Goal: Task Accomplishment & Management: Manage account settings

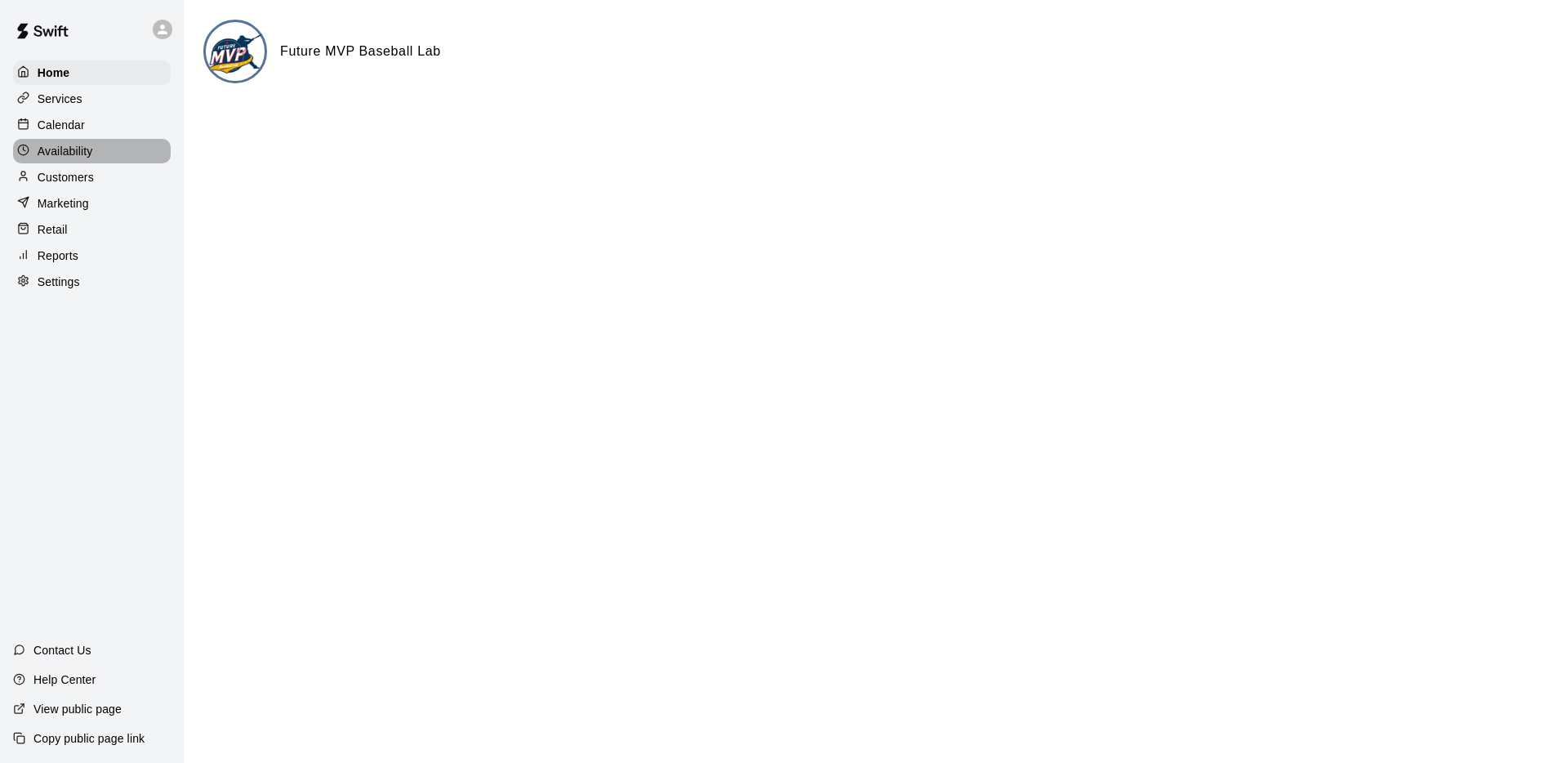
click at [85, 154] on p "Availability" at bounding box center [66, 151] width 56 height 16
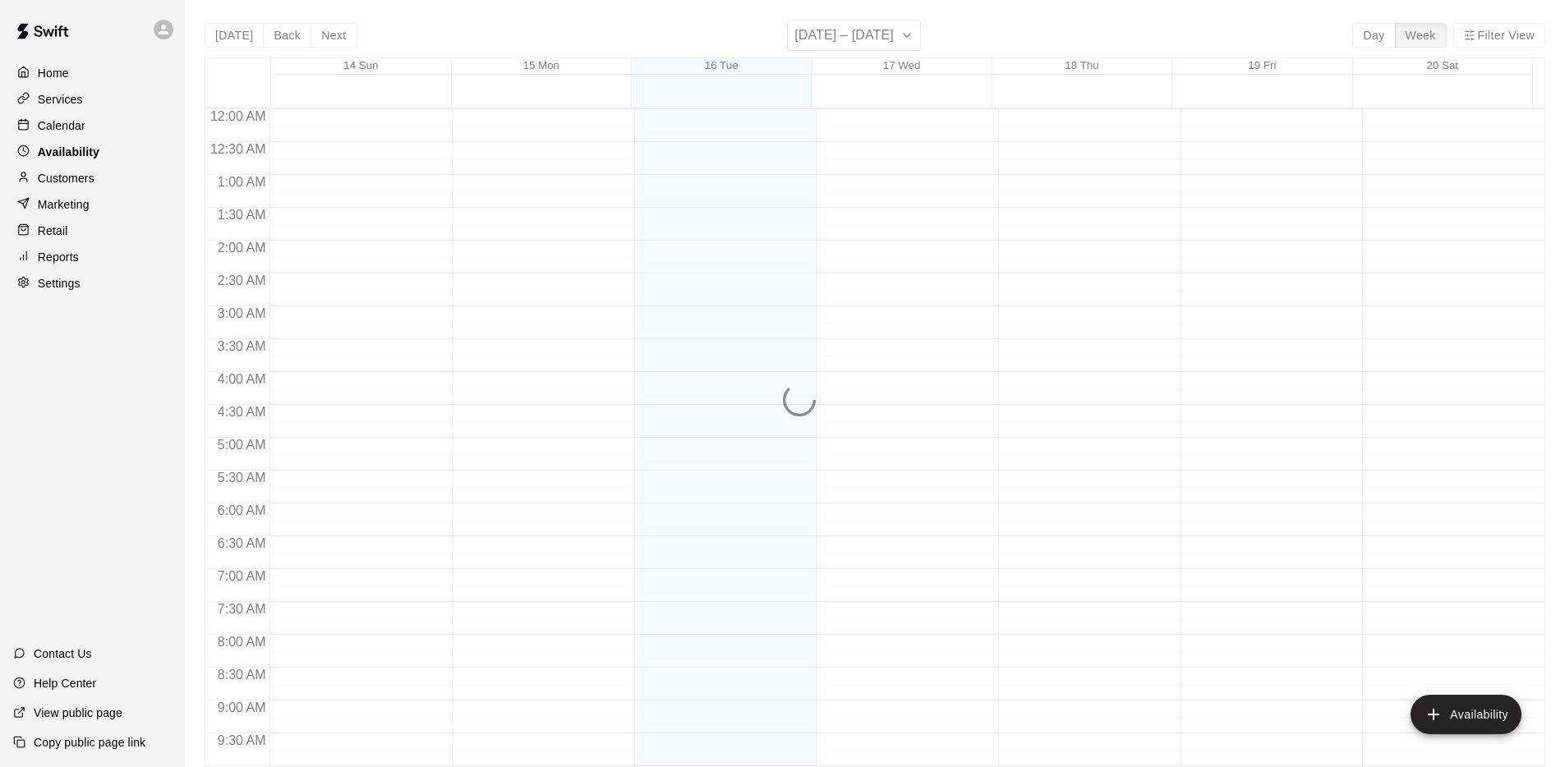
scroll to position [900, 0]
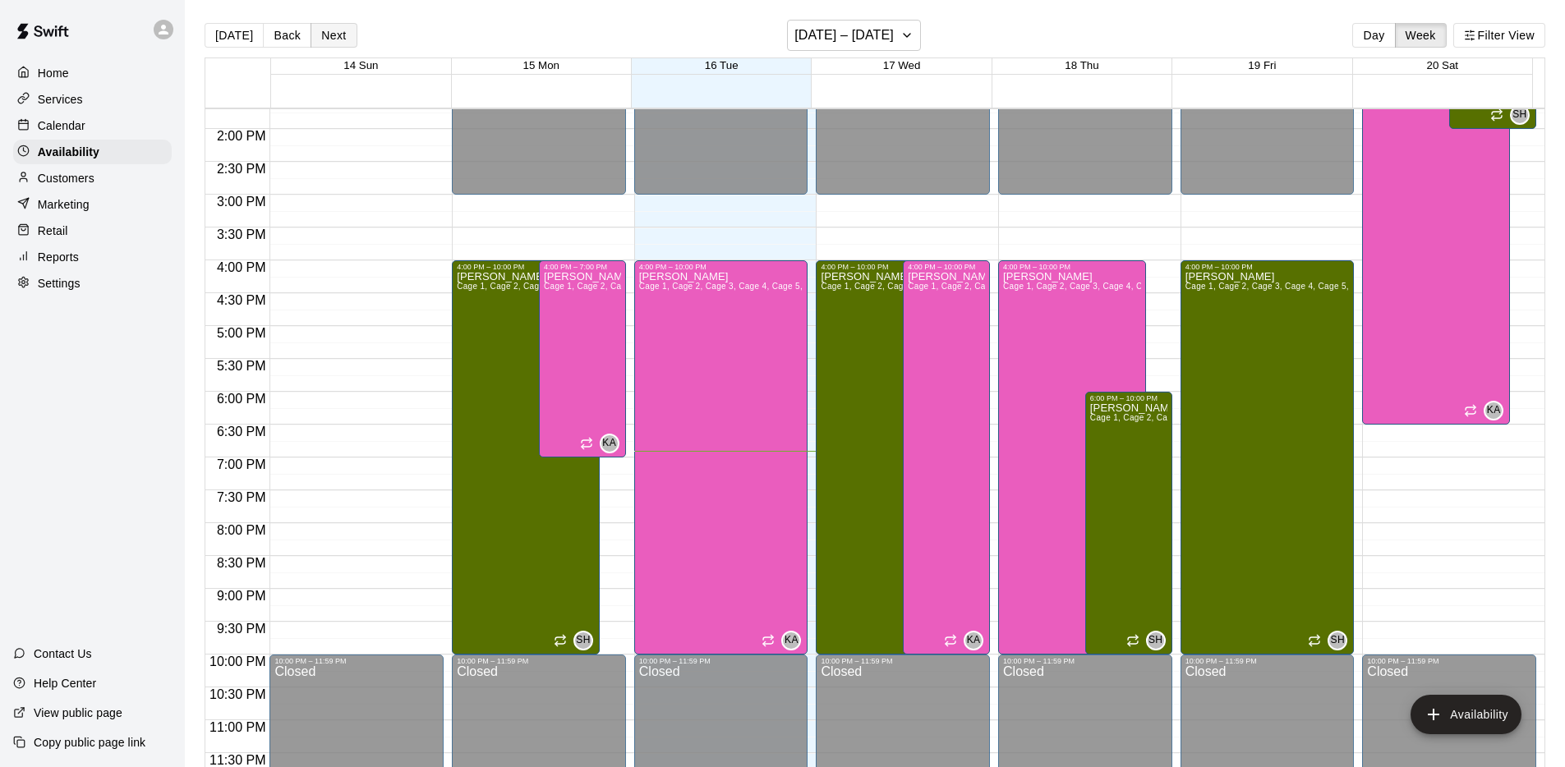
click at [338, 31] on button "Next" at bounding box center [333, 35] width 46 height 25
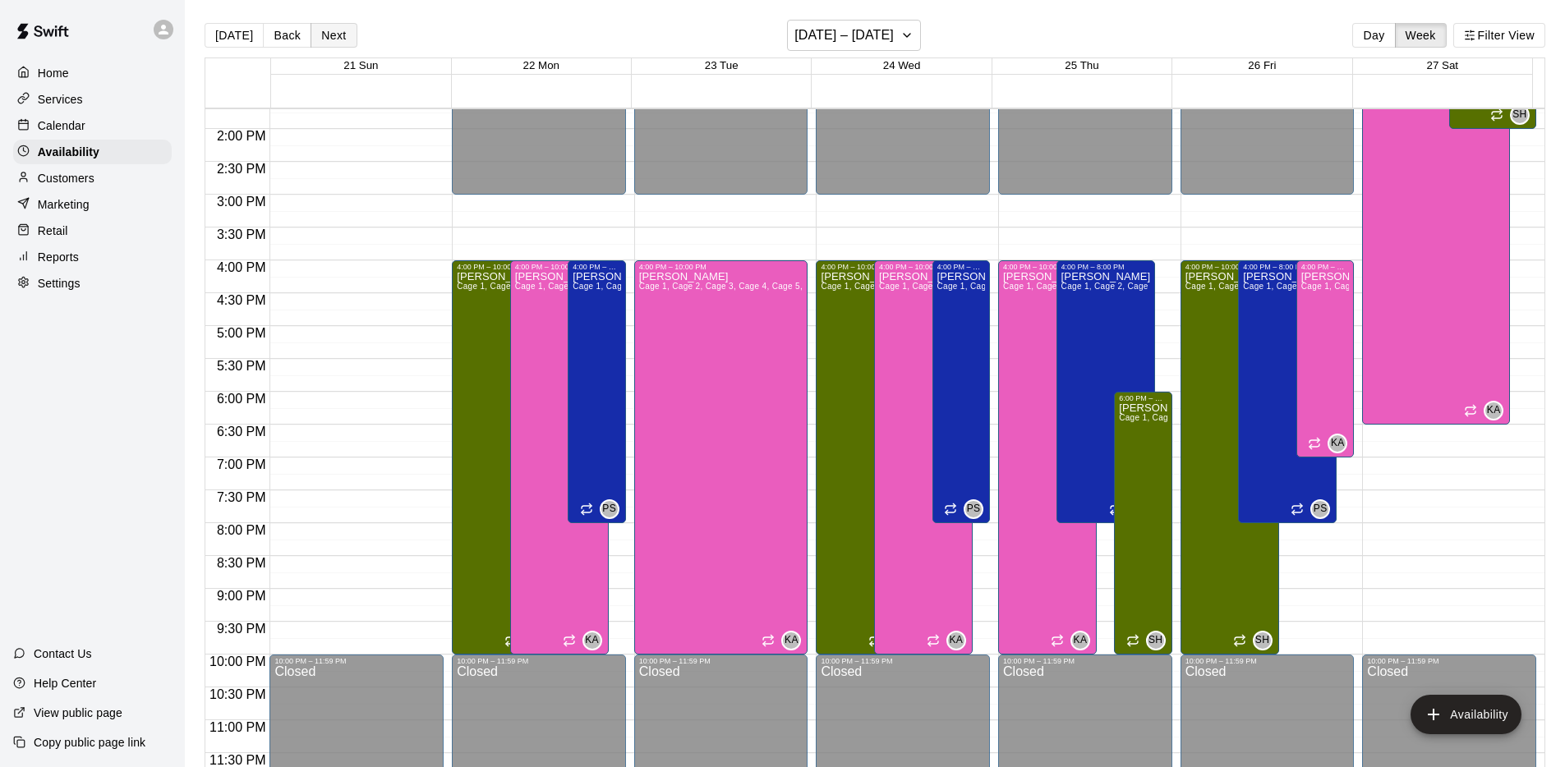
click at [338, 31] on button "Next" at bounding box center [333, 35] width 46 height 25
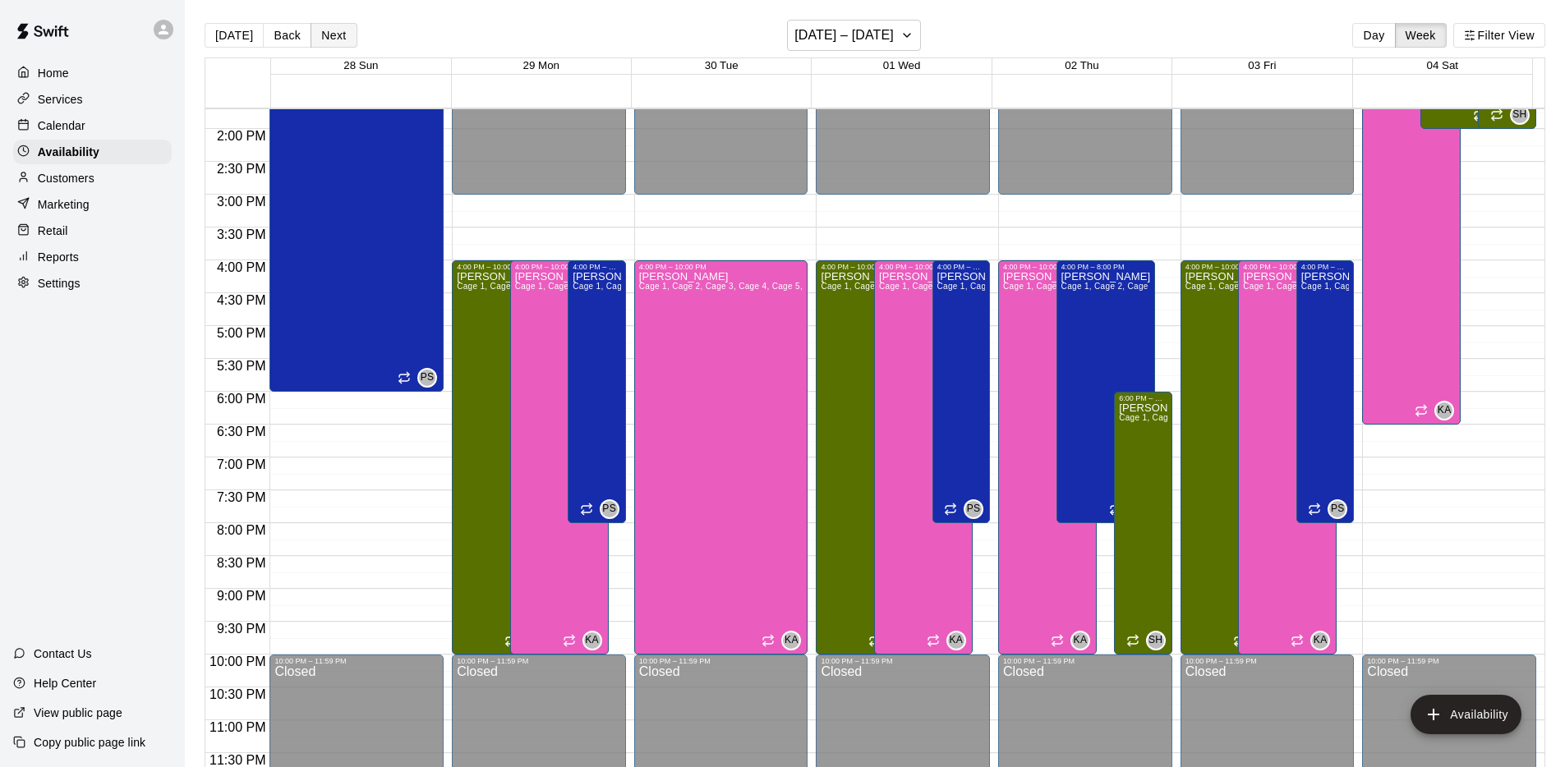
click at [333, 32] on button "Next" at bounding box center [333, 35] width 46 height 25
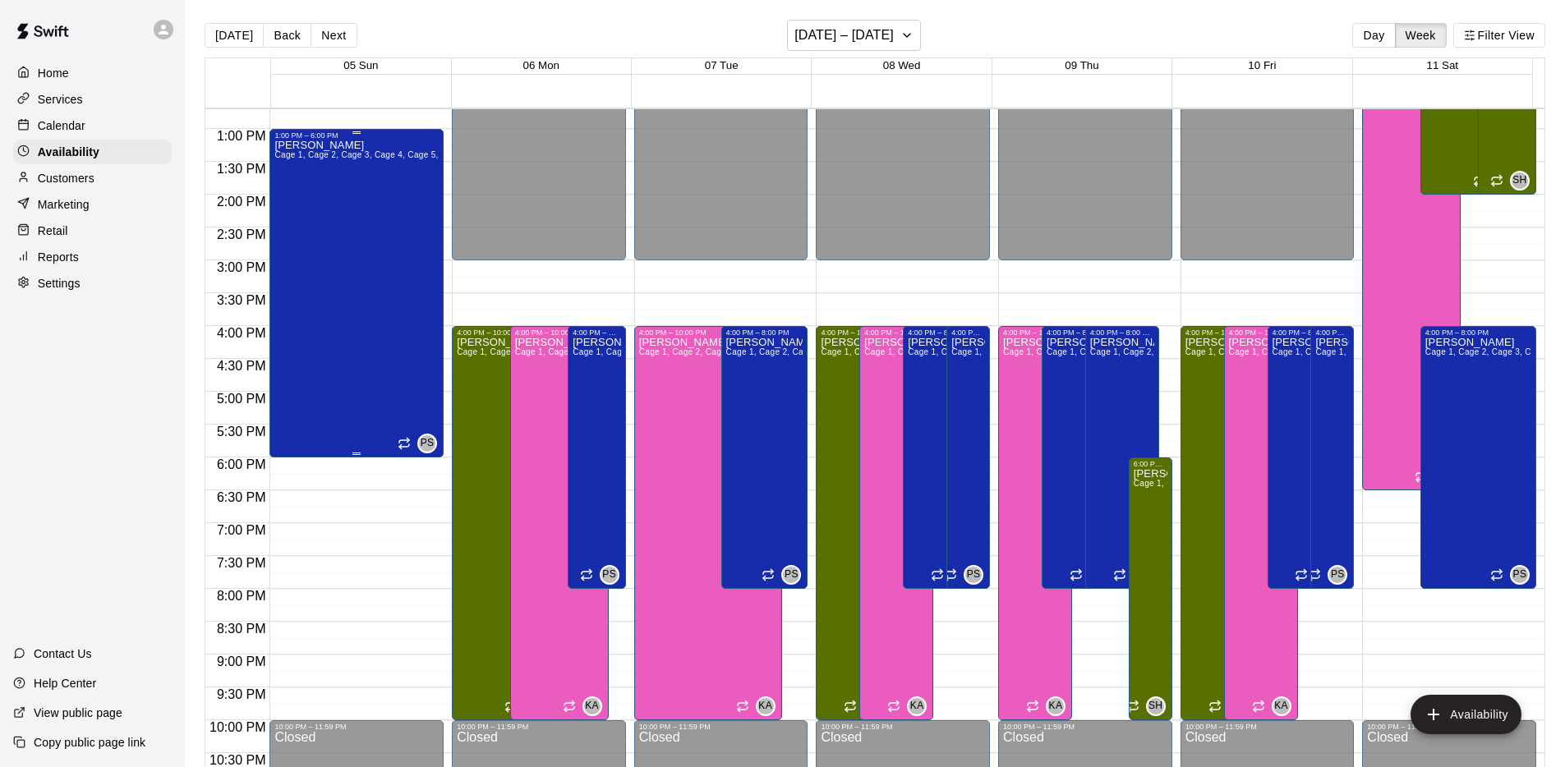
scroll to position [844, 0]
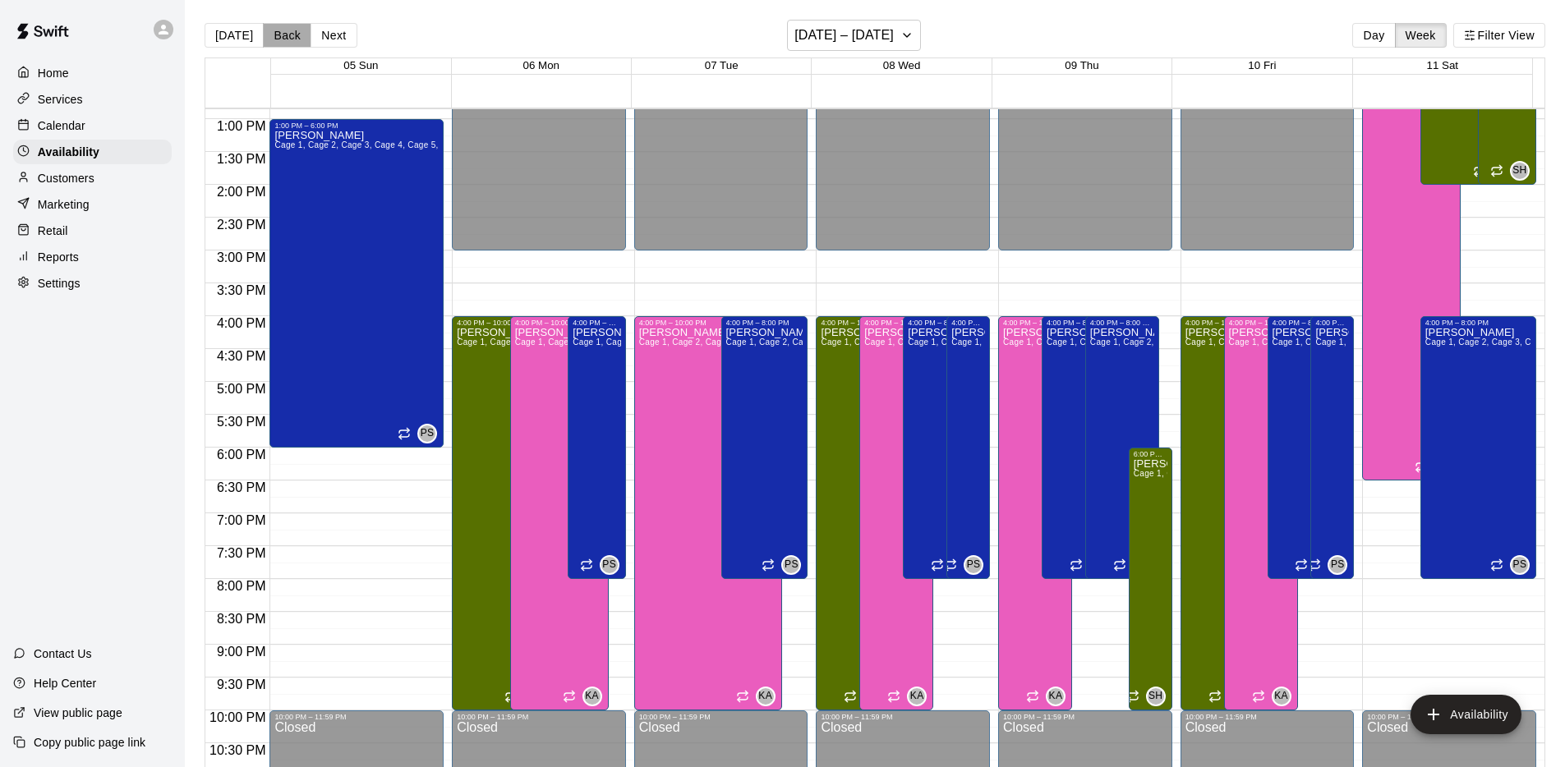
click at [276, 34] on button "Back" at bounding box center [287, 35] width 48 height 25
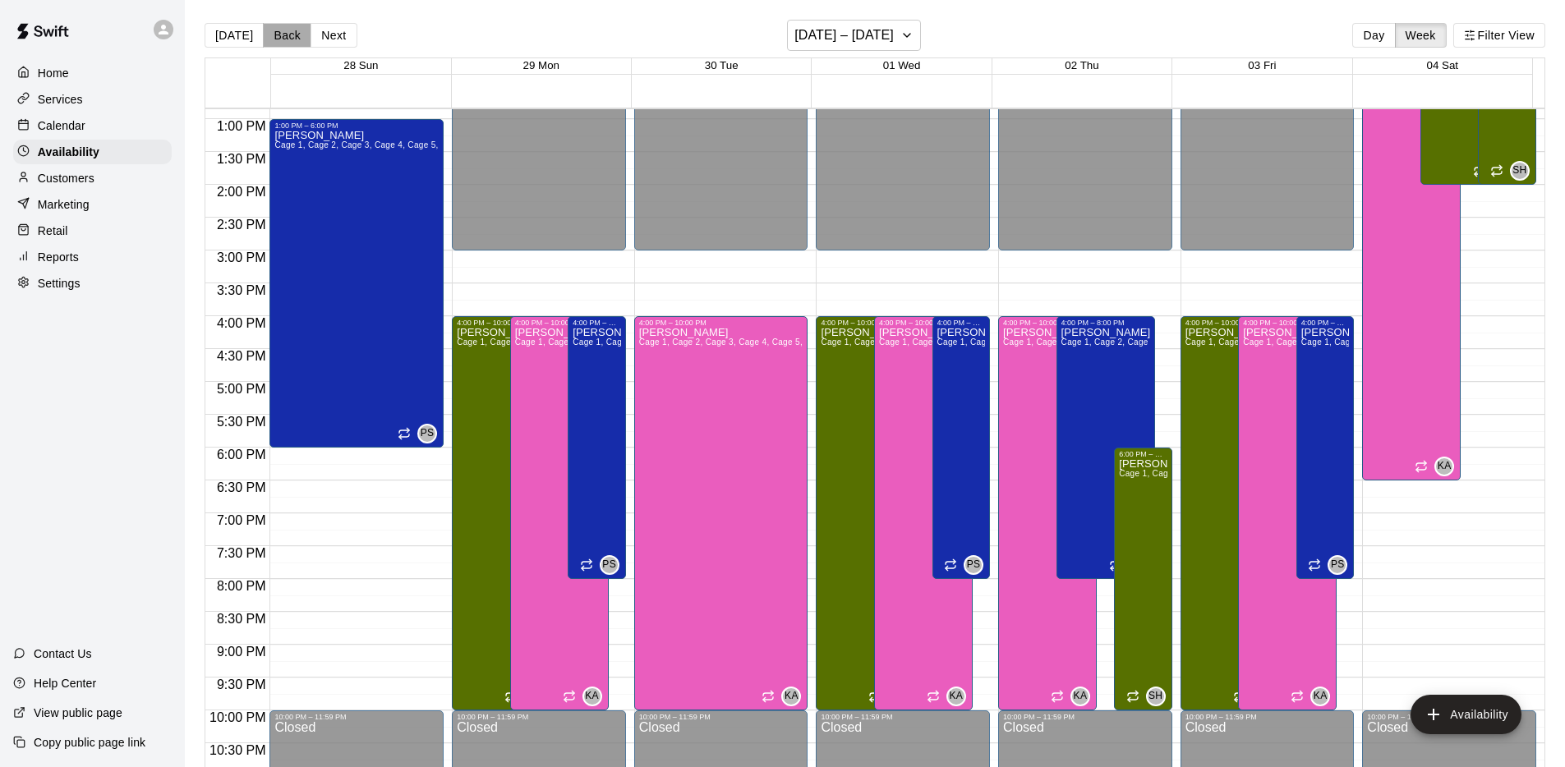
click at [276, 34] on button "Back" at bounding box center [287, 35] width 48 height 25
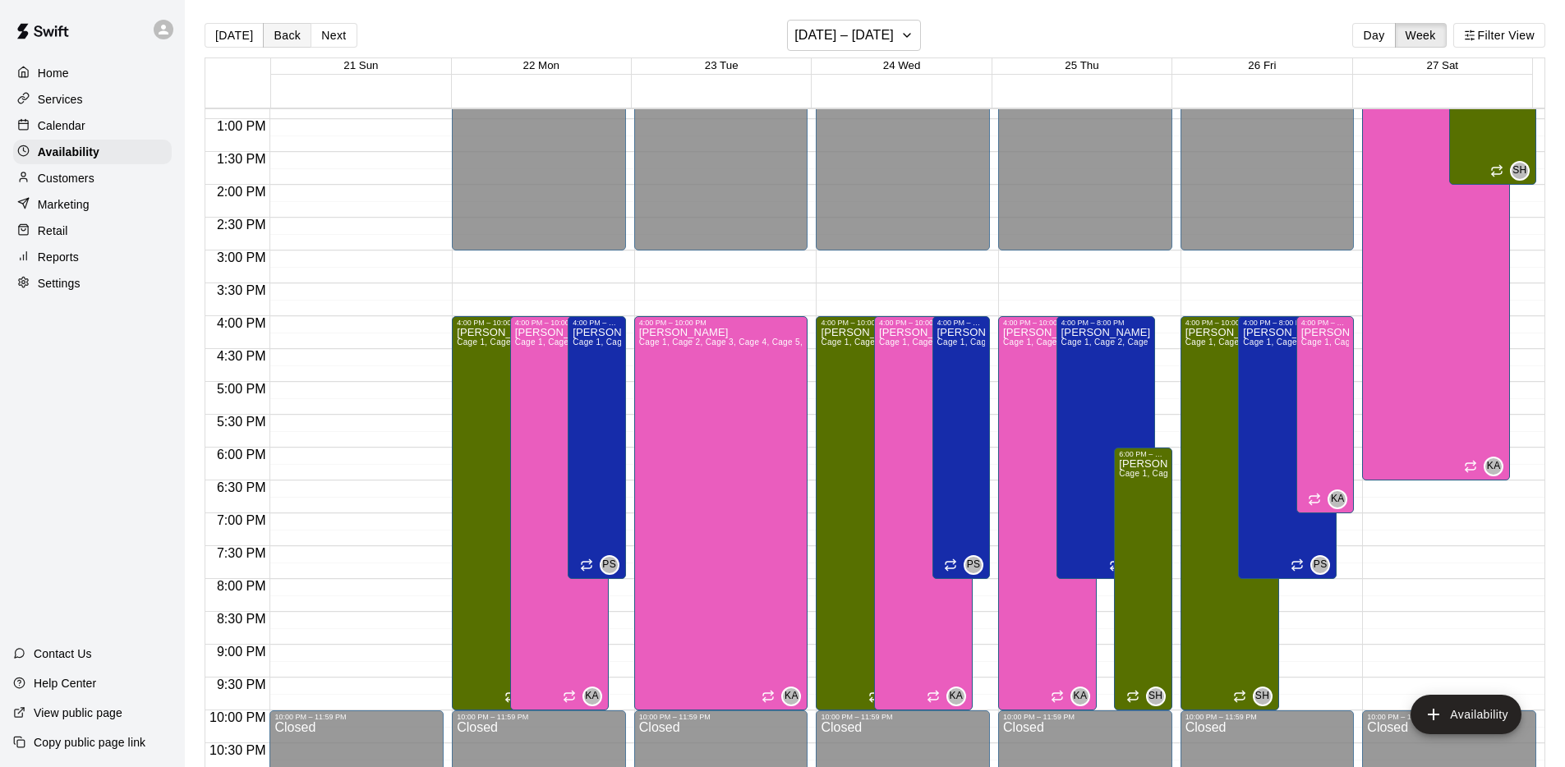
click at [283, 38] on button "Back" at bounding box center [287, 35] width 48 height 25
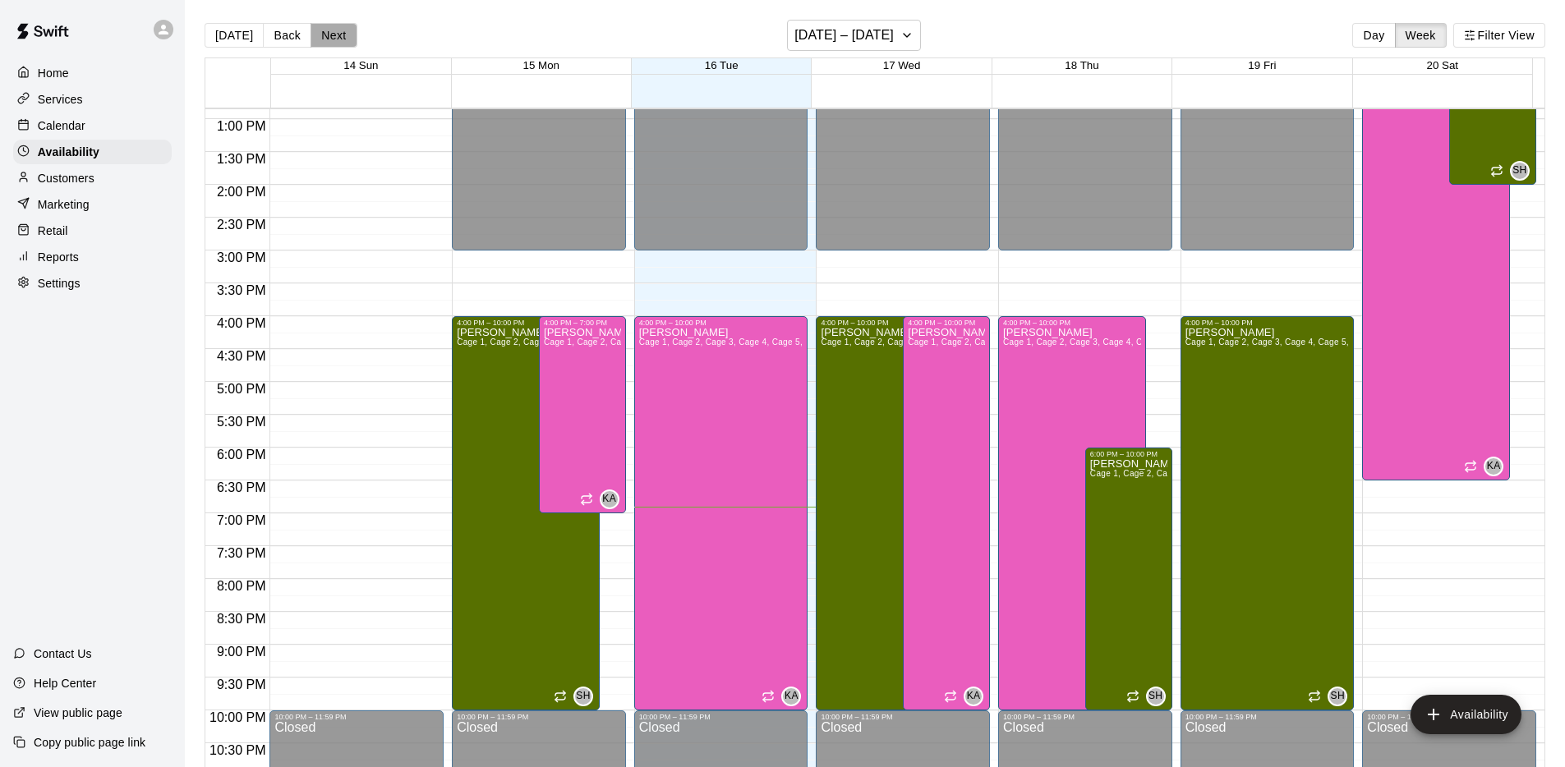
click at [324, 38] on button "Next" at bounding box center [333, 35] width 46 height 25
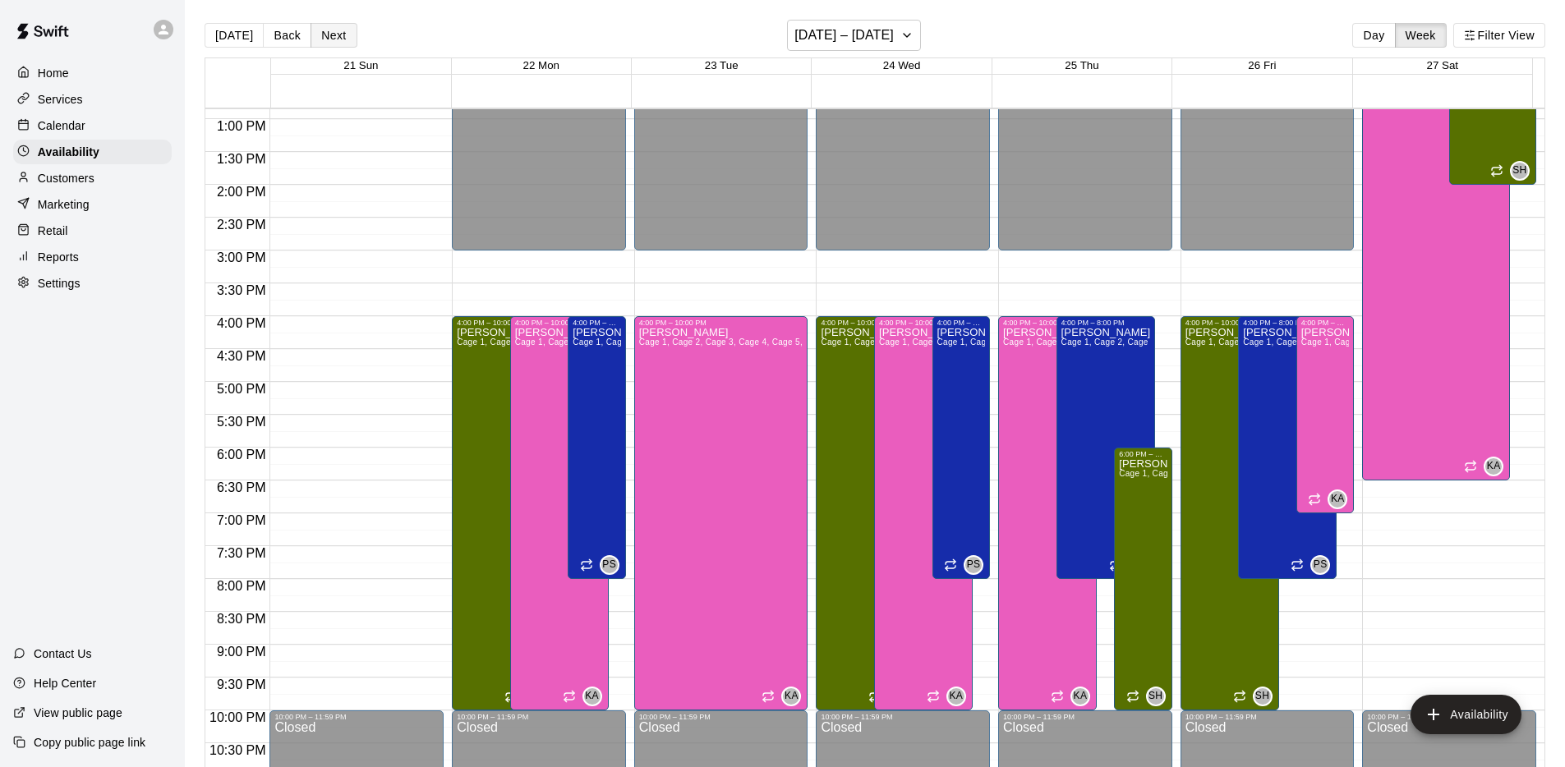
click at [324, 38] on button "Next" at bounding box center [333, 35] width 46 height 25
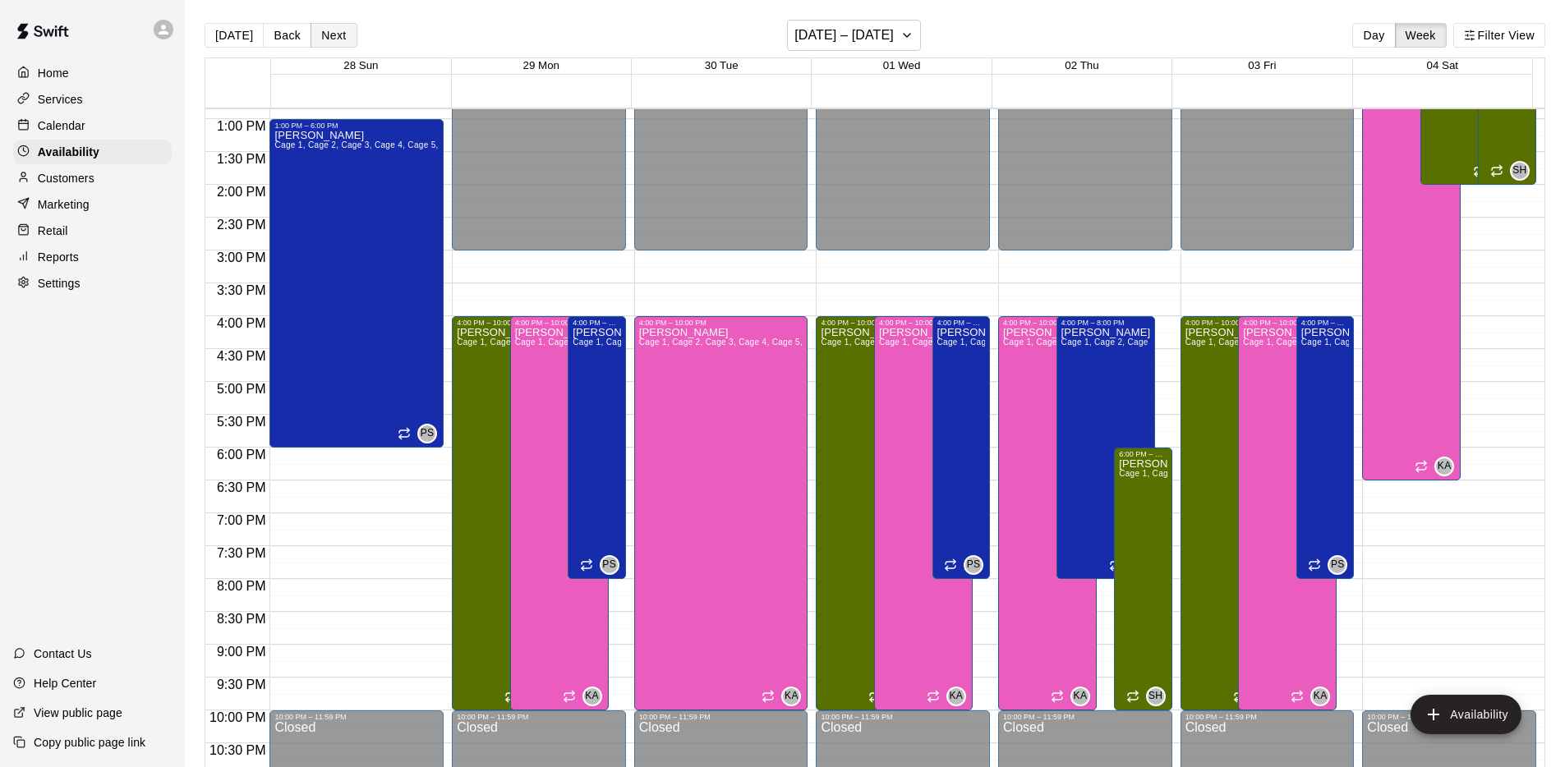
click at [324, 38] on button "Next" at bounding box center [333, 35] width 46 height 25
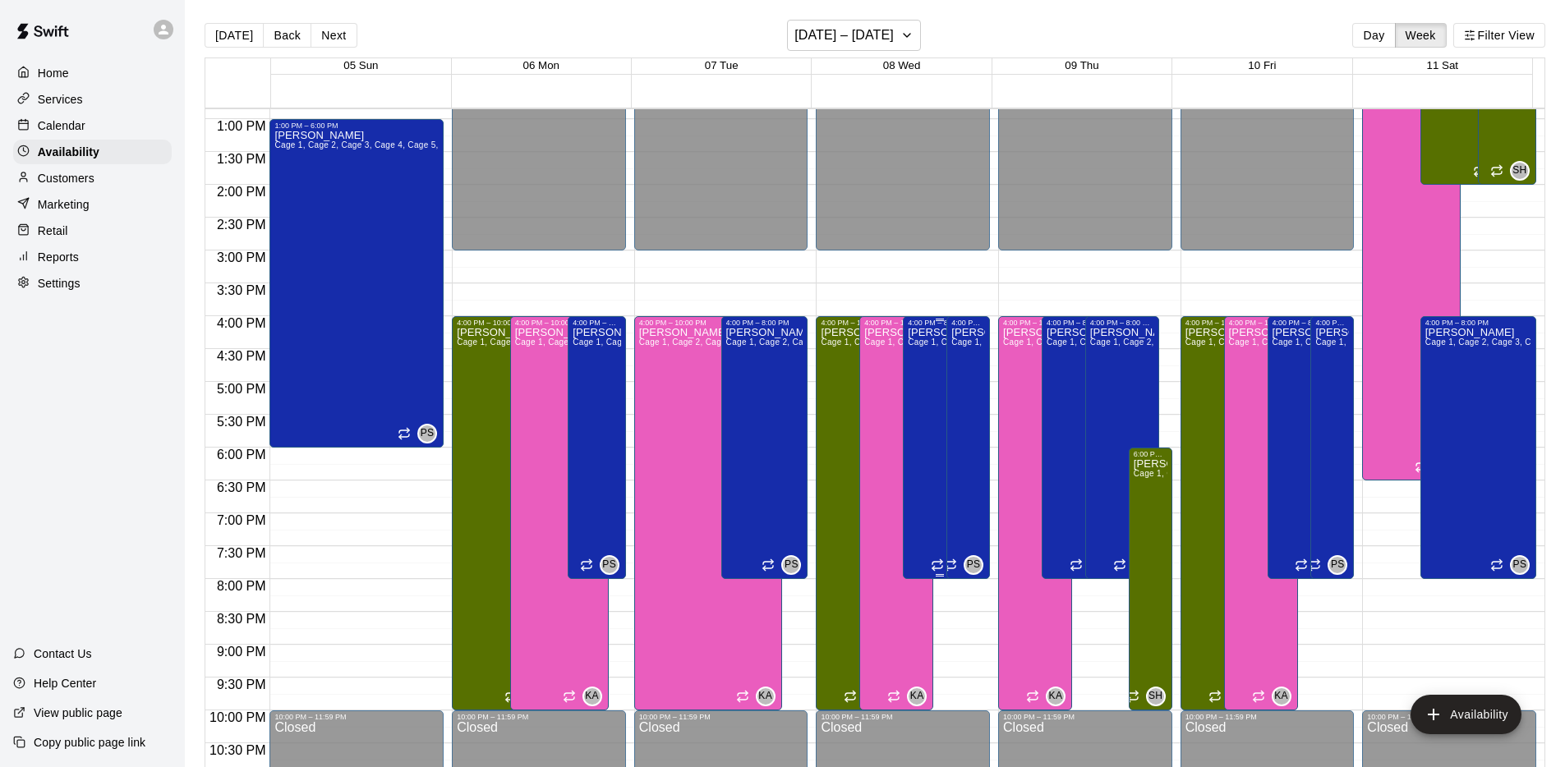
click at [925, 391] on div "[PERSON_NAME] 1, Cage 2, Cage 3, Cage 4, Cage 5, Cage 6, Pitching Mound 1, Fiel…" at bounding box center [940, 710] width 64 height 767
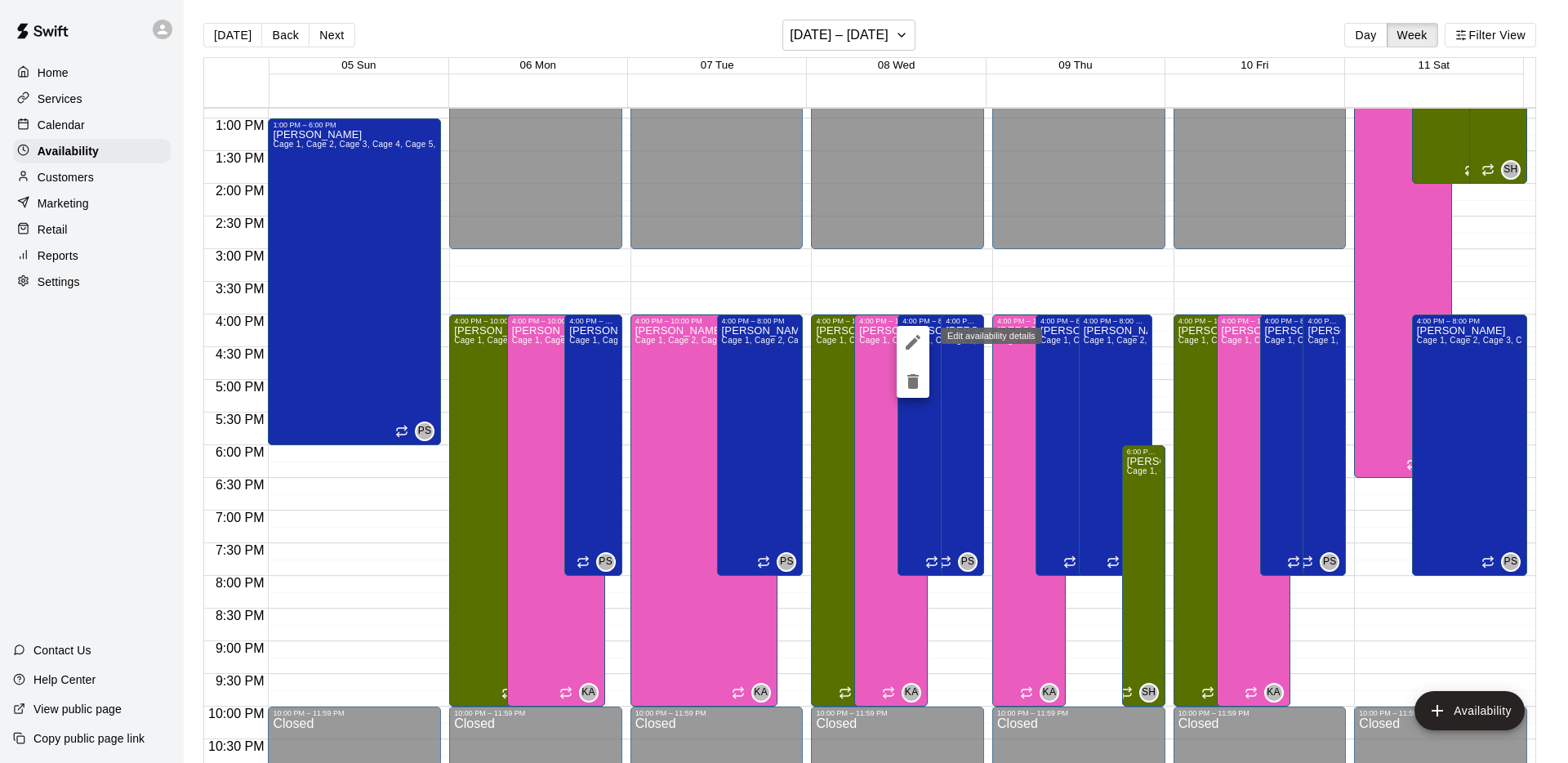
click at [917, 346] on icon "edit" at bounding box center [913, 342] width 20 height 20
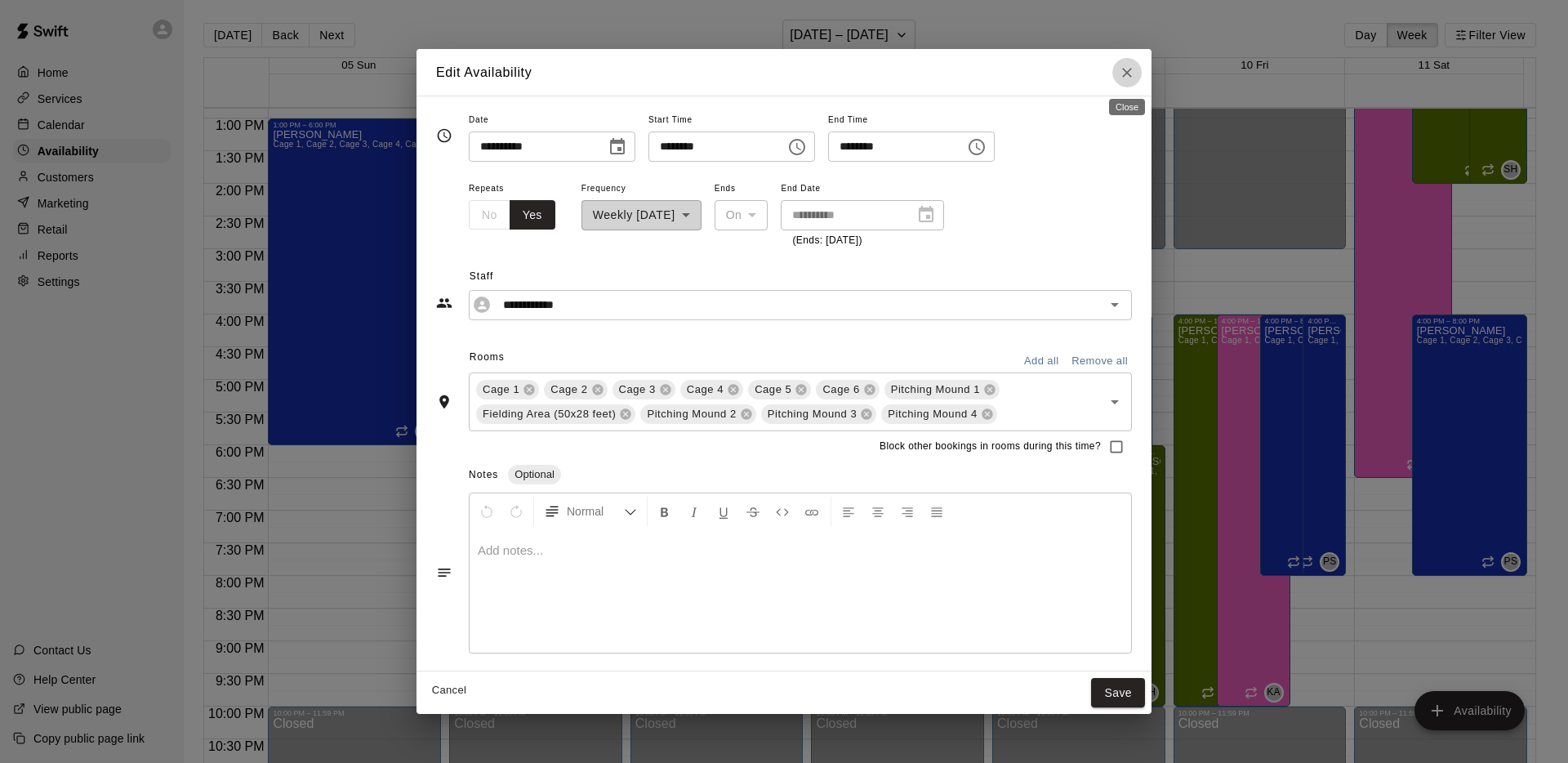
click at [1127, 78] on icon "Close" at bounding box center [1127, 73] width 16 height 16
type input "**********"
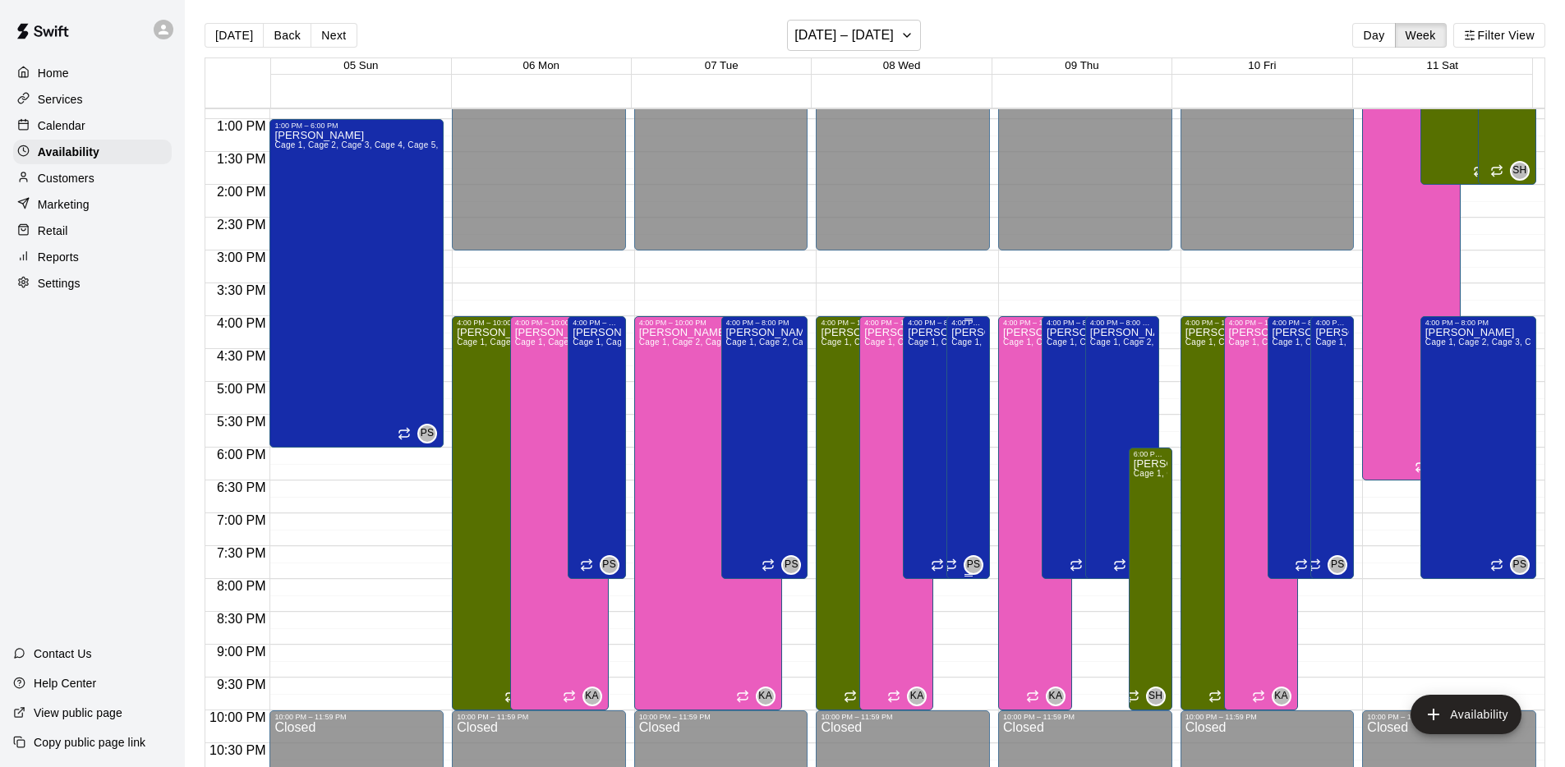
click at [974, 393] on div "[PERSON_NAME] 1, Cage 2, Cage 3, Cage 4, Cage 5, Cage 6, Pitching Mound 1, Fiel…" at bounding box center [968, 710] width 34 height 767
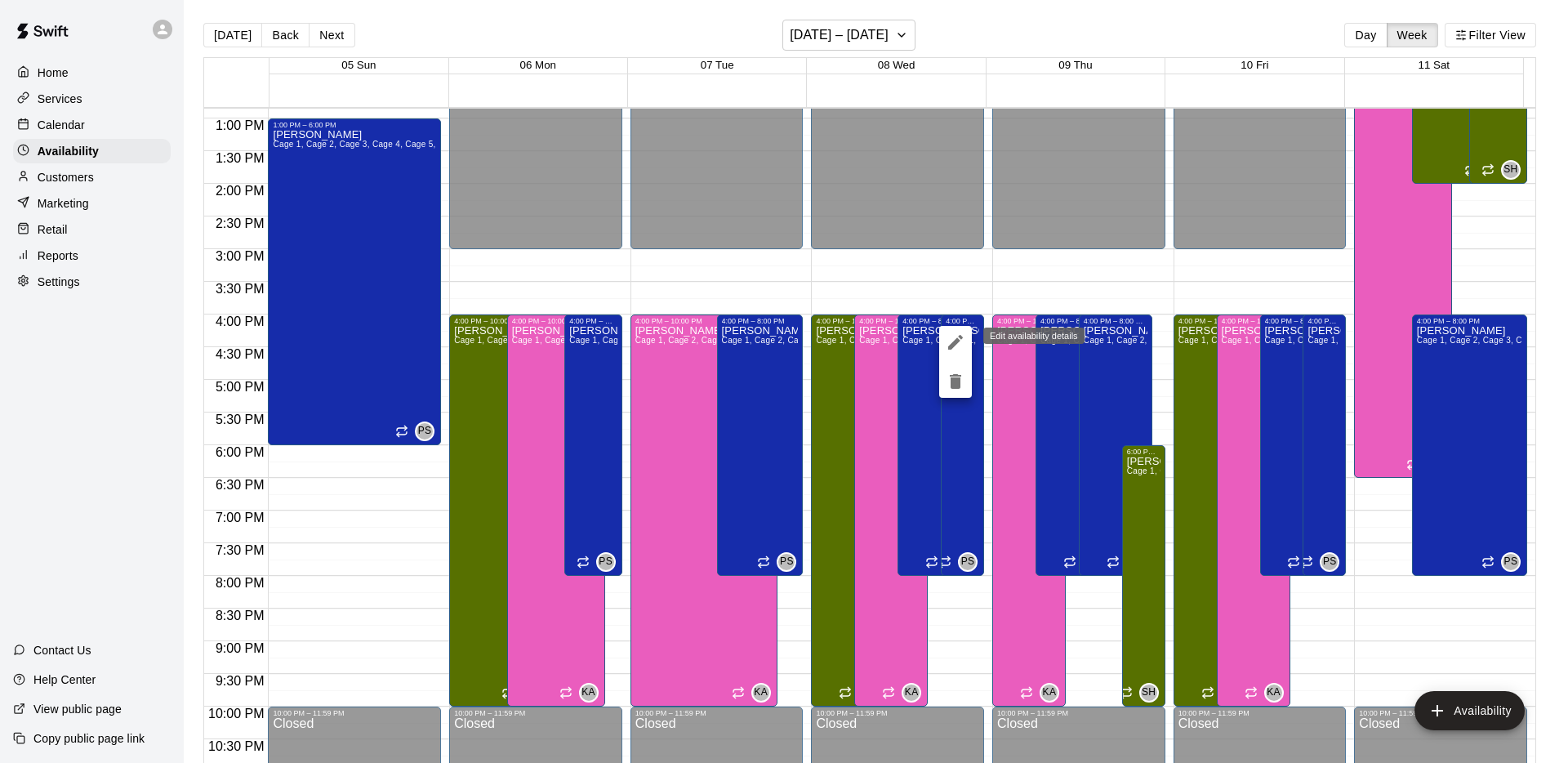
click at [953, 336] on icon "edit" at bounding box center [956, 342] width 20 height 20
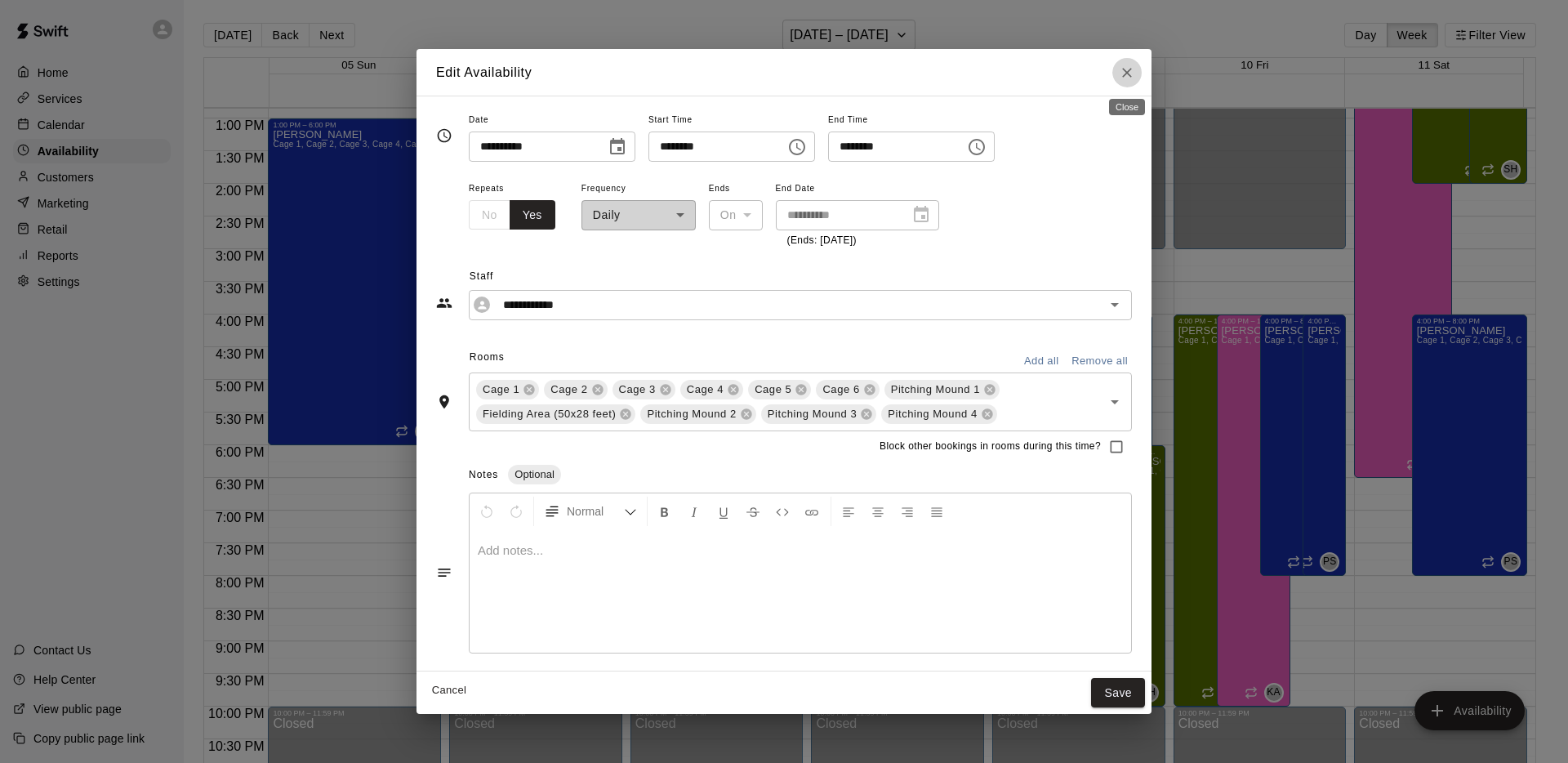
click at [1132, 80] on icon "Close" at bounding box center [1127, 73] width 16 height 16
type input "**********"
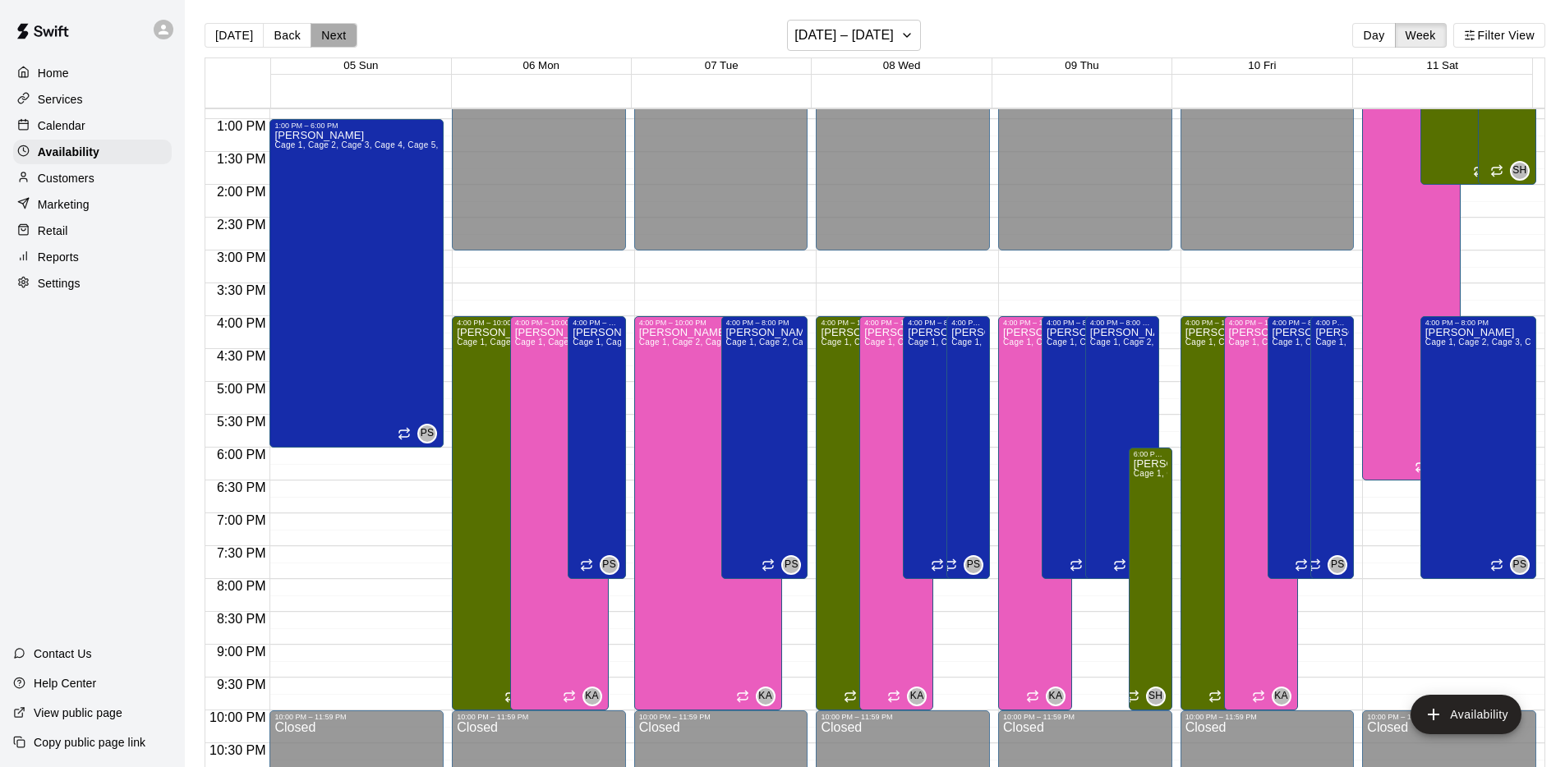
click at [325, 37] on button "Next" at bounding box center [333, 35] width 46 height 25
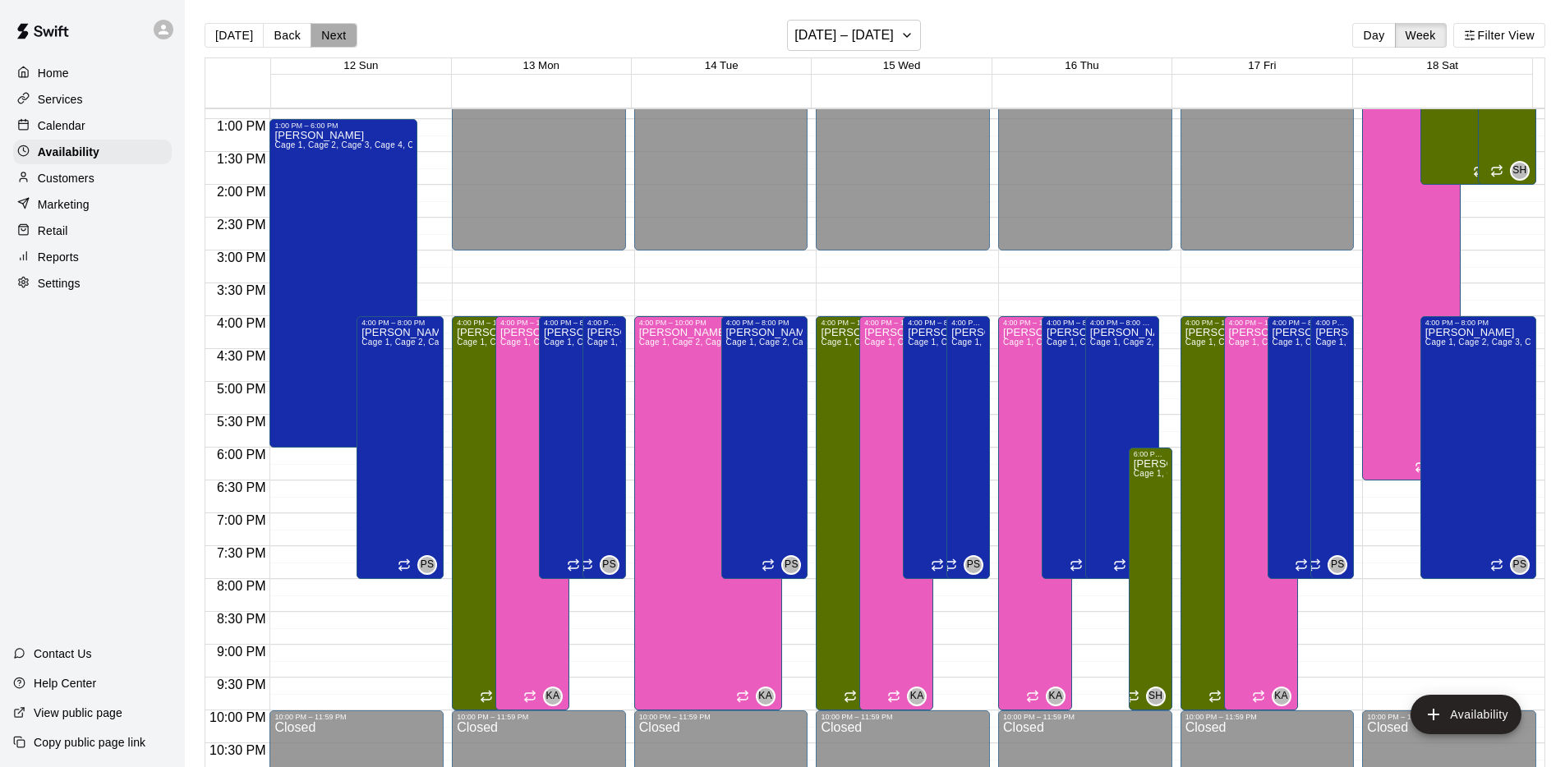
click at [325, 37] on button "Next" at bounding box center [333, 35] width 46 height 25
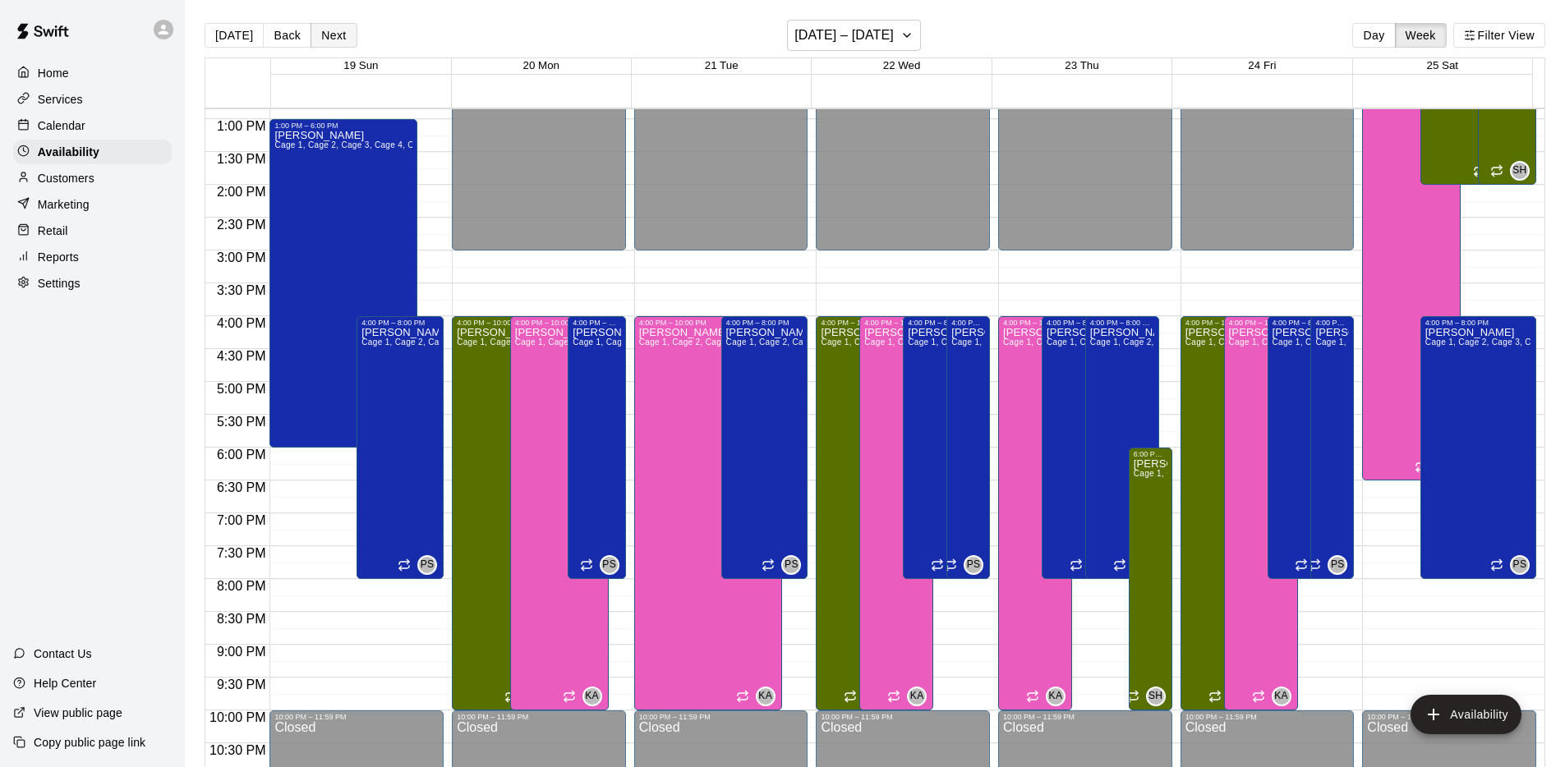
click at [325, 37] on button "Next" at bounding box center [333, 35] width 46 height 25
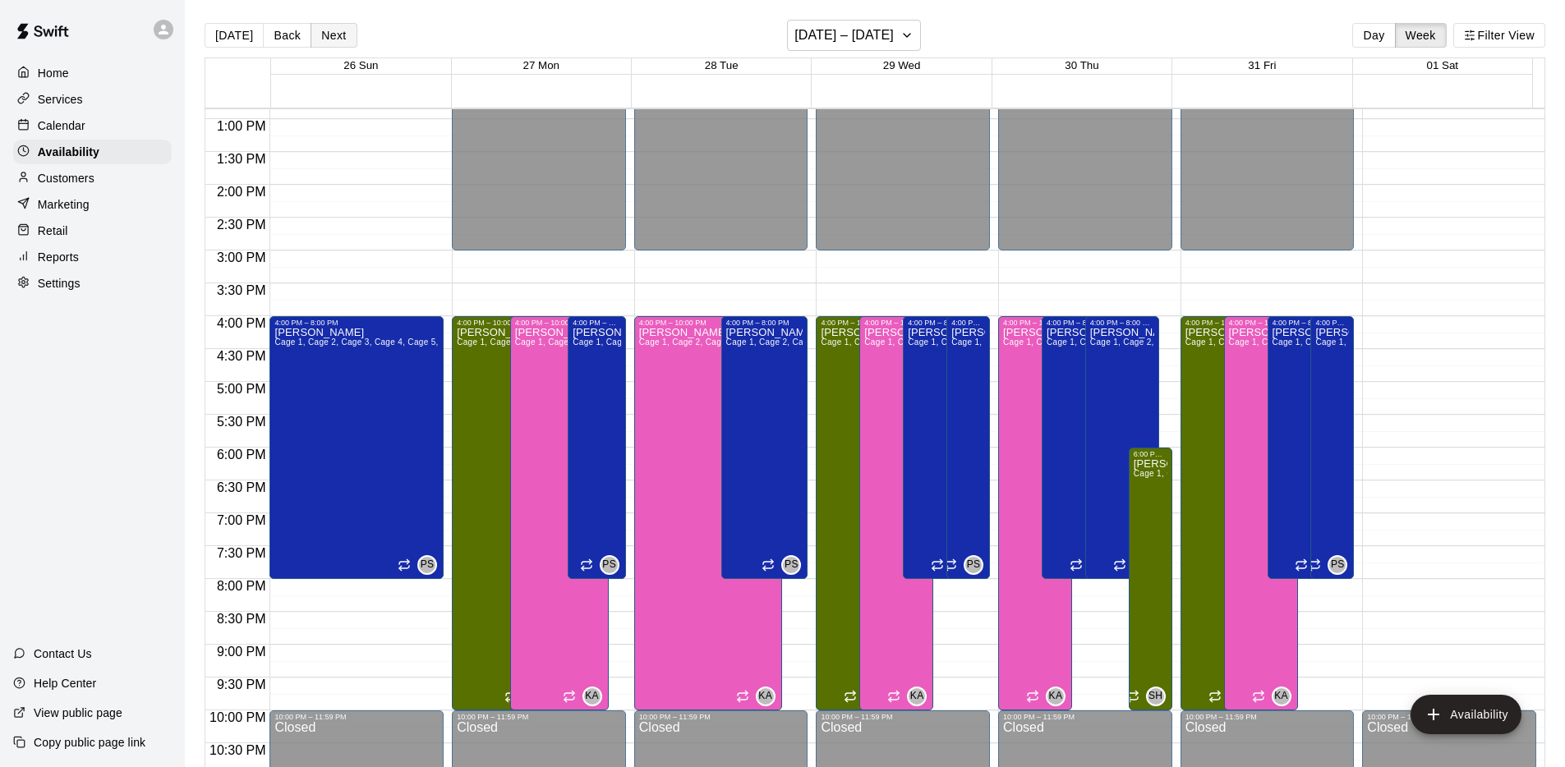
click at [325, 37] on button "Next" at bounding box center [333, 35] width 46 height 25
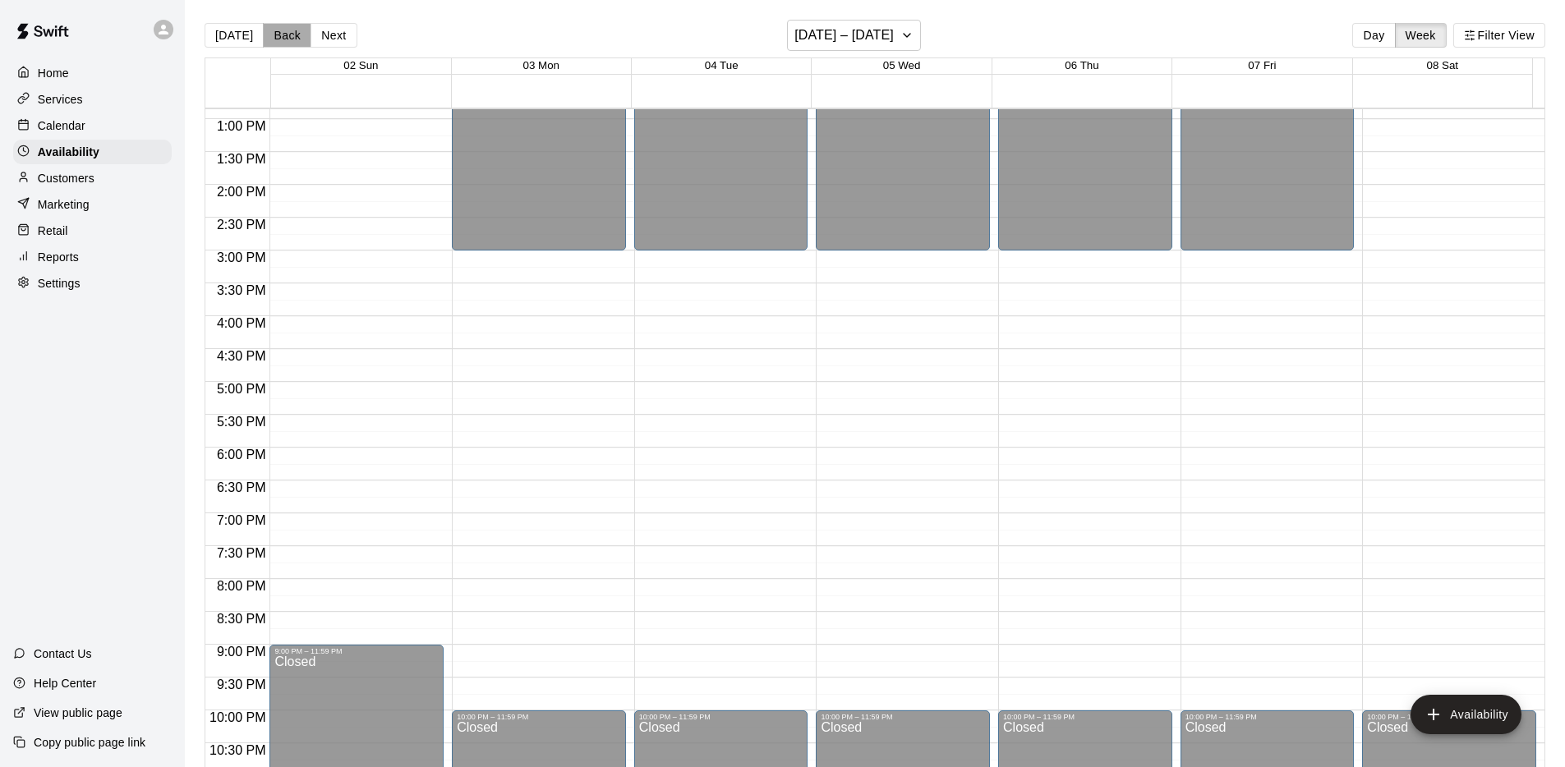
click at [297, 39] on button "Back" at bounding box center [287, 35] width 48 height 25
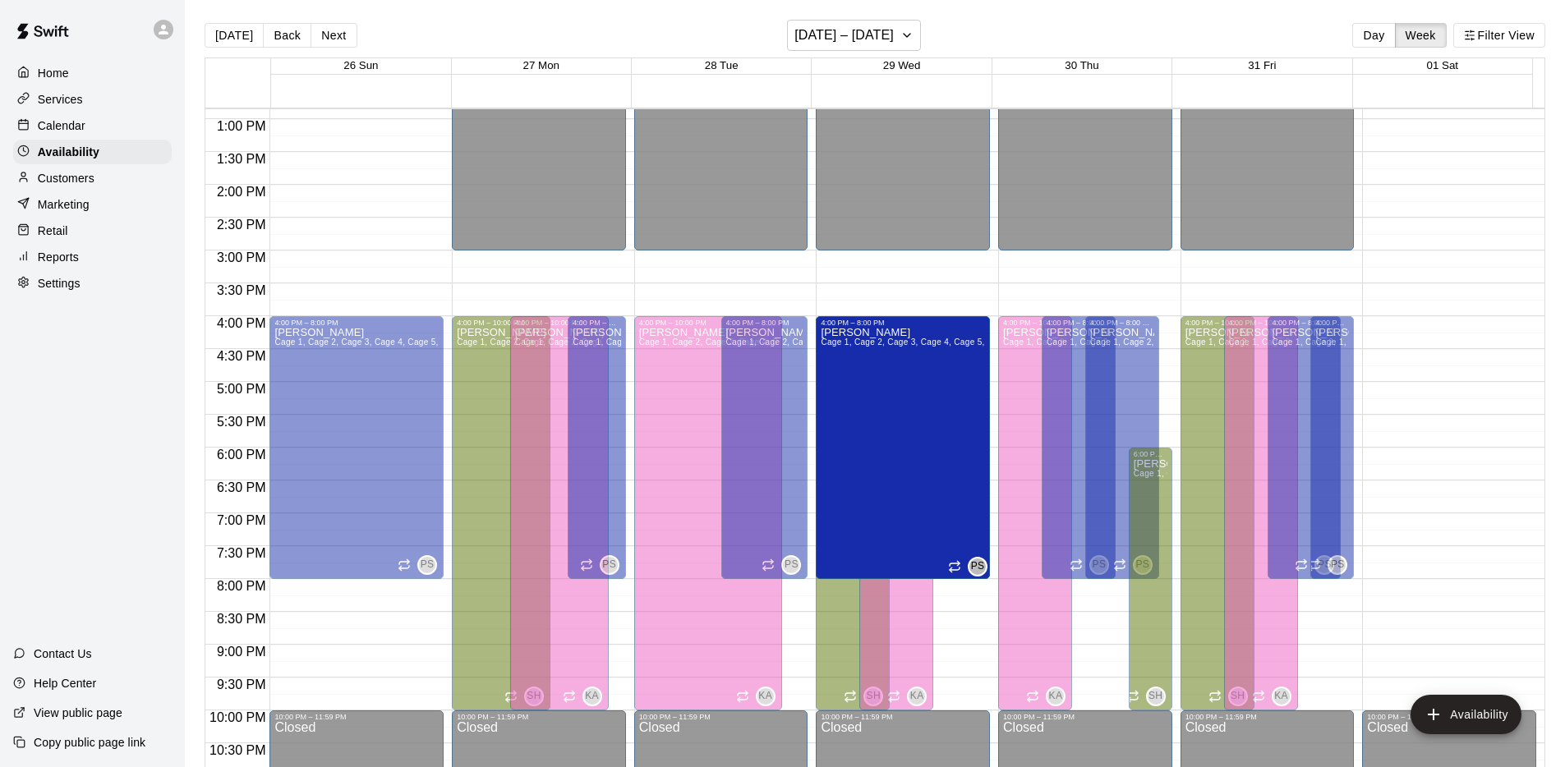
drag, startPoint x: 935, startPoint y: 441, endPoint x: 948, endPoint y: 453, distance: 17.5
drag, startPoint x: 952, startPoint y: 451, endPoint x: 961, endPoint y: 458, distance: 11.7
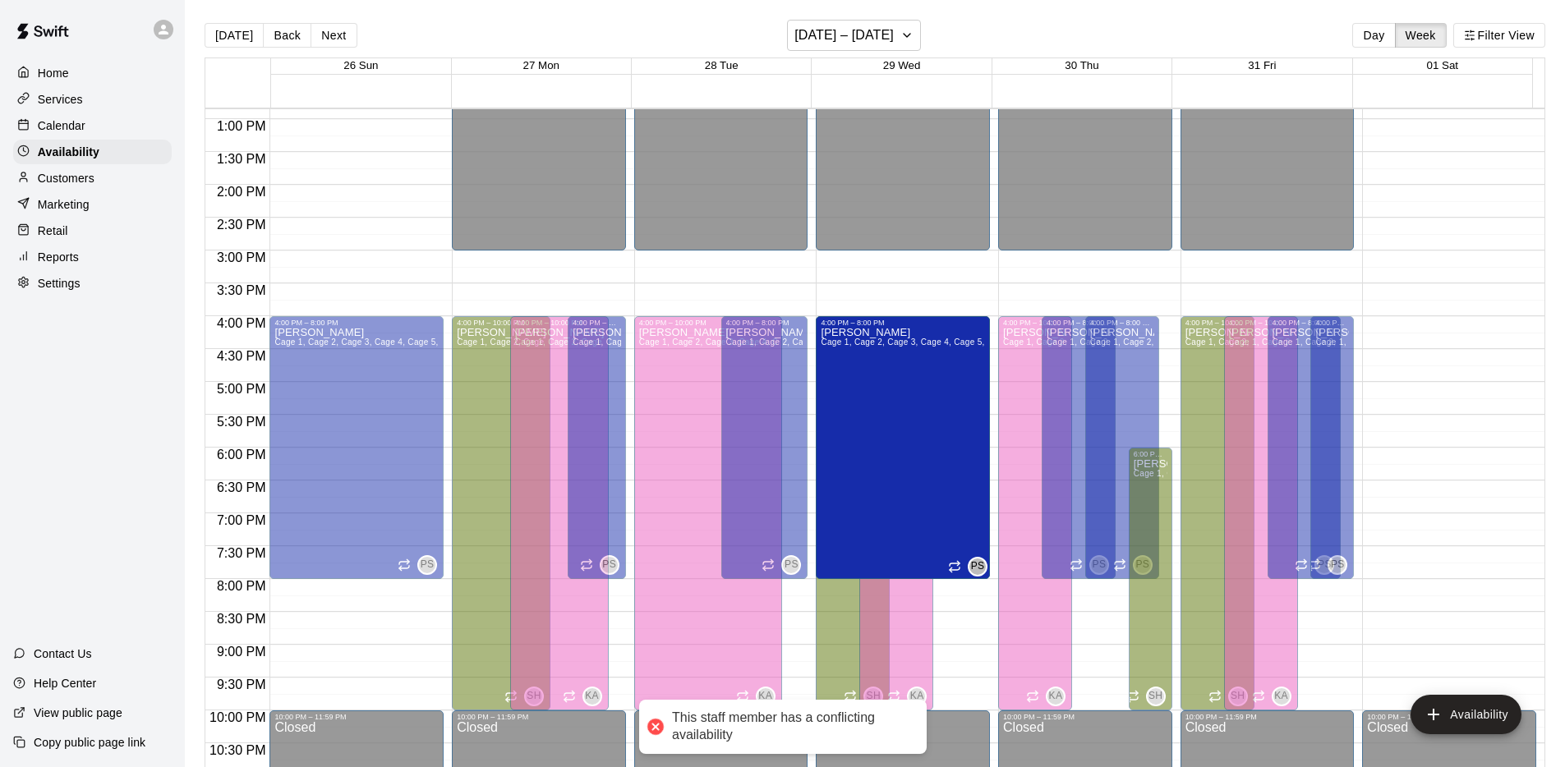
drag, startPoint x: 932, startPoint y: 458, endPoint x: 923, endPoint y: 463, distance: 10.3
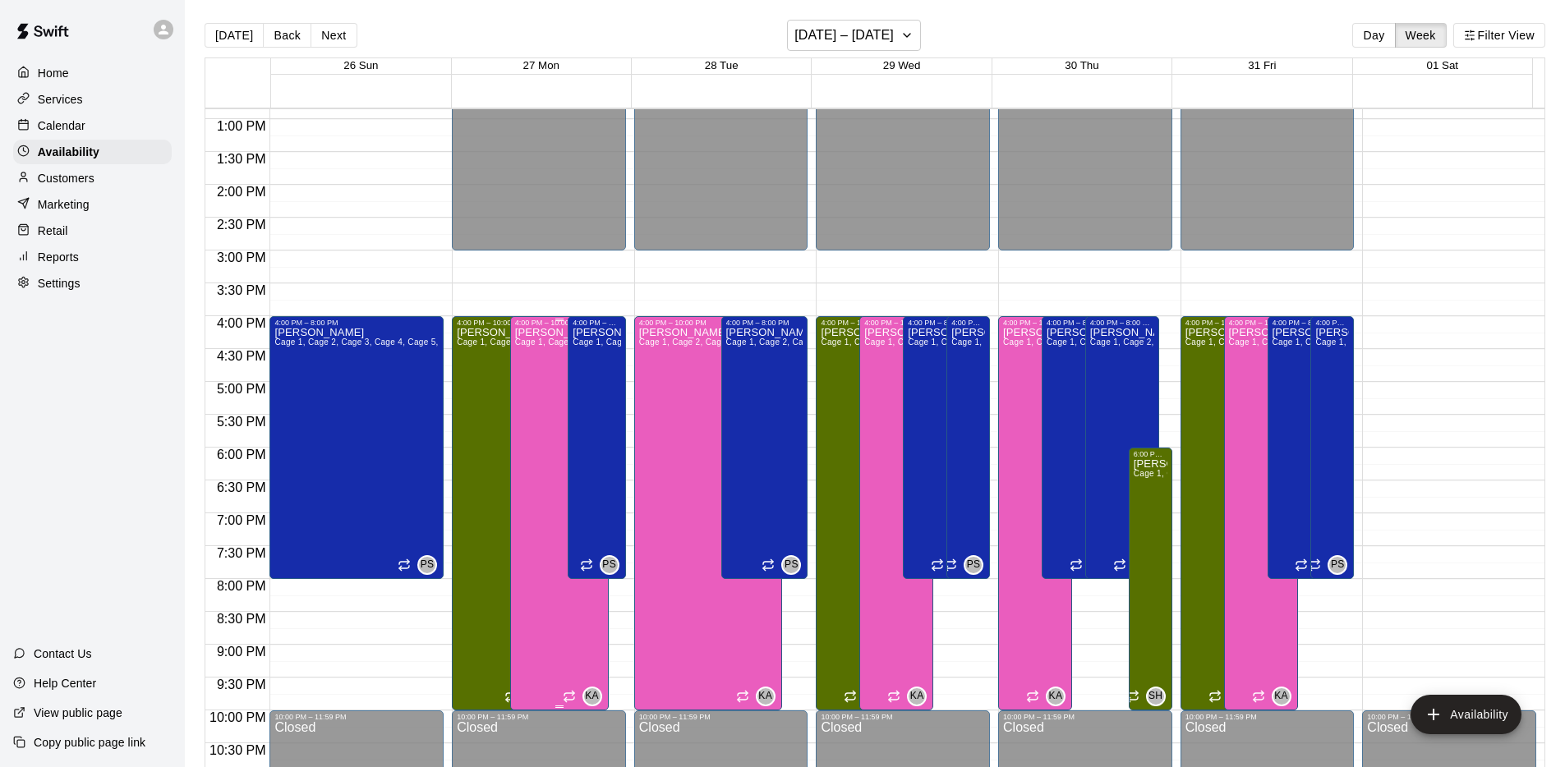
click at [527, 415] on div "[PERSON_NAME] 1, Cage 2, Cage 3, Cage 4, Cage 5, Cage 6, Pitching Mound 1, Fiel…" at bounding box center [559, 710] width 89 height 767
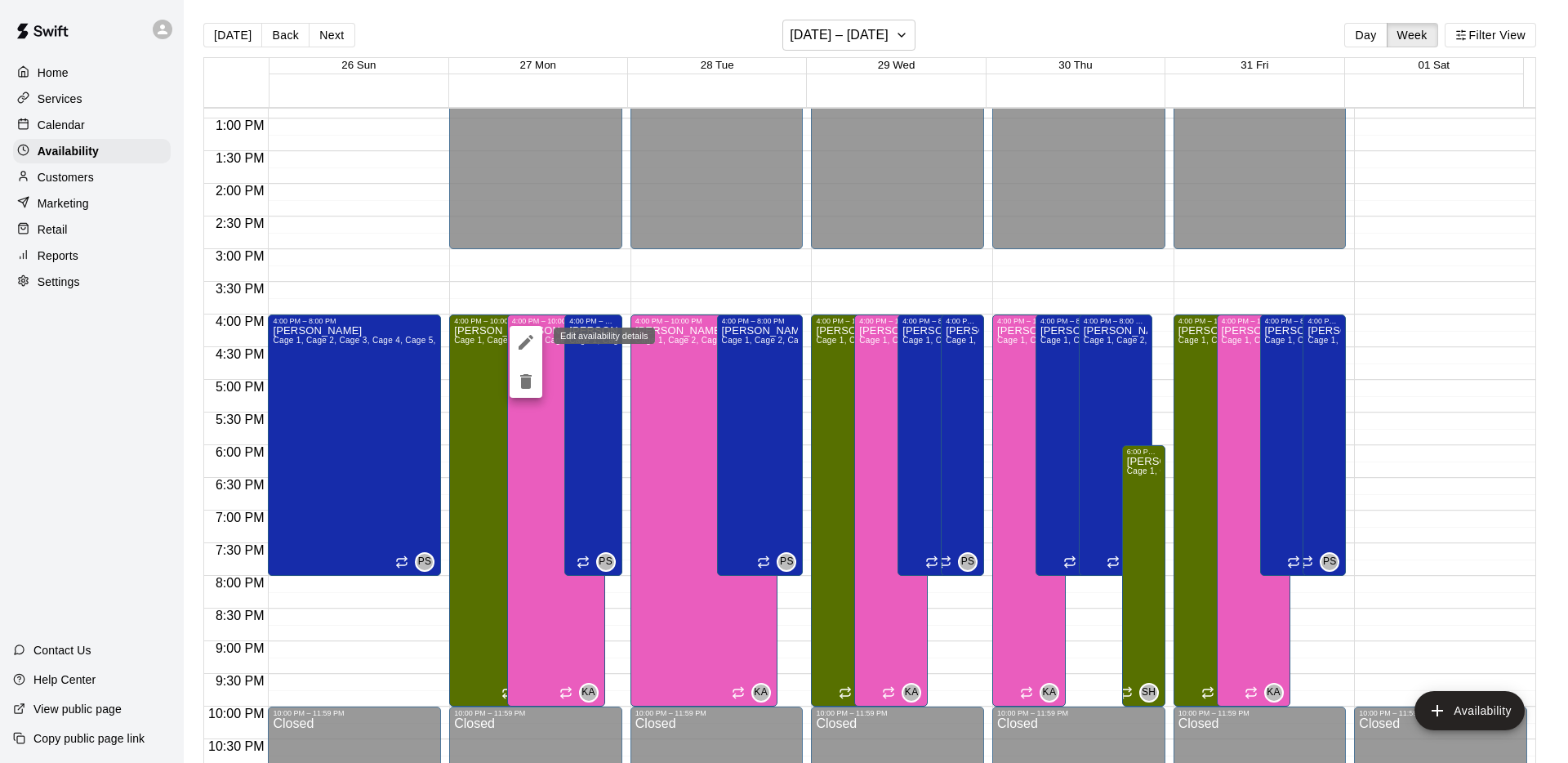
click at [525, 332] on icon "edit" at bounding box center [526, 342] width 20 height 20
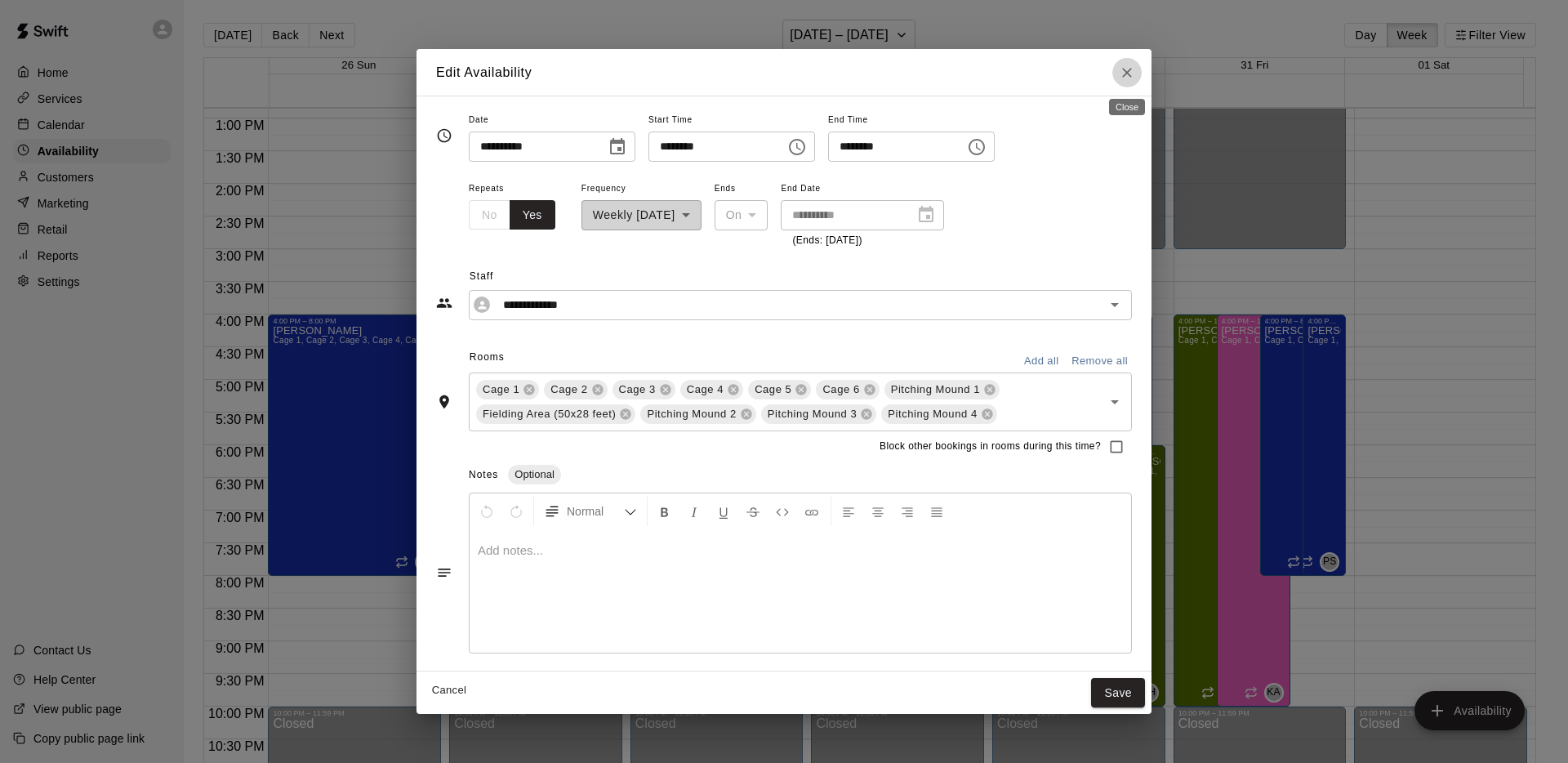
click at [1129, 71] on icon "Close" at bounding box center [1128, 73] width 10 height 10
type input "**********"
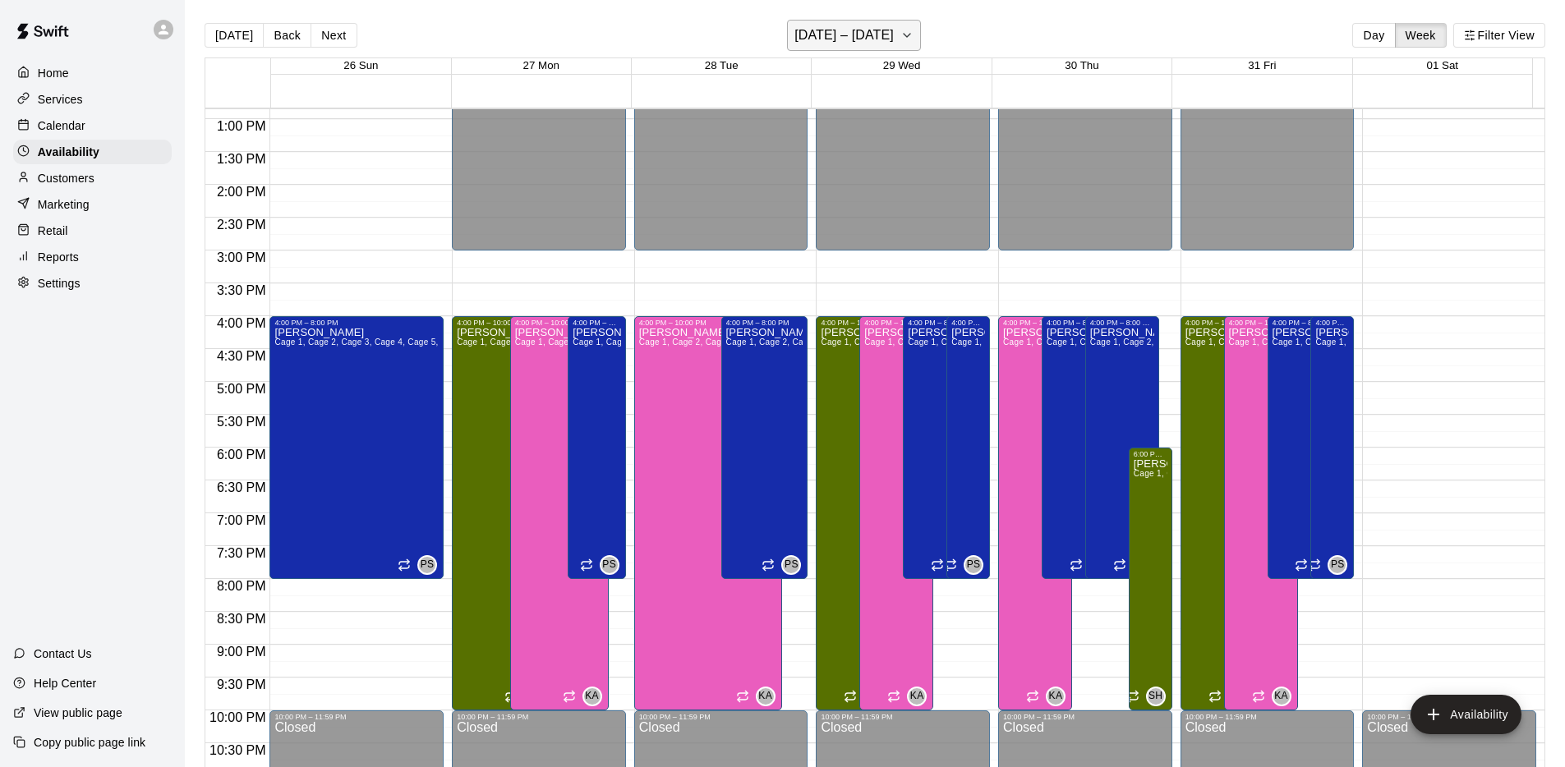
click at [839, 25] on h6 "[DATE] – [DATE]" at bounding box center [843, 35] width 99 height 23
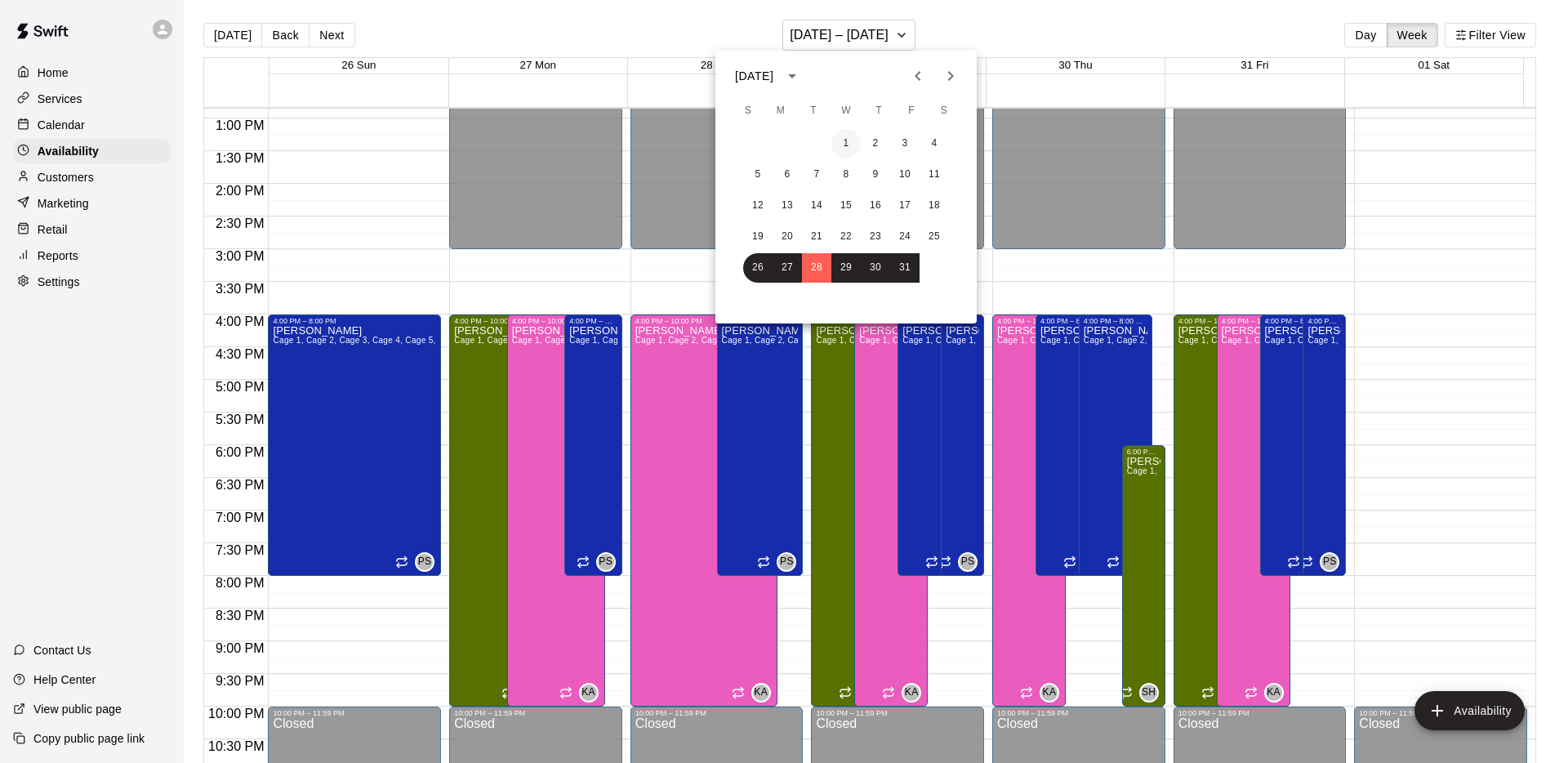
click at [844, 143] on button "1" at bounding box center [846, 144] width 30 height 30
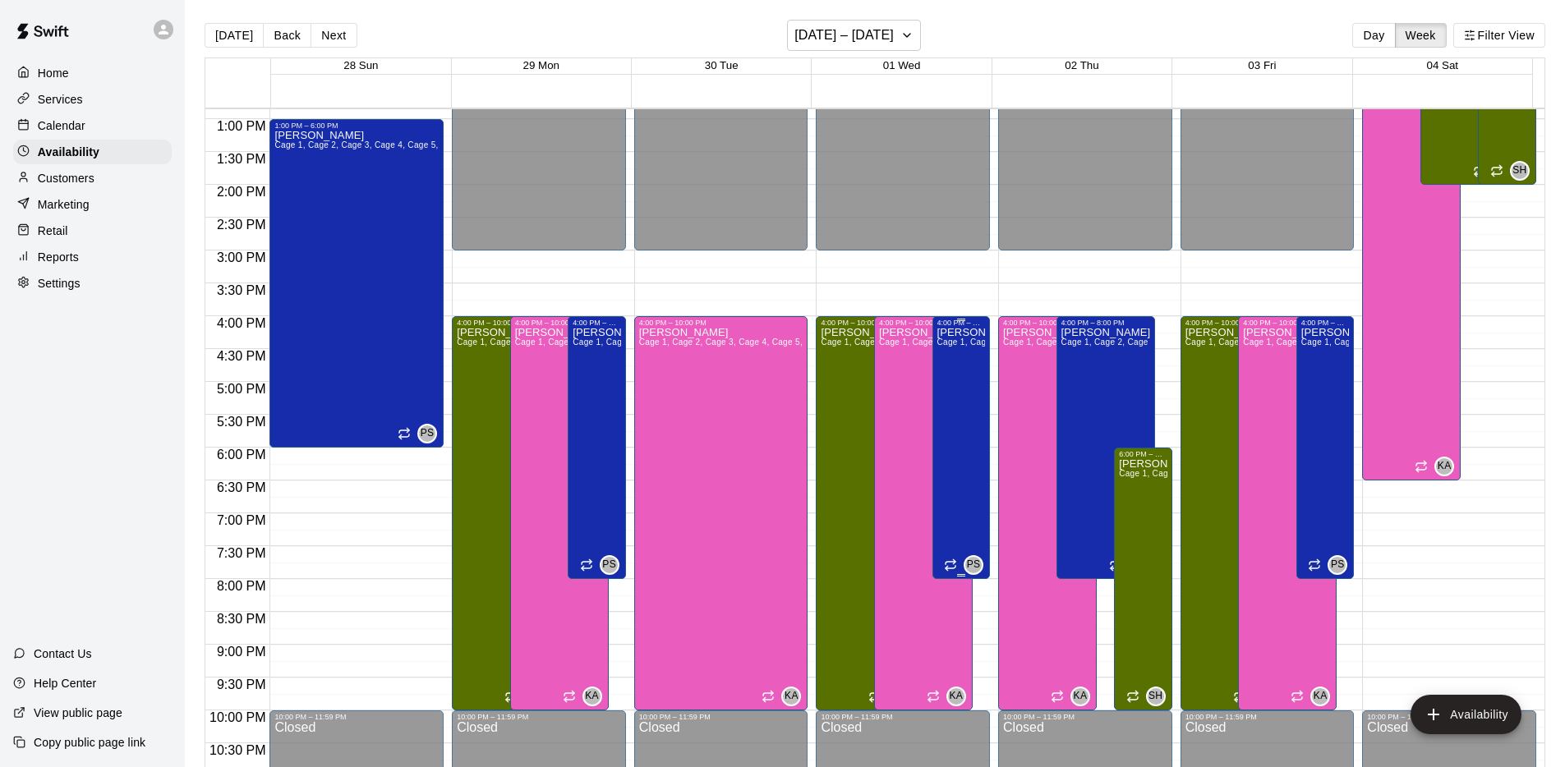
click at [965, 407] on div "[PERSON_NAME] 1, Cage 2, Cage 3, Cage 4, Cage 5, Cage 6, Pitching Mound 1, Fiel…" at bounding box center [961, 710] width 48 height 767
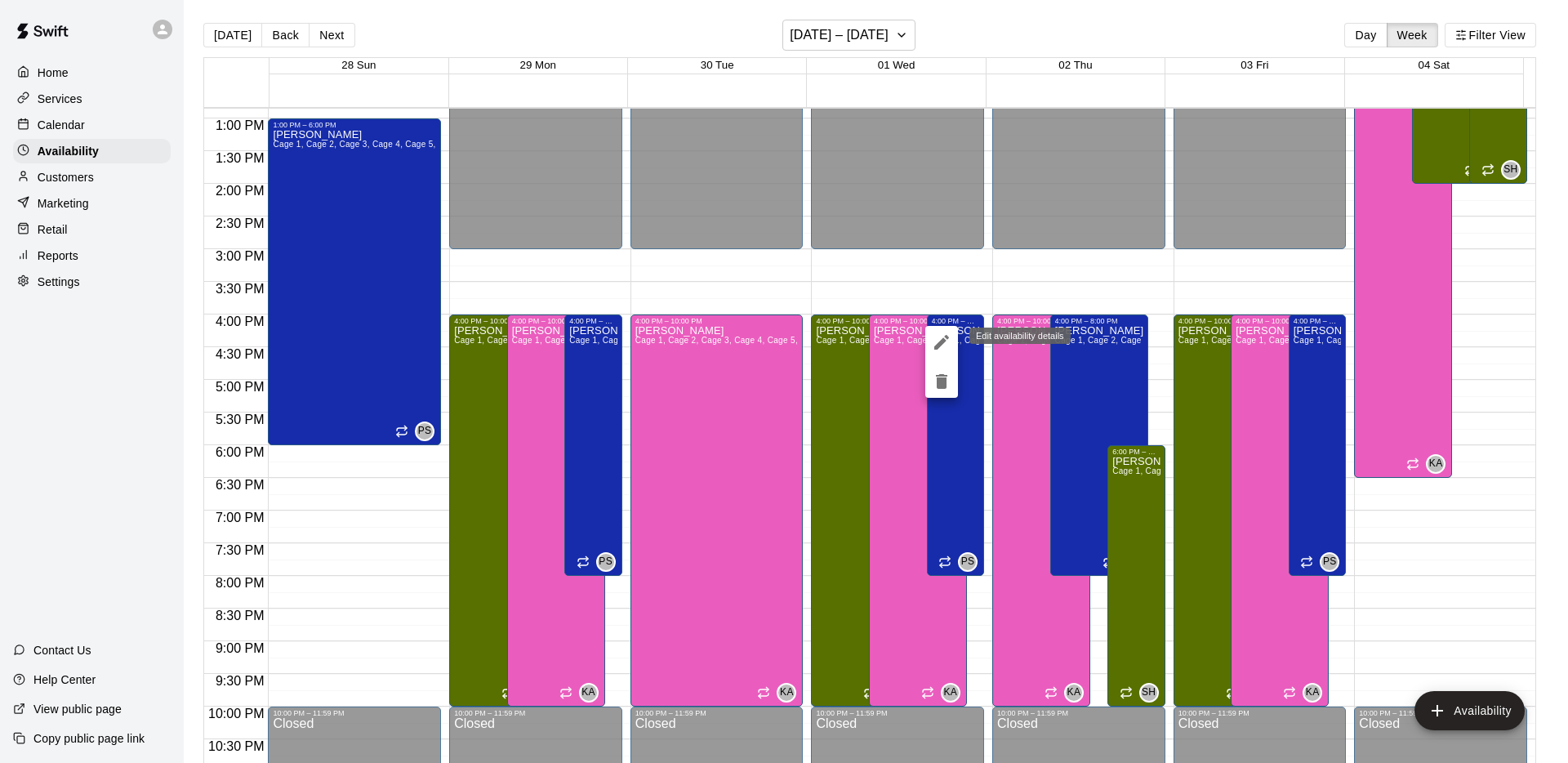
click at [937, 348] on icon "edit" at bounding box center [942, 342] width 15 height 15
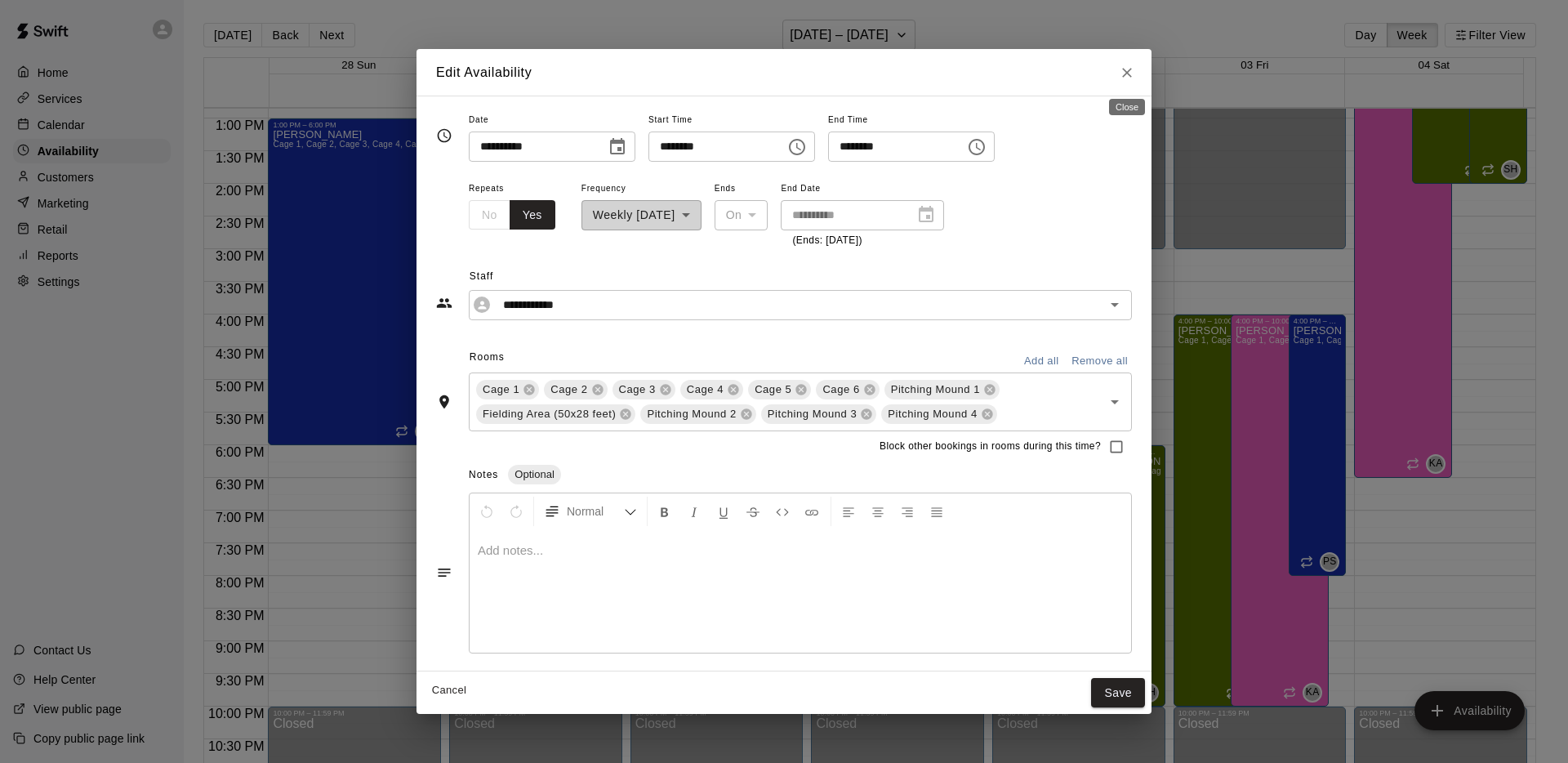
click at [1132, 71] on icon "Close" at bounding box center [1127, 73] width 16 height 16
type input "**********"
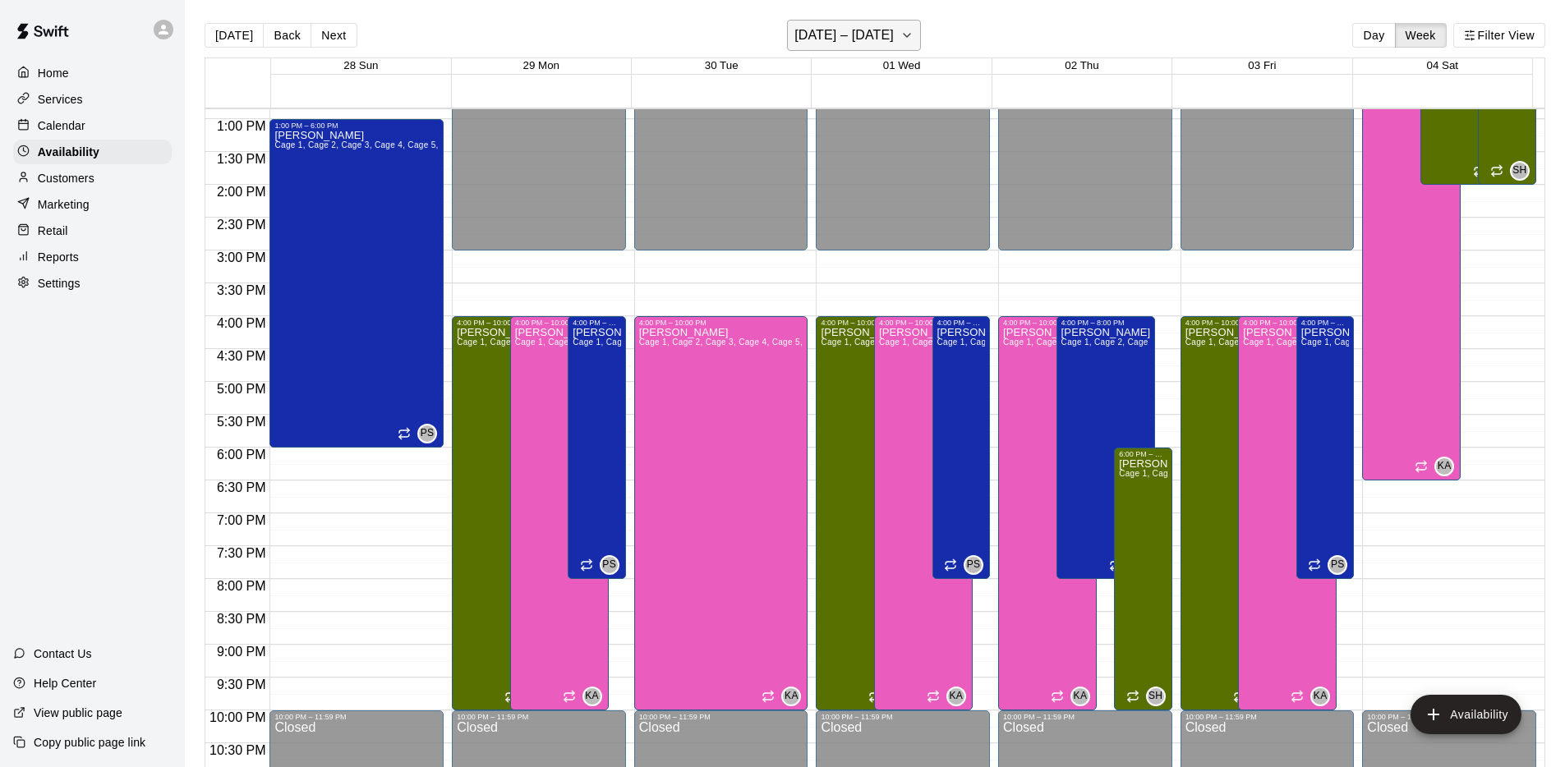
click at [798, 34] on h6 "[DATE] – [DATE]" at bounding box center [843, 35] width 99 height 23
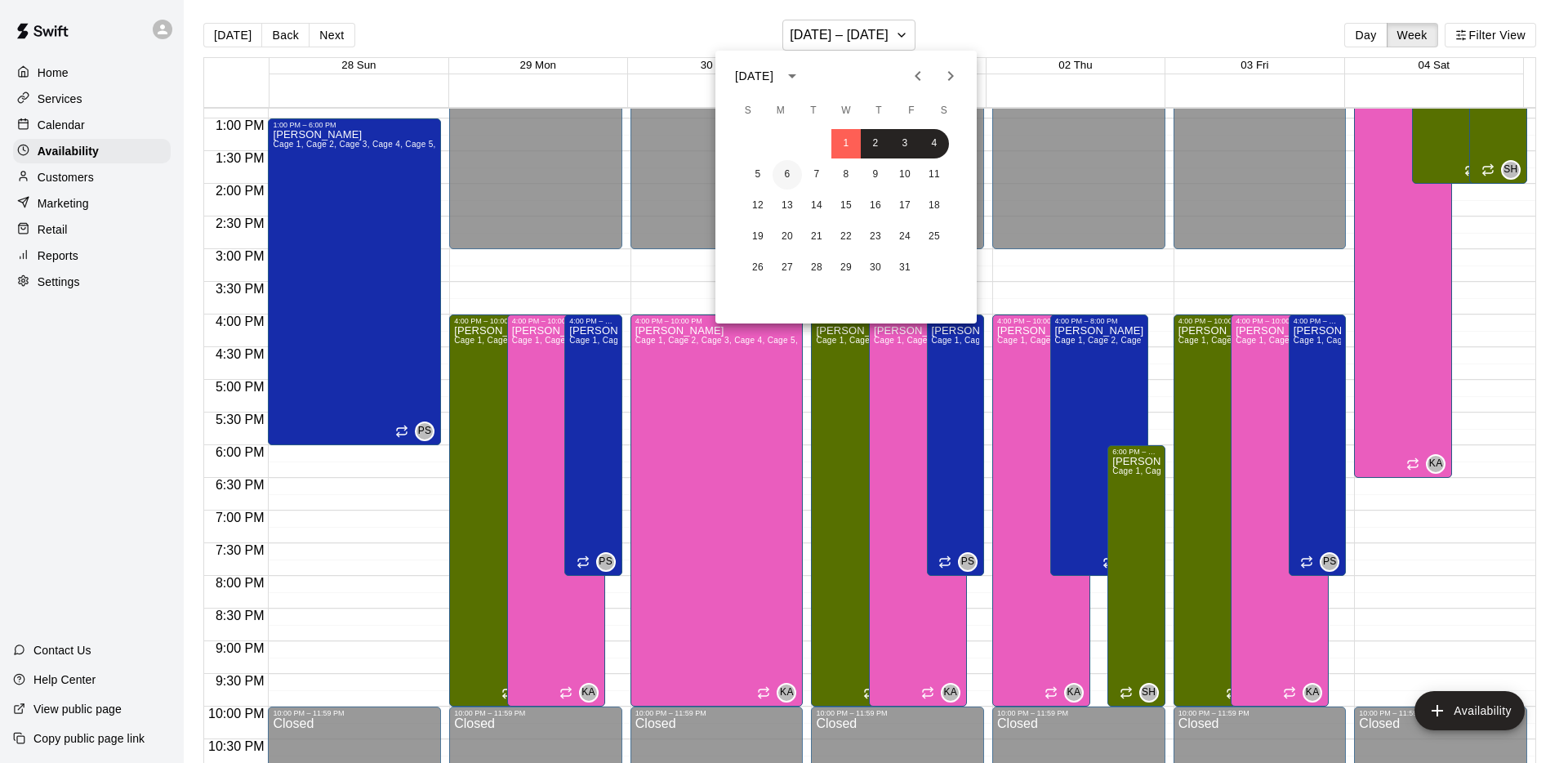
click at [783, 175] on button "6" at bounding box center [787, 175] width 30 height 30
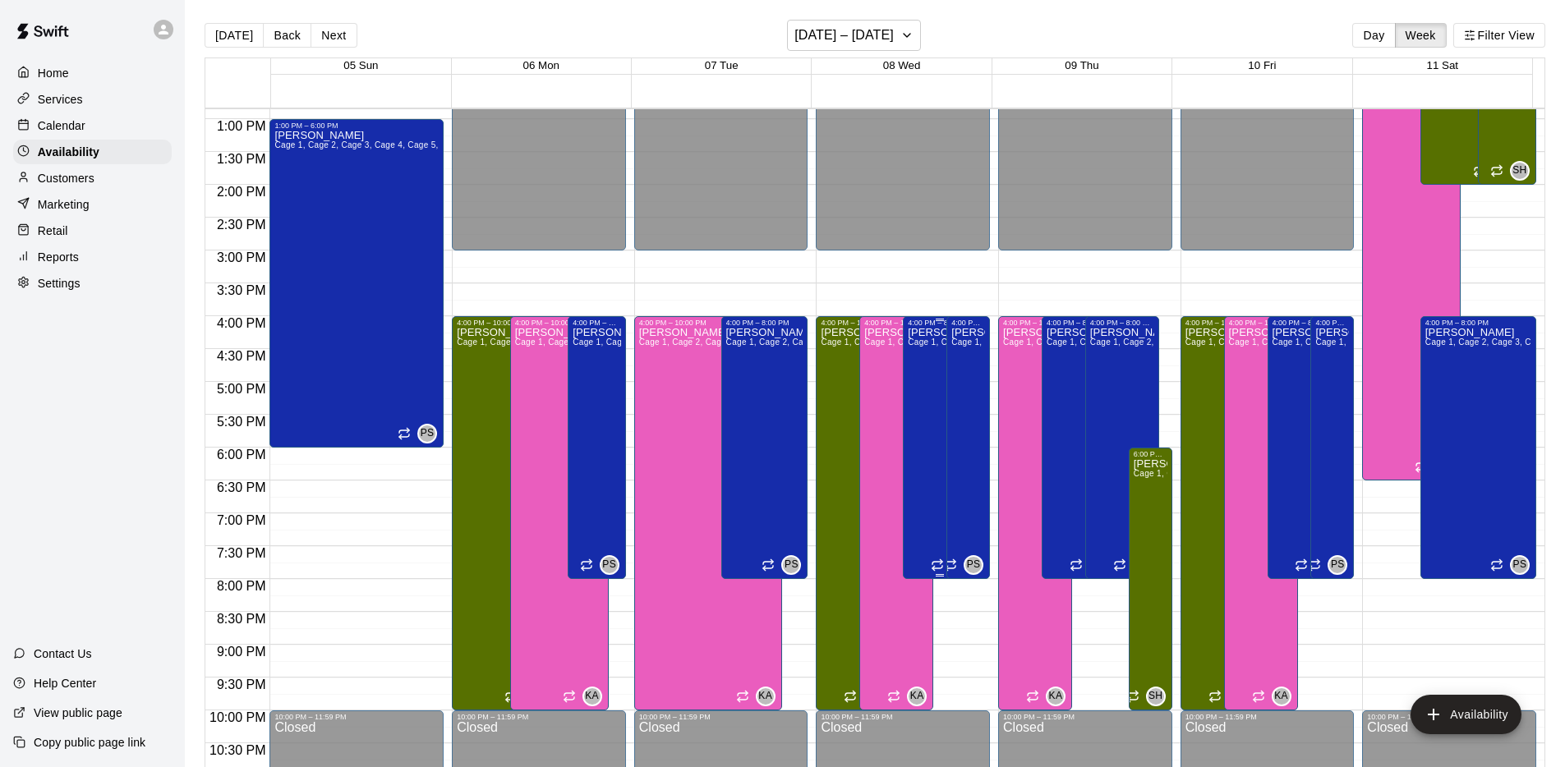
click at [911, 367] on div "[PERSON_NAME] 1, Cage 2, Cage 3, Cage 4, Cage 5, Cage 6, Pitching Mound 1, Fiel…" at bounding box center [940, 710] width 64 height 767
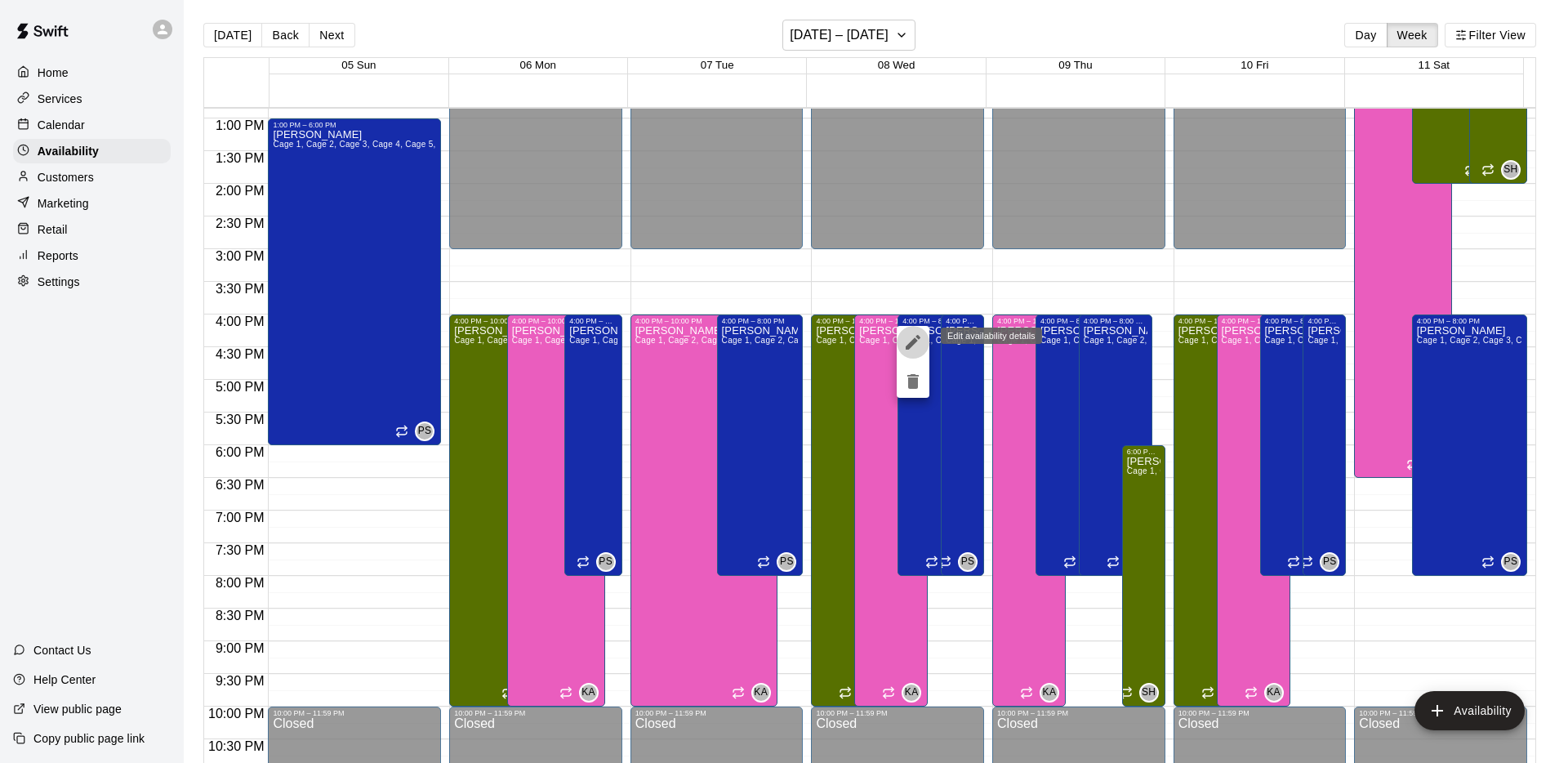
click at [909, 340] on icon "edit" at bounding box center [913, 342] width 20 height 20
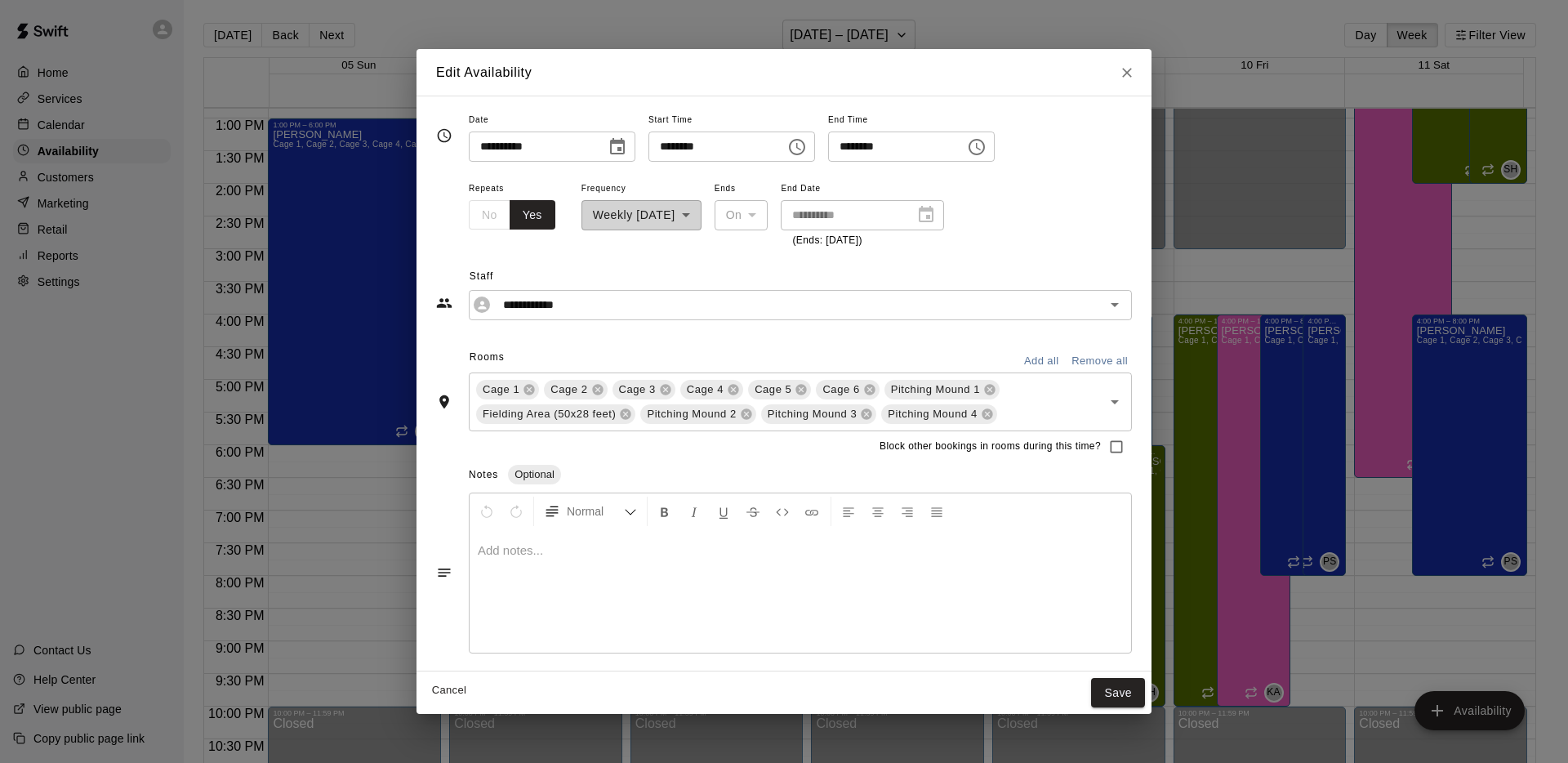
click at [1127, 74] on icon "Close" at bounding box center [1127, 73] width 16 height 16
type input "**********"
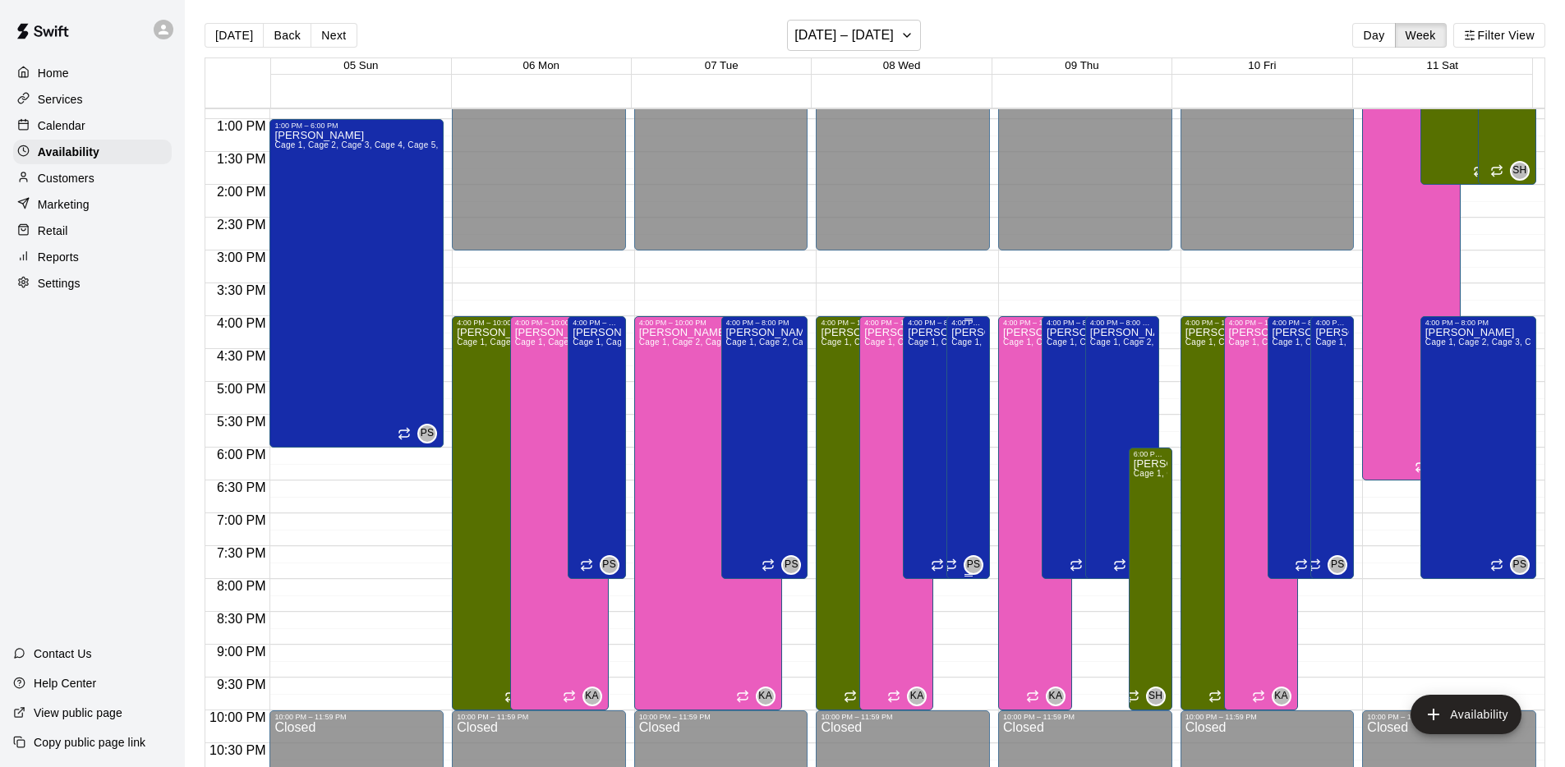
click at [961, 384] on div "[PERSON_NAME] 1, Cage 2, Cage 3, Cage 4, Cage 5, Cage 6, Pitching Mound 1, Fiel…" at bounding box center [968, 710] width 34 height 767
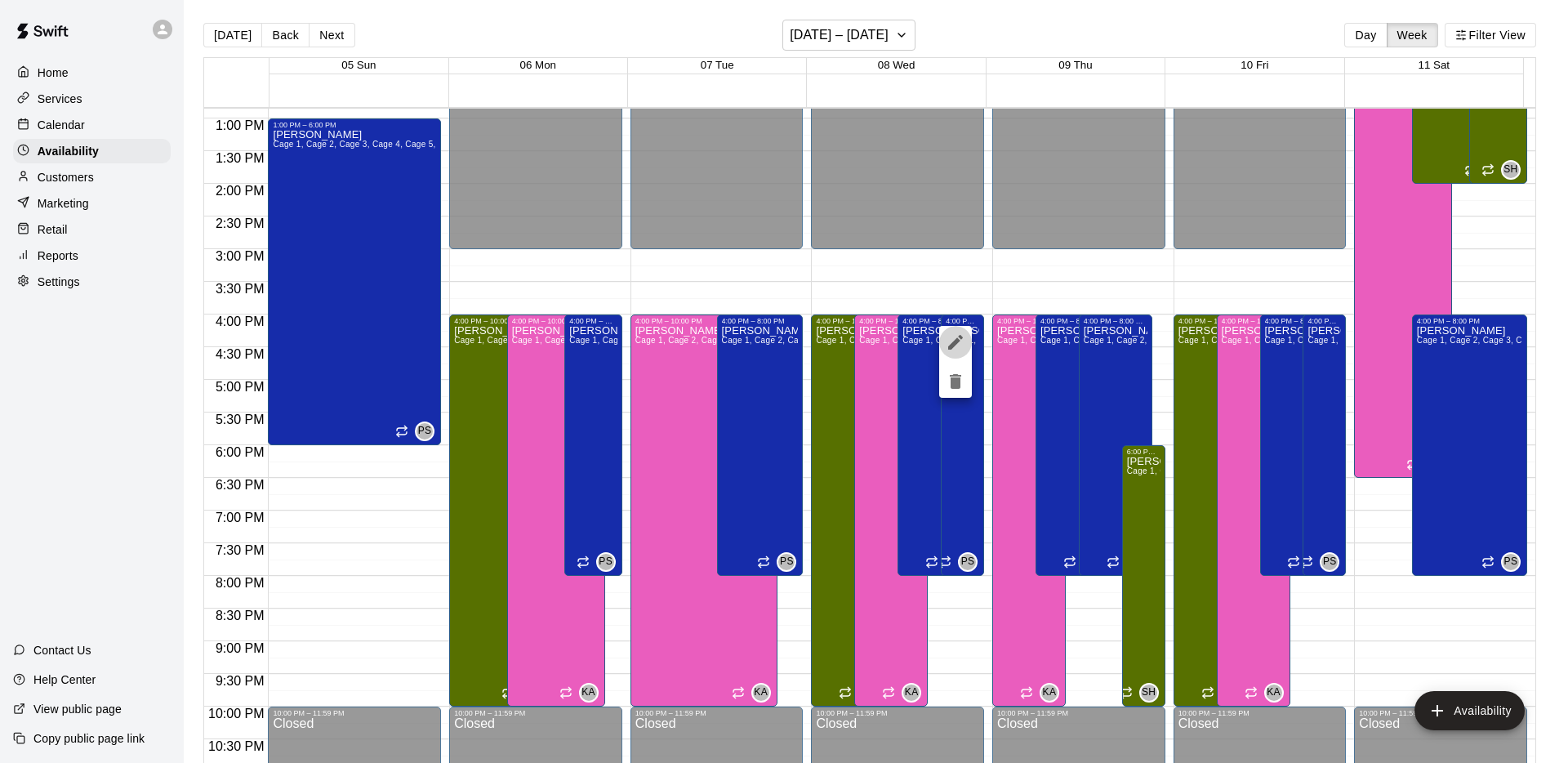
click at [962, 351] on icon "edit" at bounding box center [956, 342] width 20 height 20
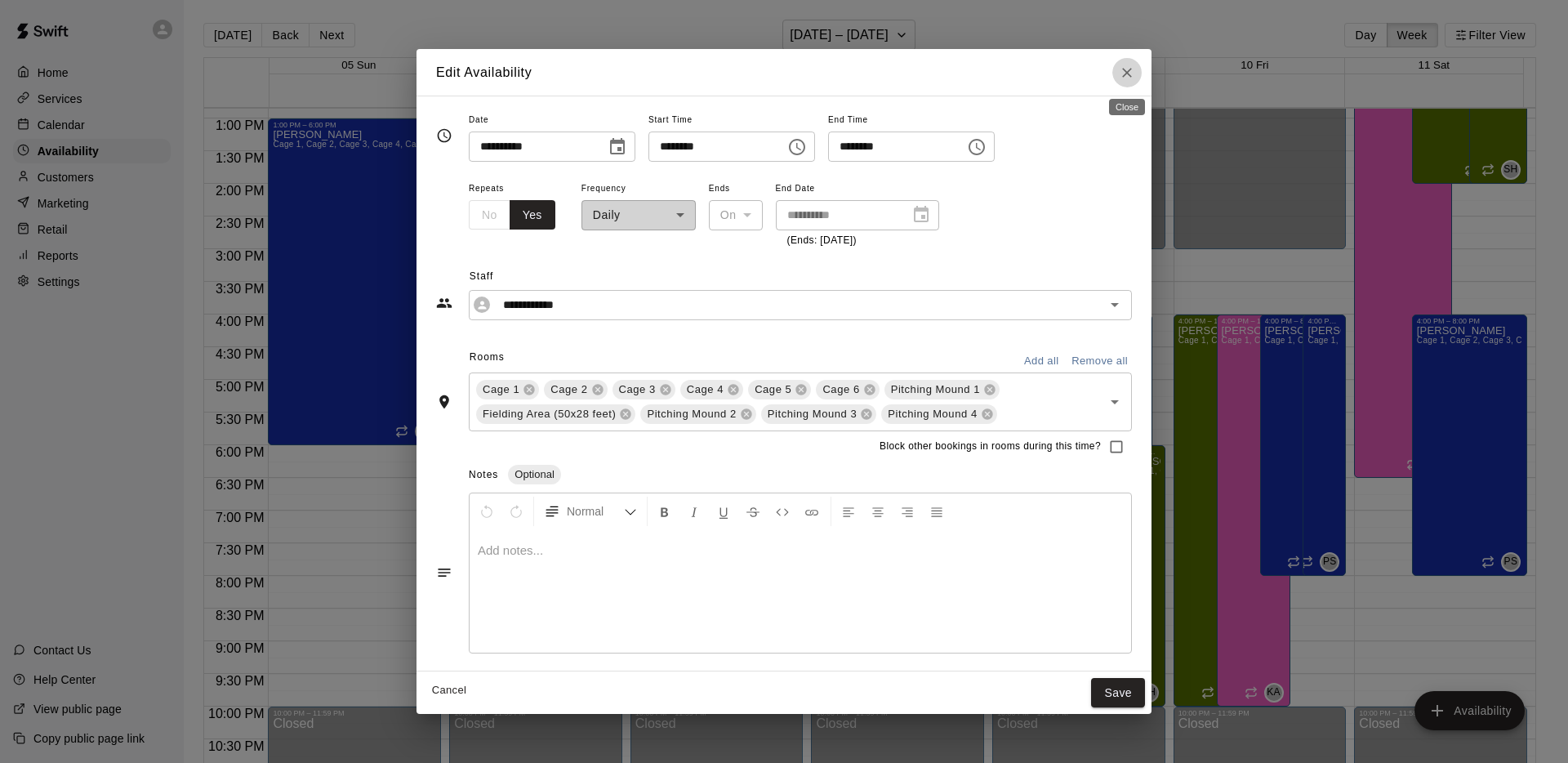
click at [1124, 76] on icon "Close" at bounding box center [1127, 73] width 16 height 16
type input "**********"
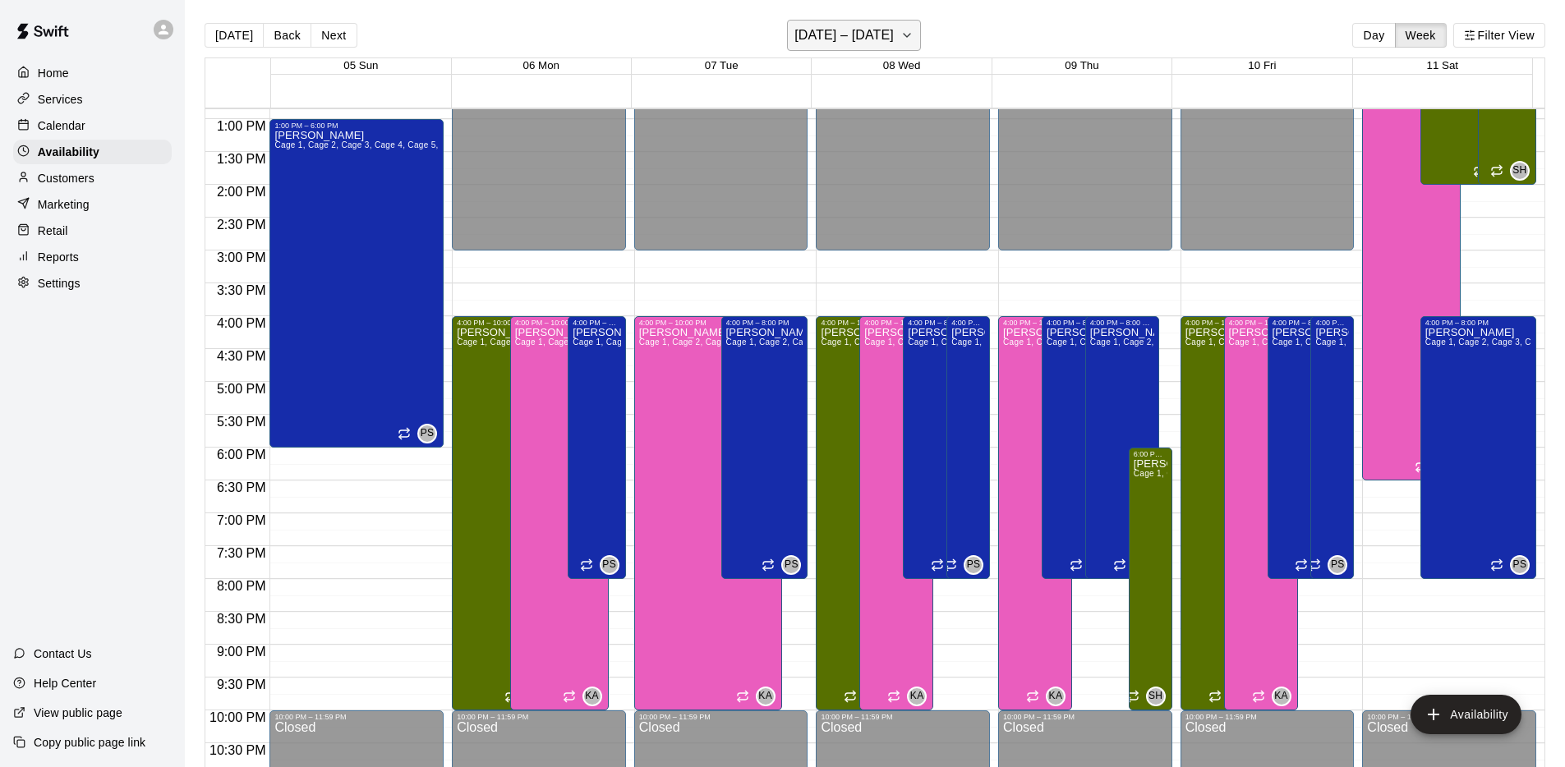
click at [890, 26] on button "[DATE] – [DATE]" at bounding box center [854, 35] width 134 height 31
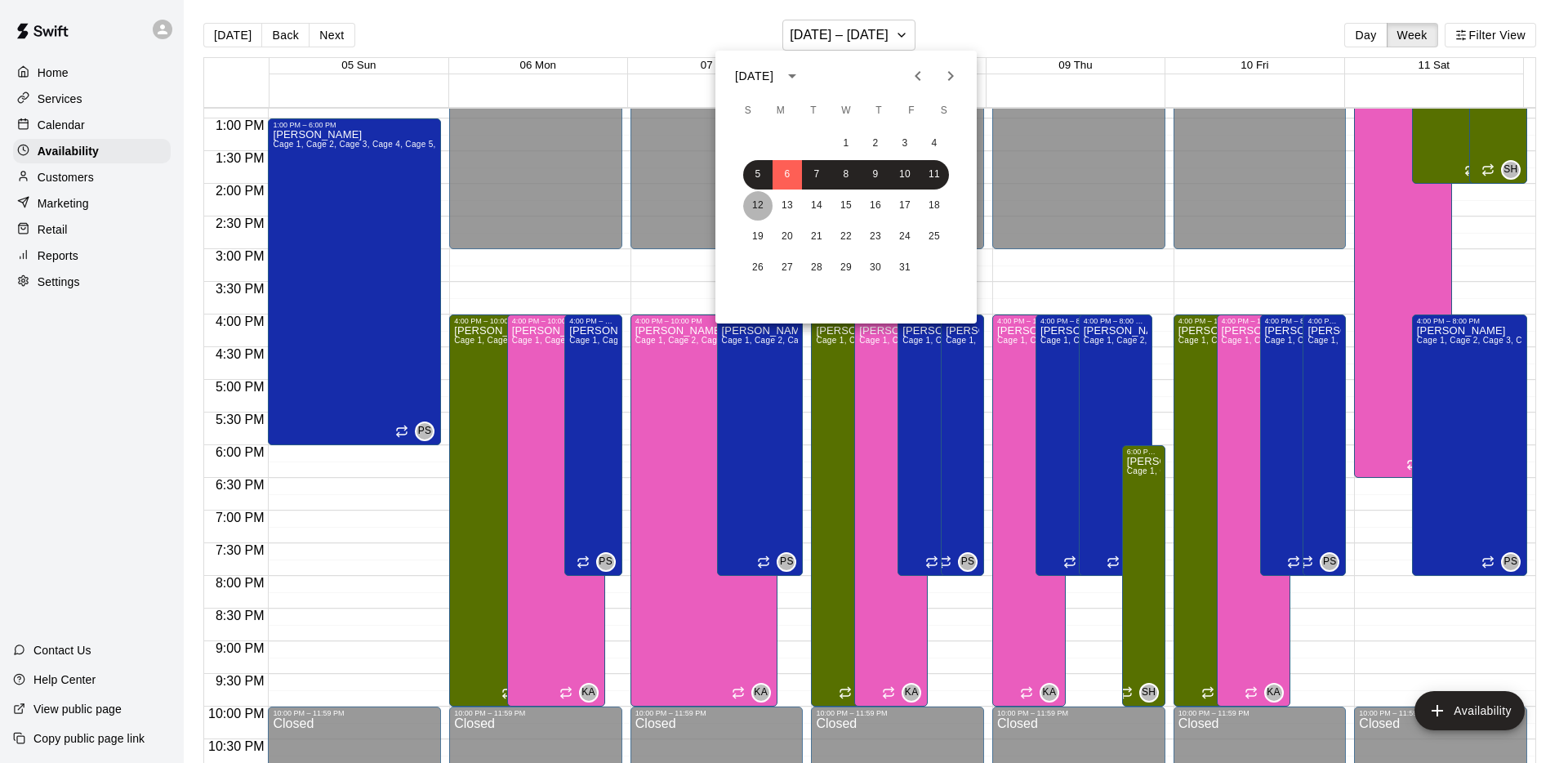
click at [764, 208] on button "12" at bounding box center [758, 206] width 30 height 30
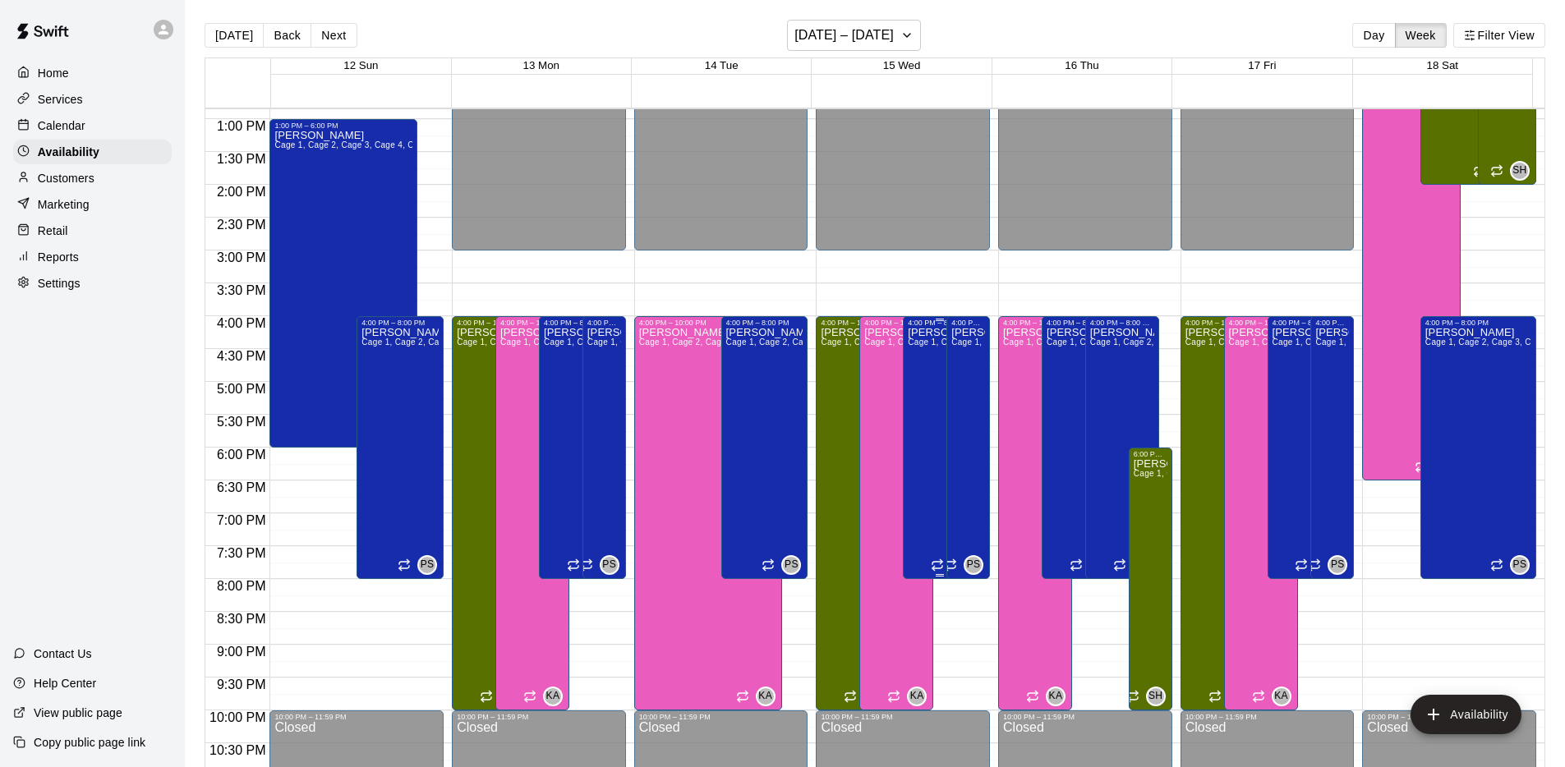
click at [916, 400] on div "[PERSON_NAME] 1, Cage 2, Cage 3, Cage 4, Cage 5, Cage 6, Pitching Mound 1, Fiel…" at bounding box center [940, 710] width 64 height 767
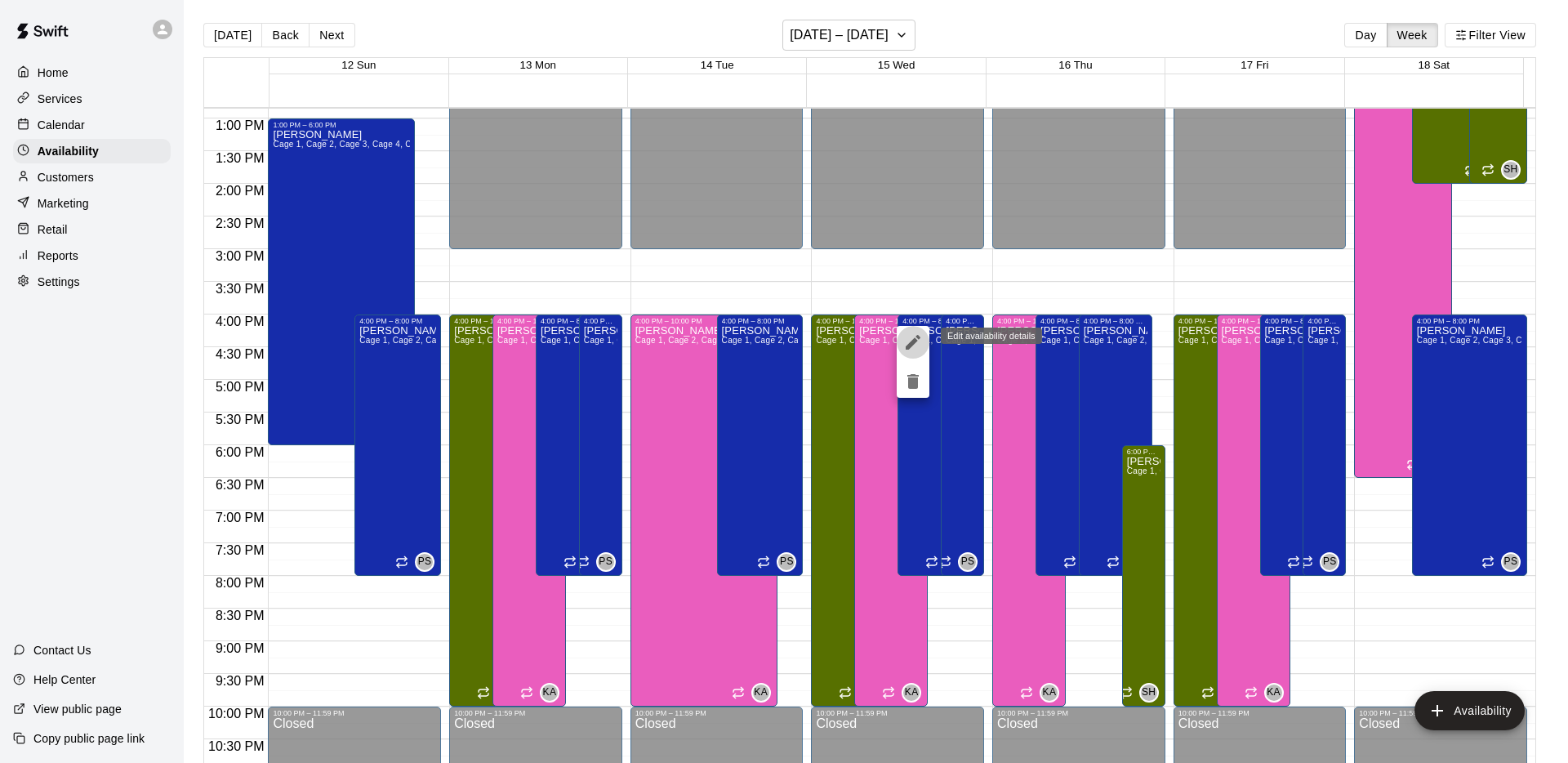
click at [911, 341] on icon "edit" at bounding box center [913, 342] width 15 height 15
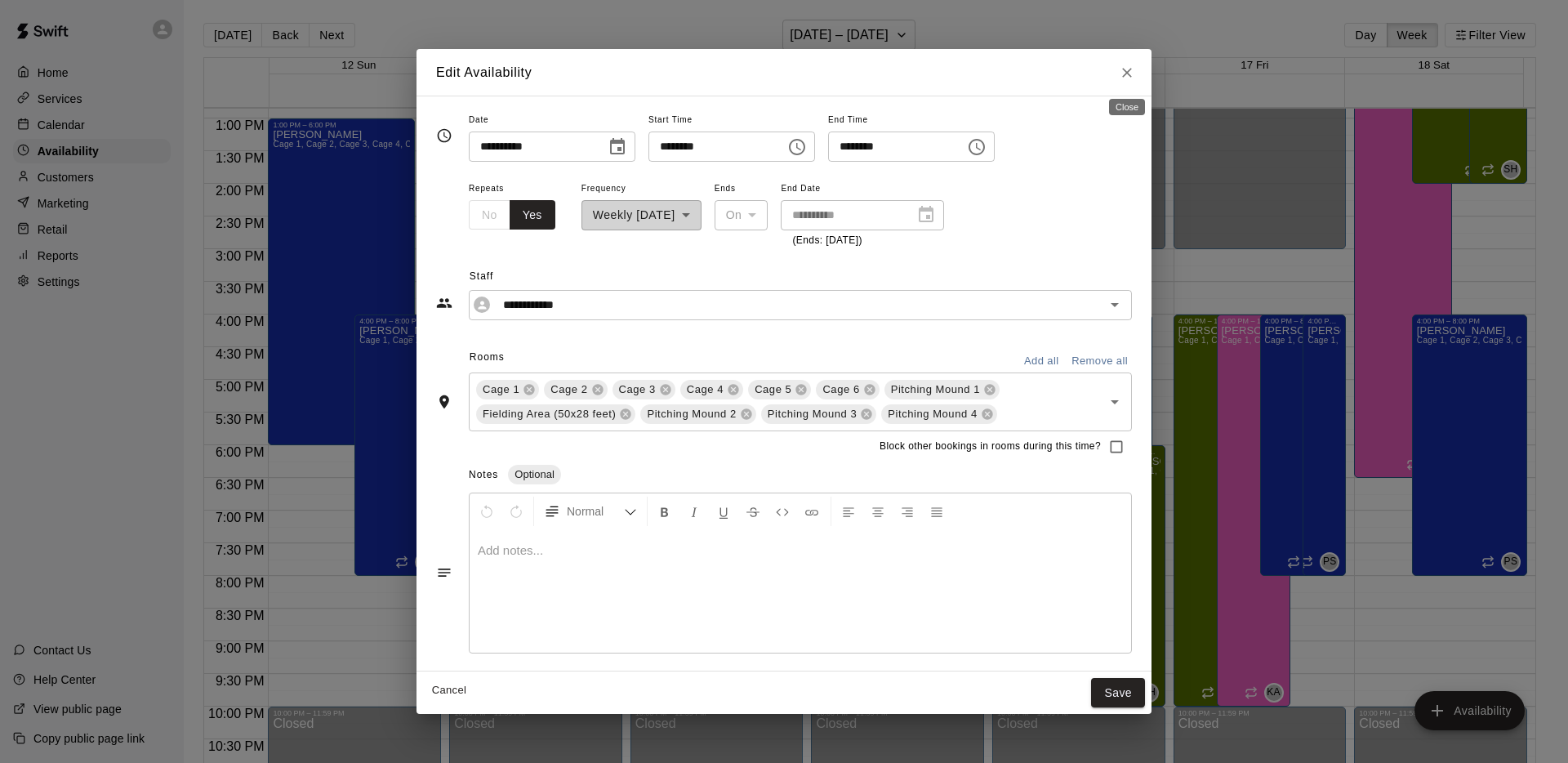
click at [1136, 75] on button "Close" at bounding box center [1128, 73] width 30 height 30
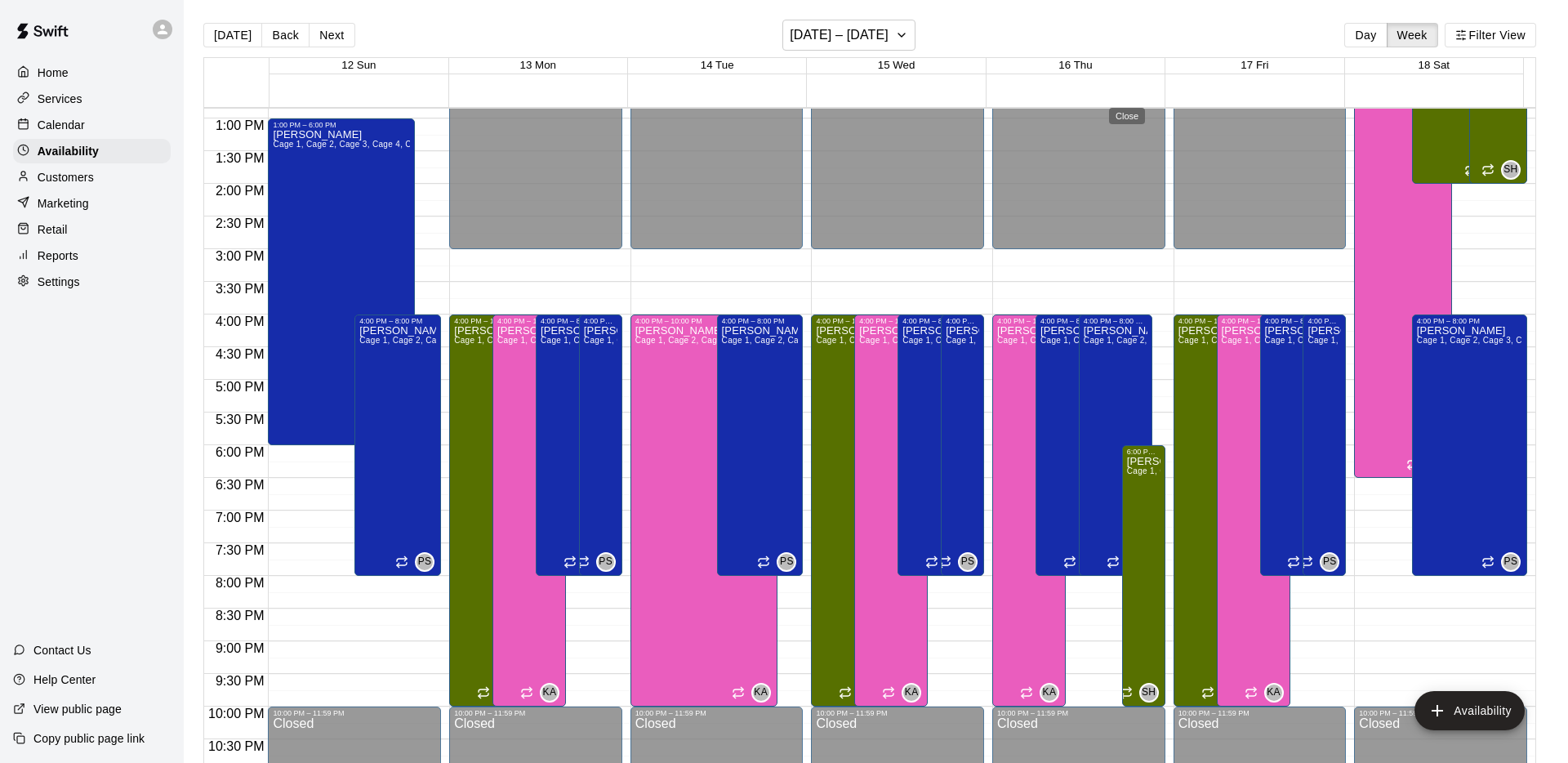
type input "**********"
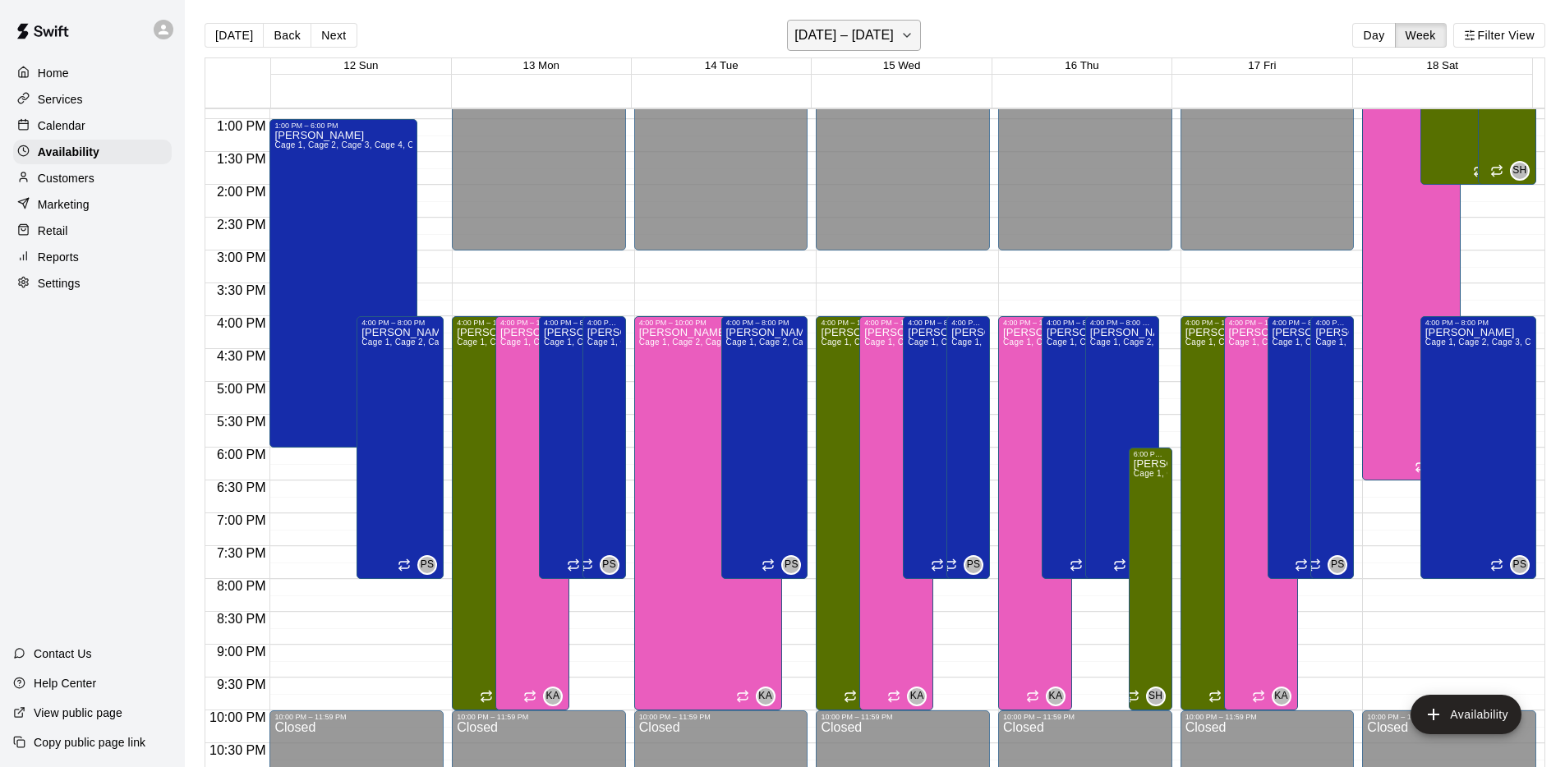
click at [900, 36] on icon "button" at bounding box center [906, 35] width 13 height 20
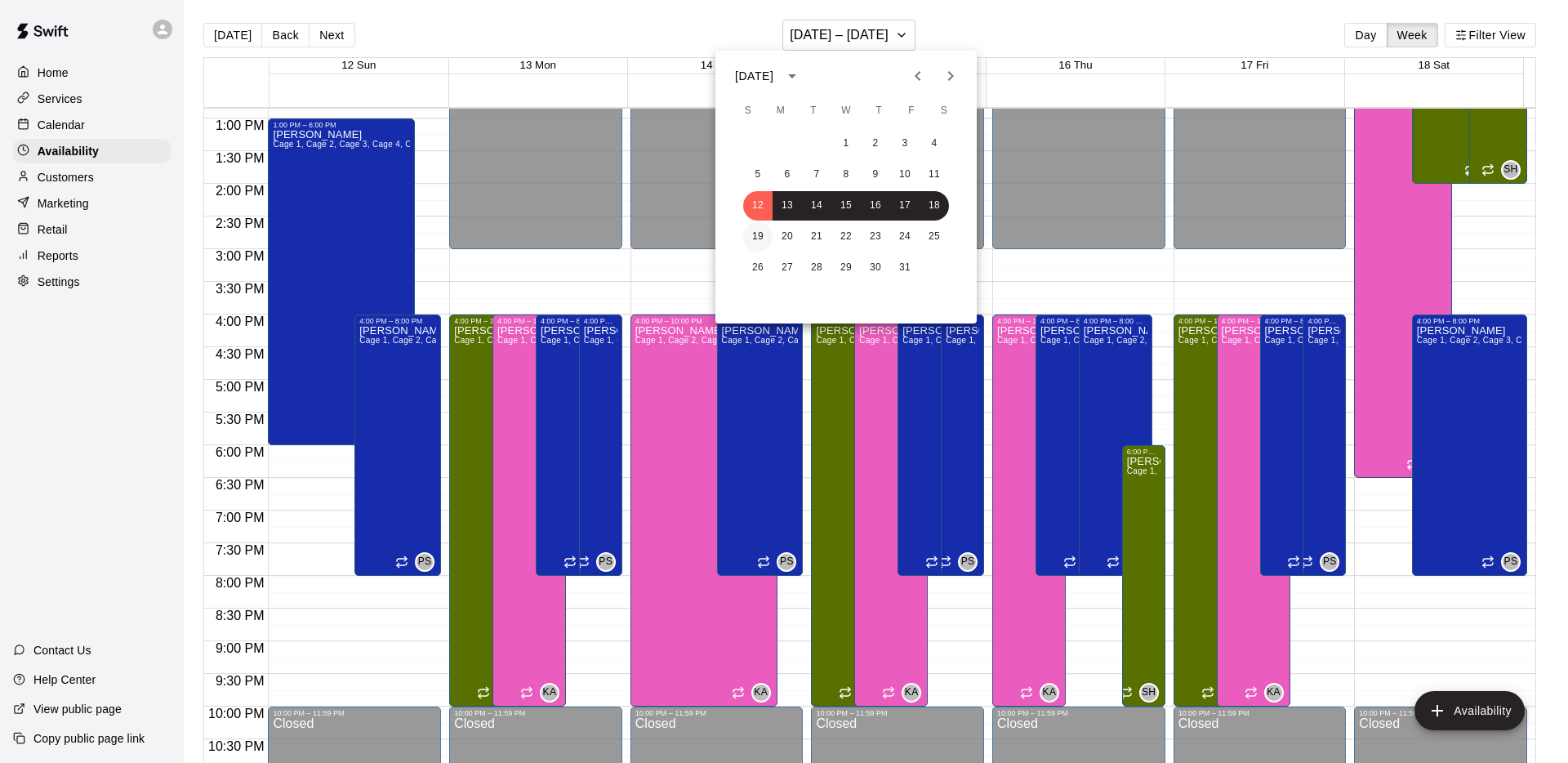
click at [762, 241] on button "19" at bounding box center [758, 237] width 30 height 30
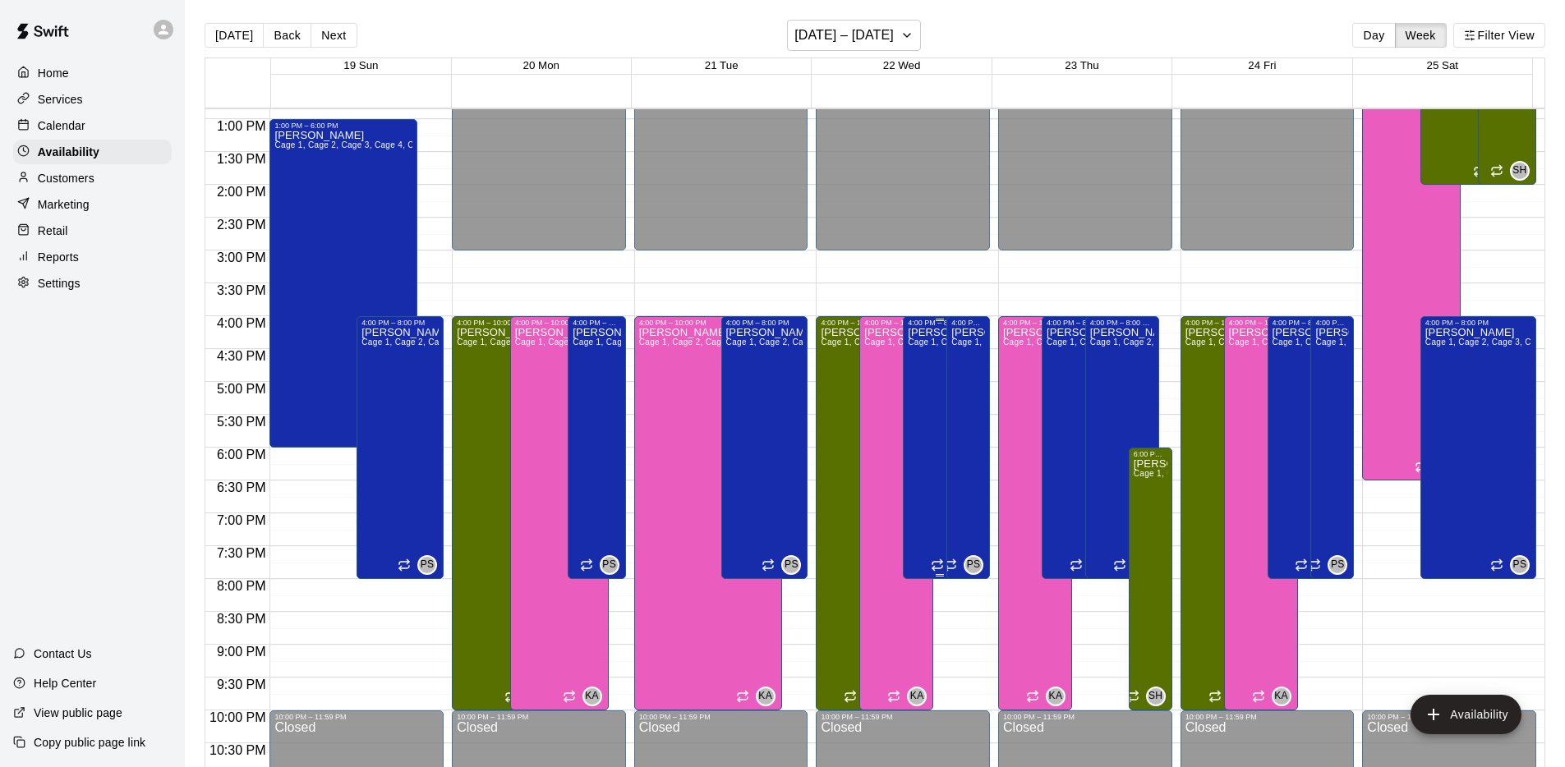
click at [930, 397] on div "[PERSON_NAME] 1, Cage 2, Cage 3, Cage 4, Cage 5, Cage 6, Pitching Mound 1, Fiel…" at bounding box center [940, 710] width 64 height 767
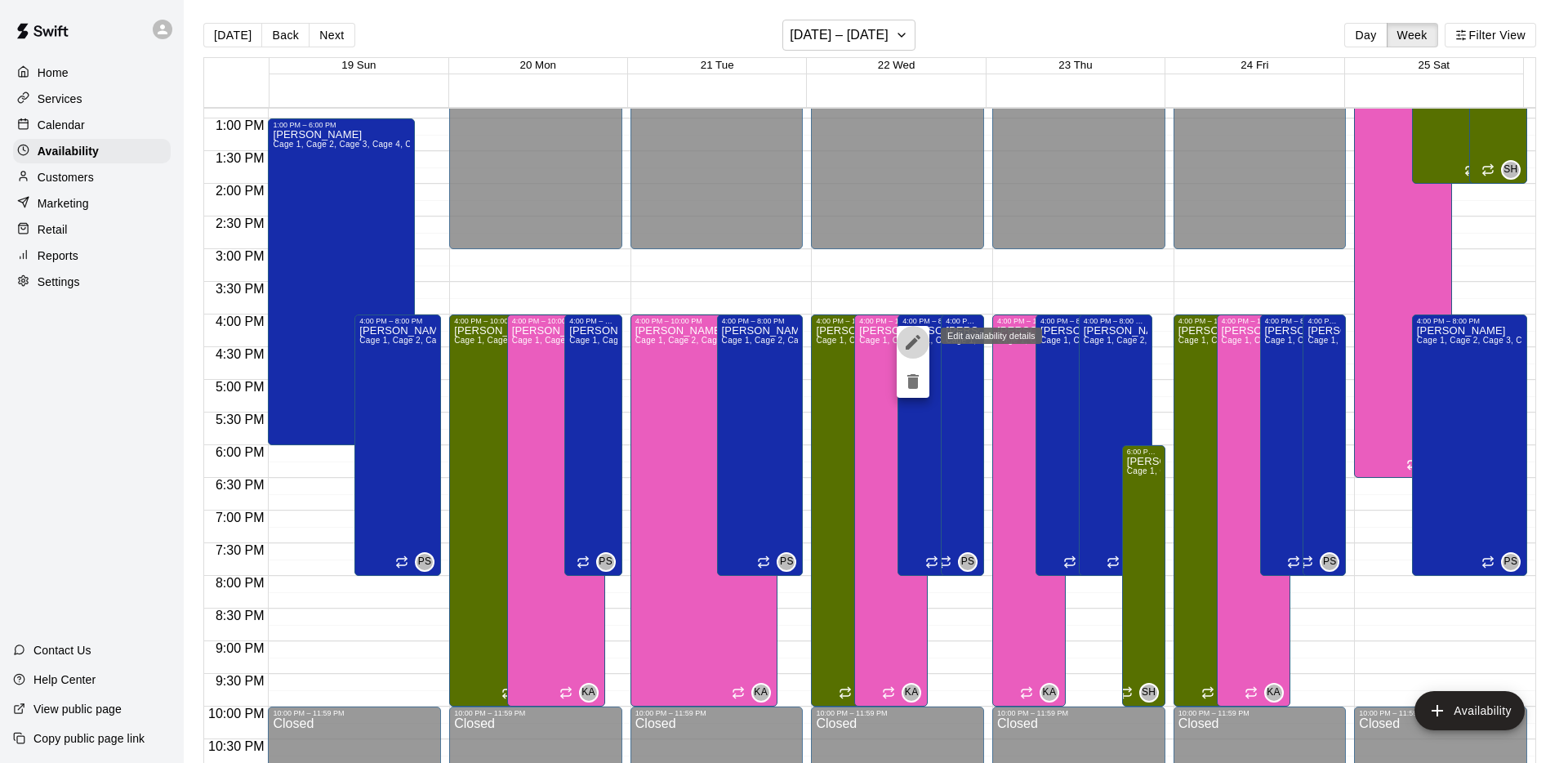
click at [923, 339] on button "edit" at bounding box center [913, 342] width 33 height 33
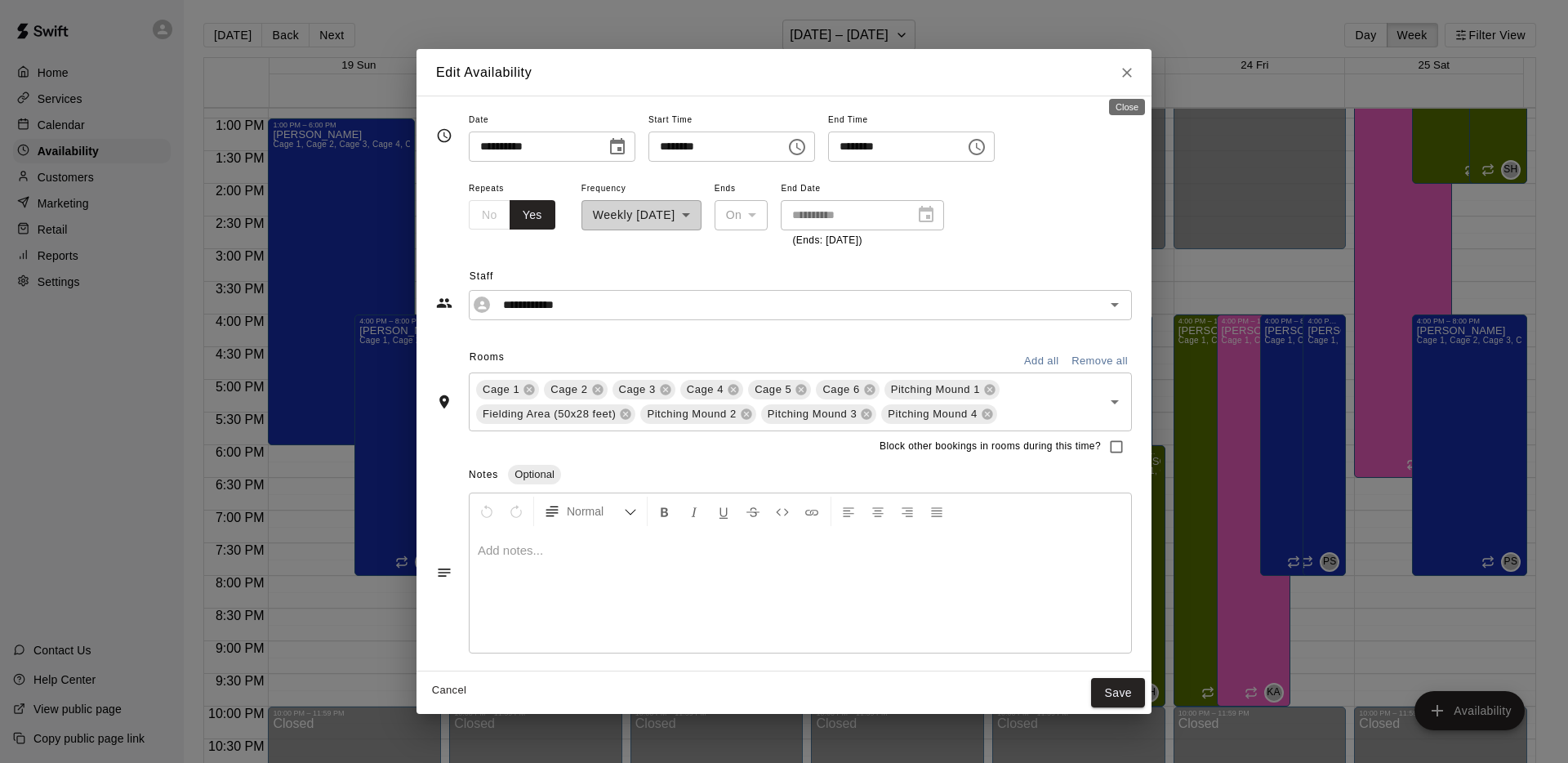
click at [1132, 71] on icon "Close" at bounding box center [1127, 73] width 16 height 16
type input "**********"
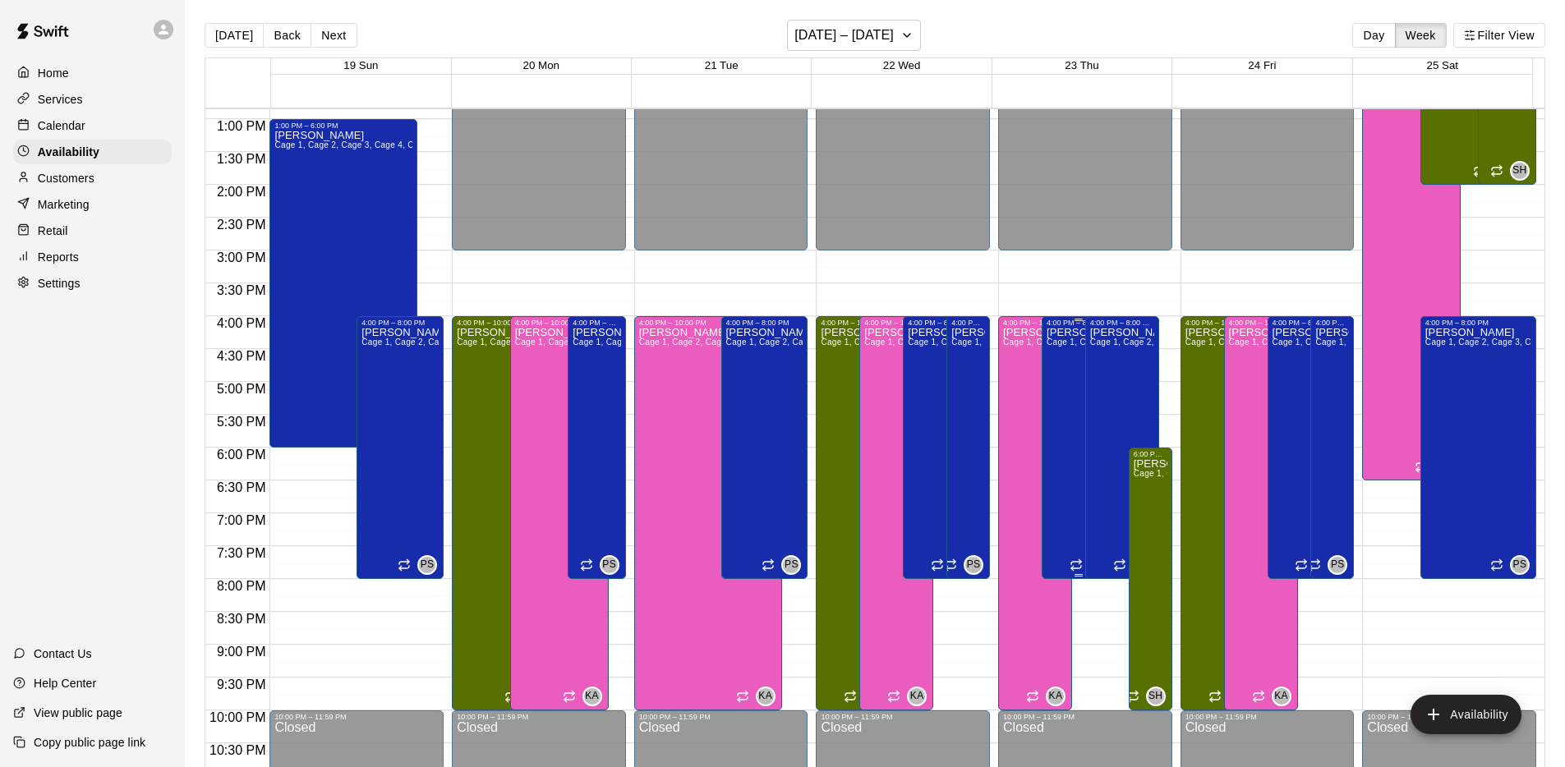
click at [1053, 399] on div "[PERSON_NAME] 1, Cage 2, Cage 3, Cage 4, Cage 5, Cage 6, Pitching Mound 1, Fiel…" at bounding box center [1078, 710] width 64 height 767
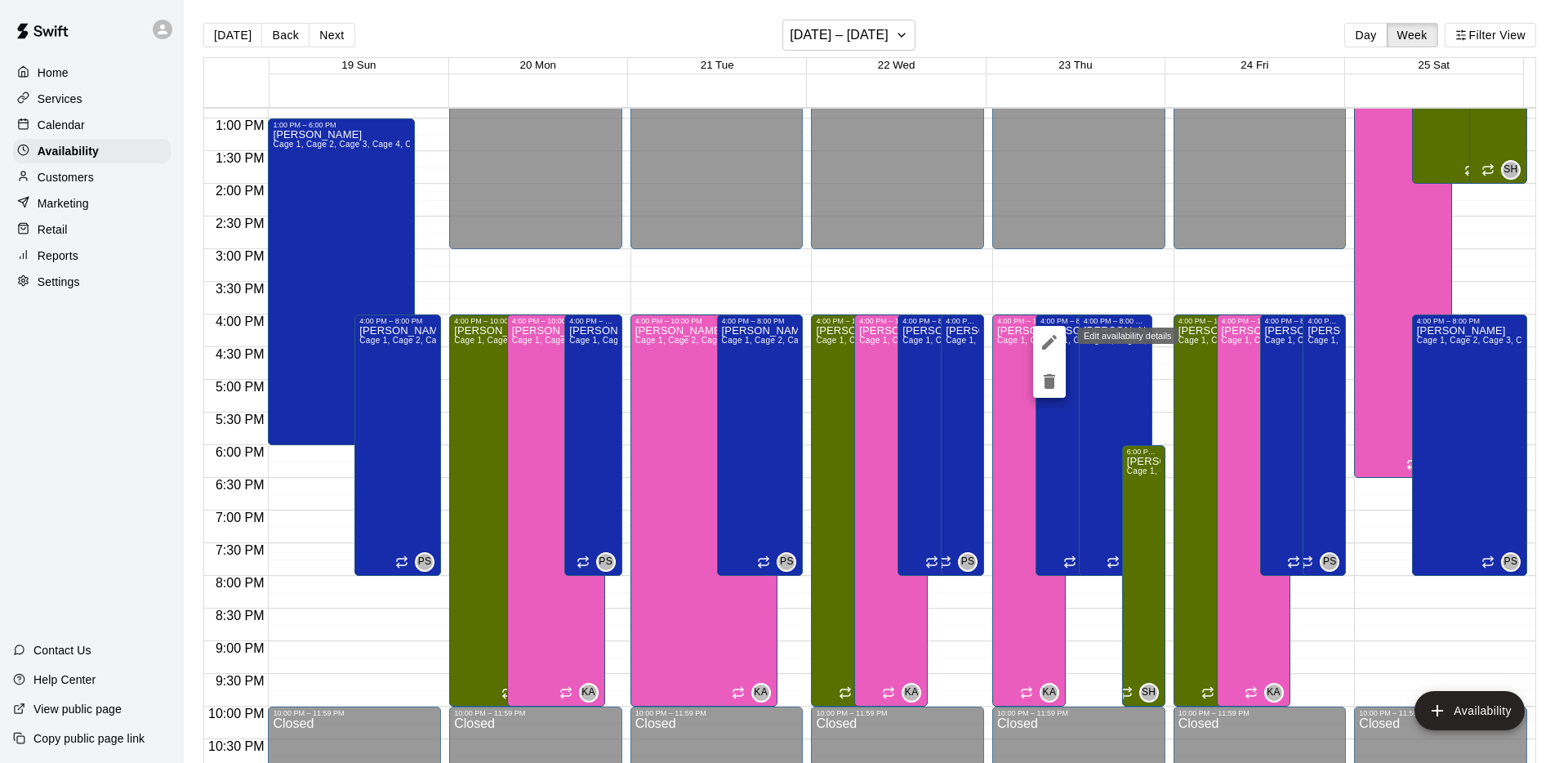
click at [1053, 341] on icon "edit" at bounding box center [1050, 342] width 20 height 20
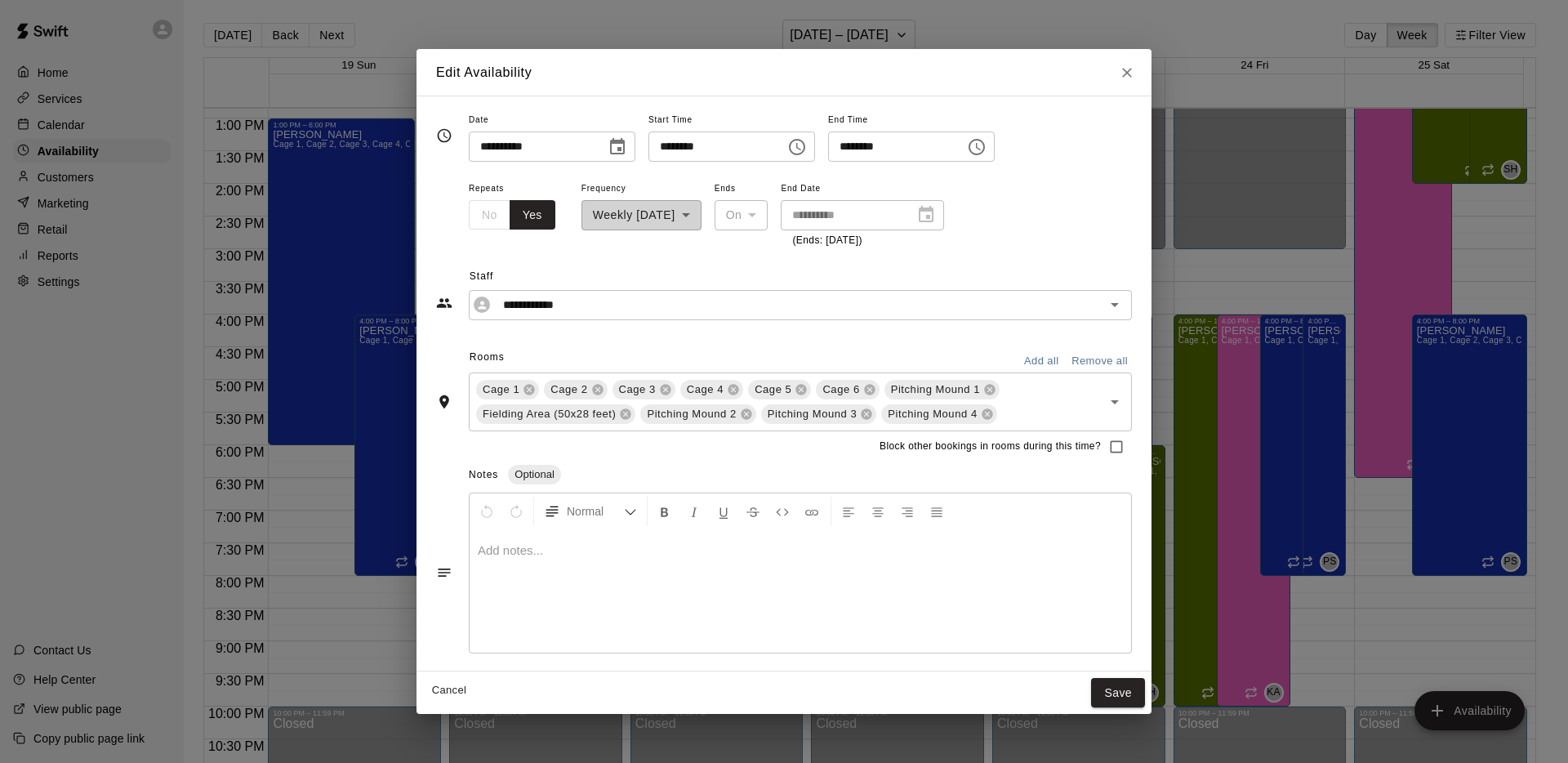
click at [1137, 78] on button "Close" at bounding box center [1128, 73] width 30 height 30
type input "**********"
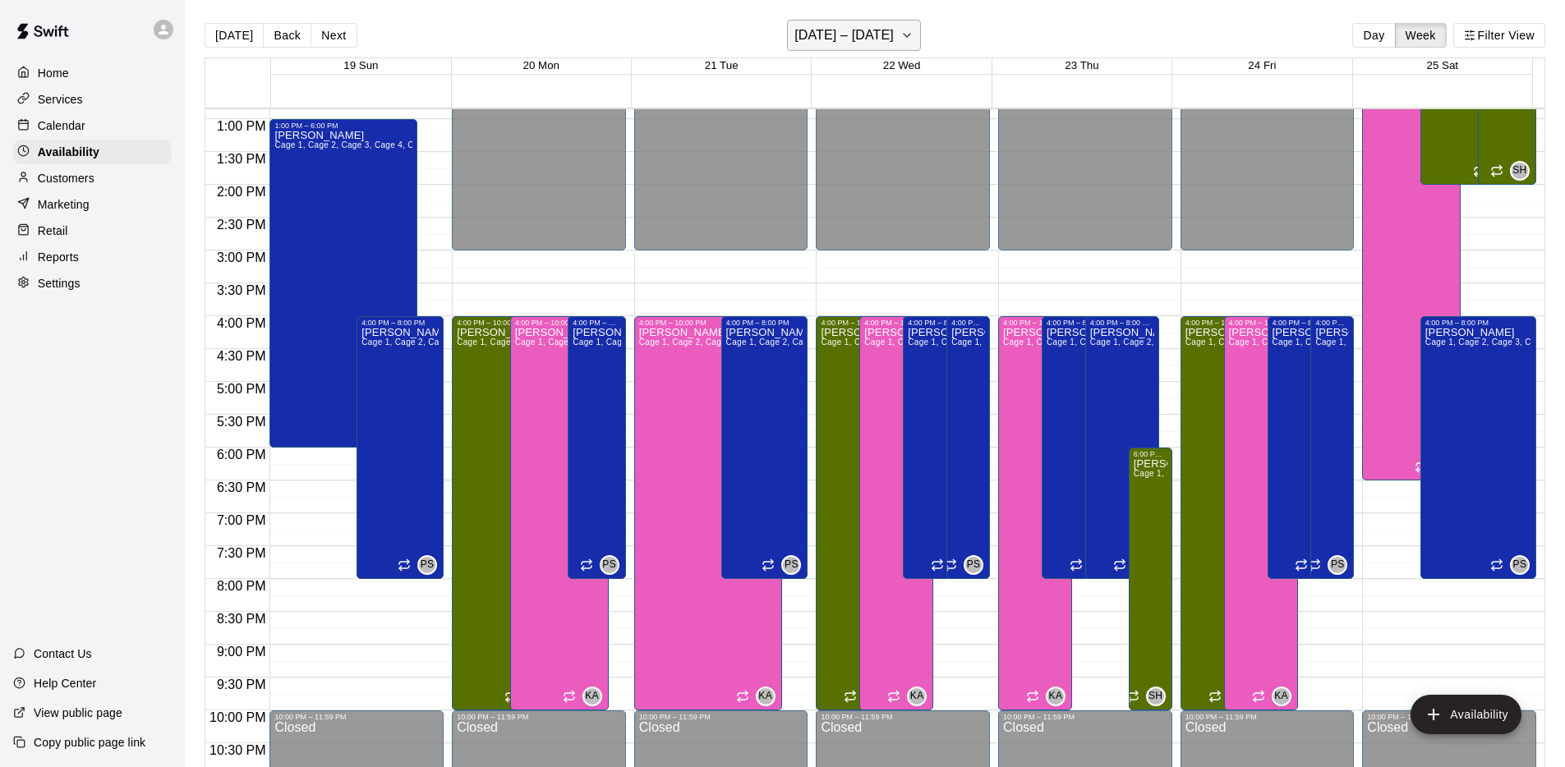
click at [888, 39] on h6 "[DATE] – [DATE]" at bounding box center [843, 35] width 99 height 23
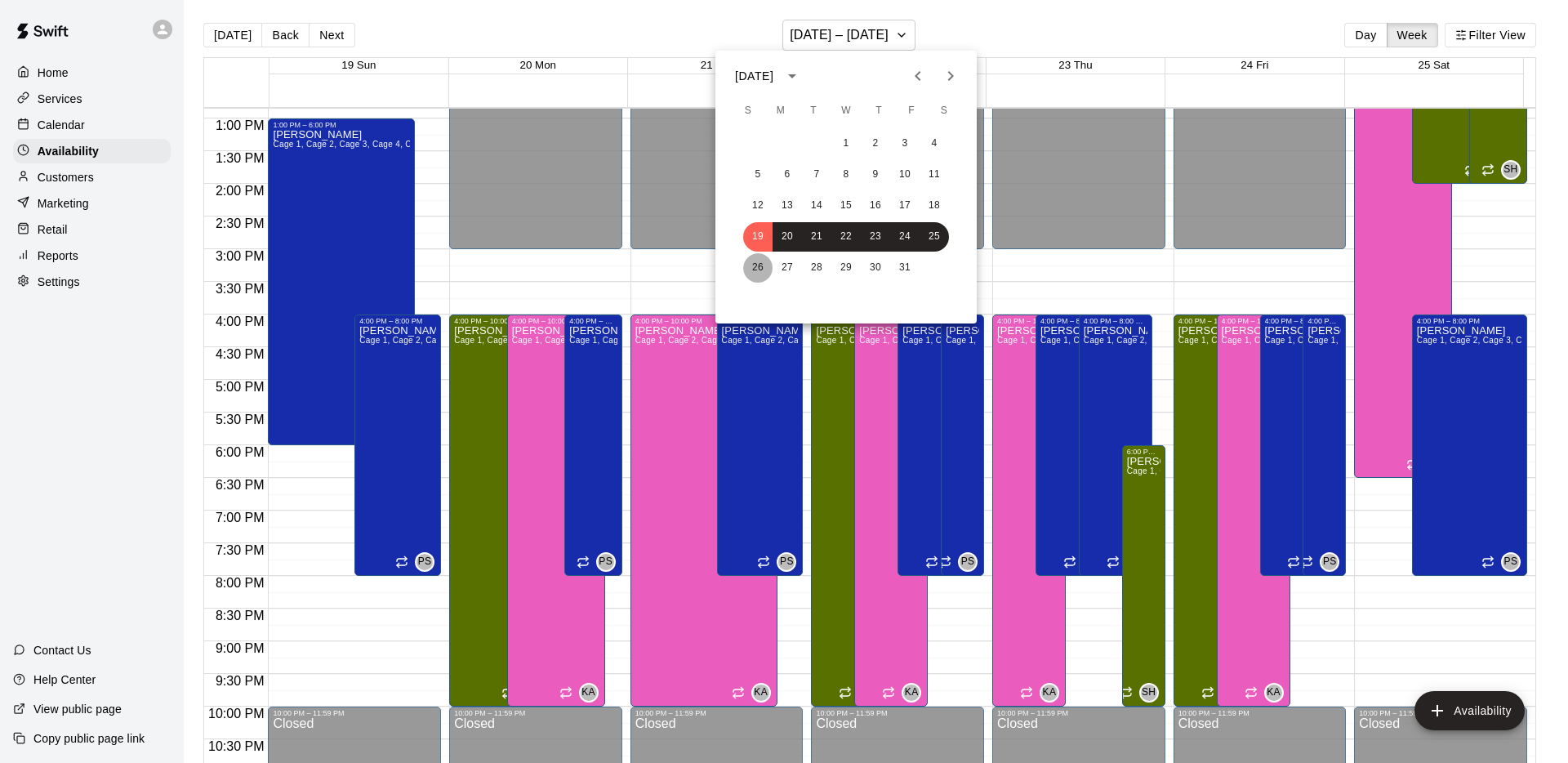
click at [761, 270] on button "26" at bounding box center [758, 269] width 30 height 30
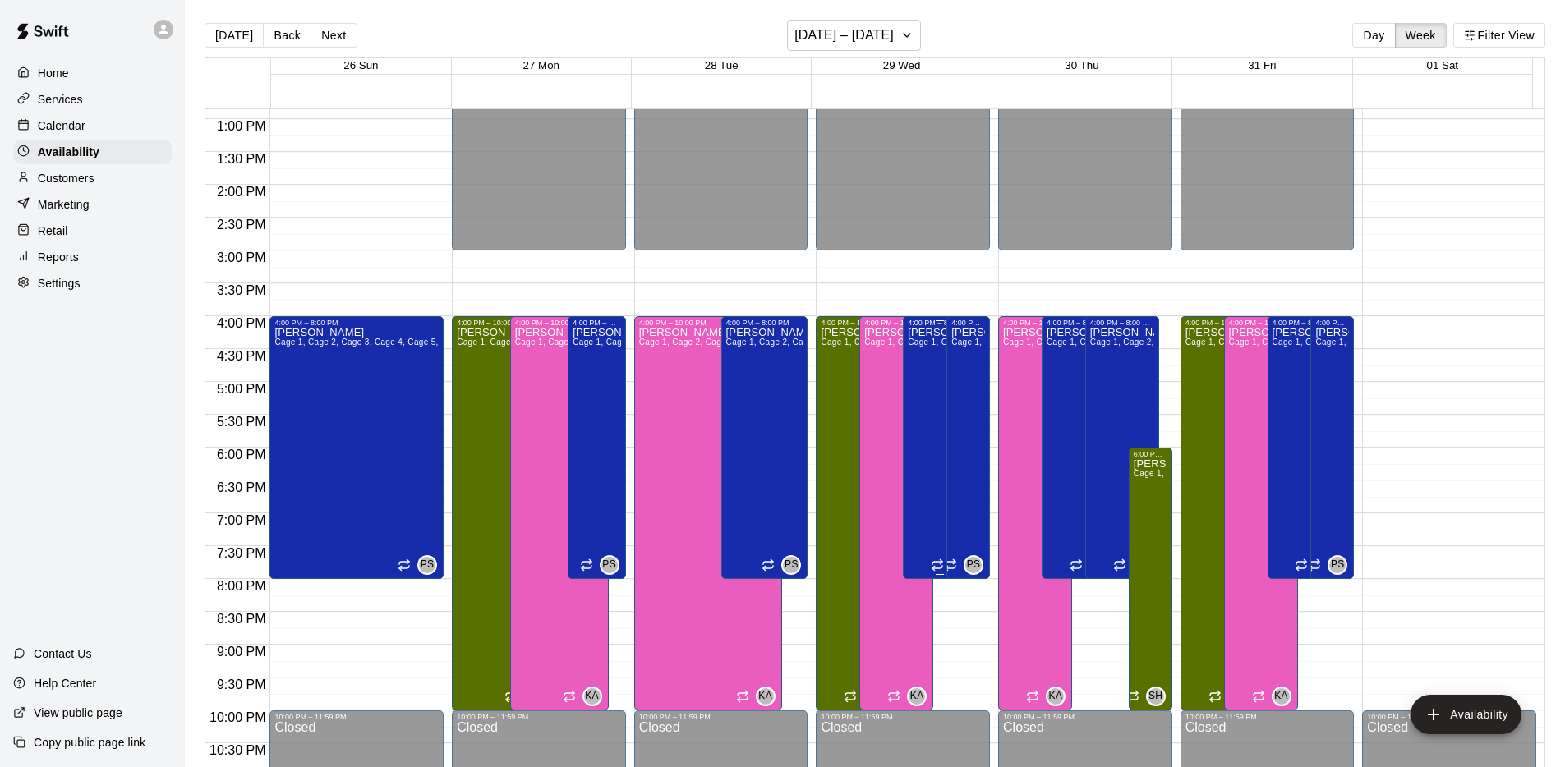
click at [932, 387] on div "[PERSON_NAME] 1, Cage 2, Cage 3, Cage 4, Cage 5, Cage 6, Pitching Mound 1, Fiel…" at bounding box center [940, 710] width 64 height 767
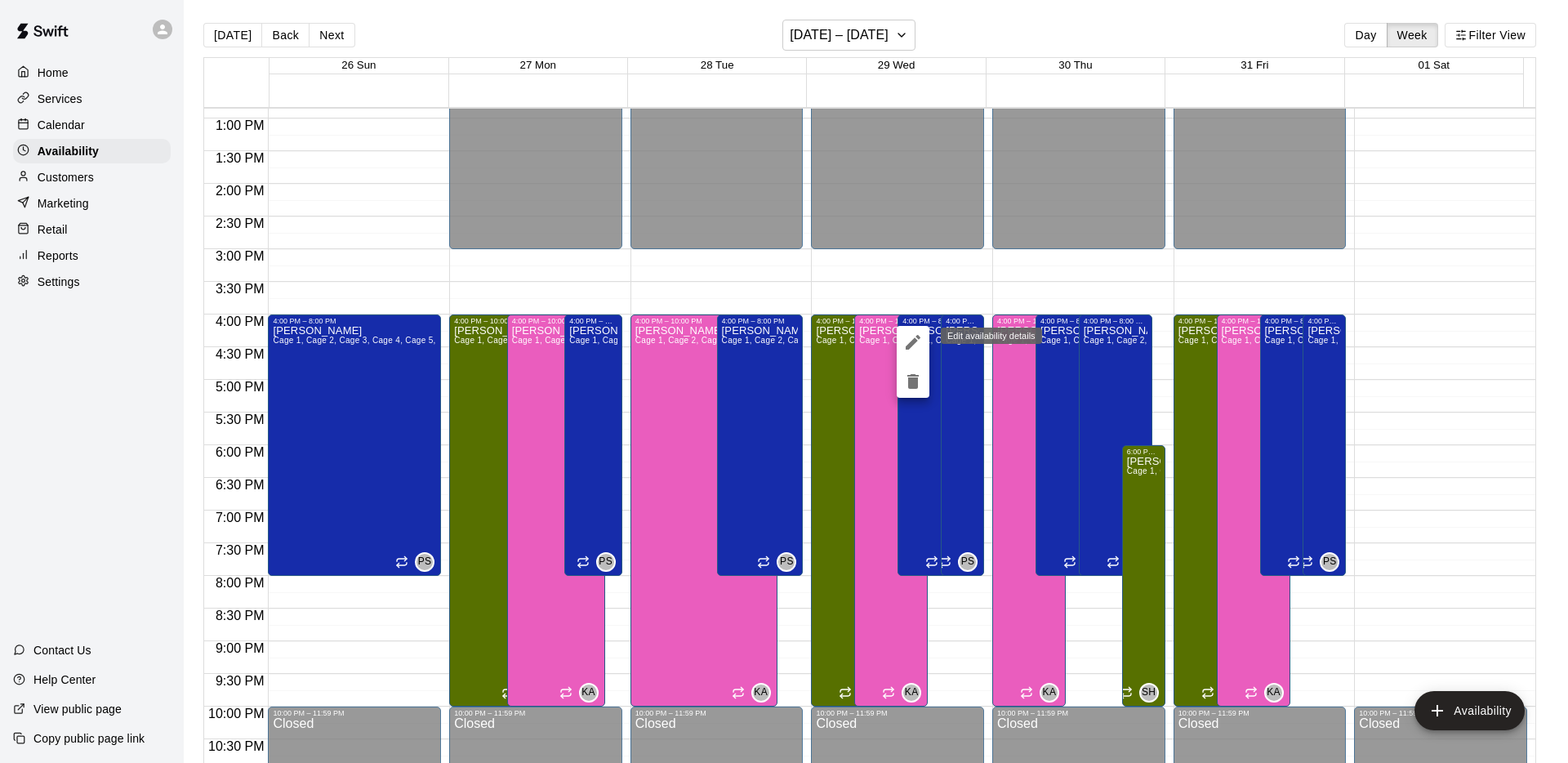
click at [923, 345] on button "edit" at bounding box center [913, 342] width 33 height 33
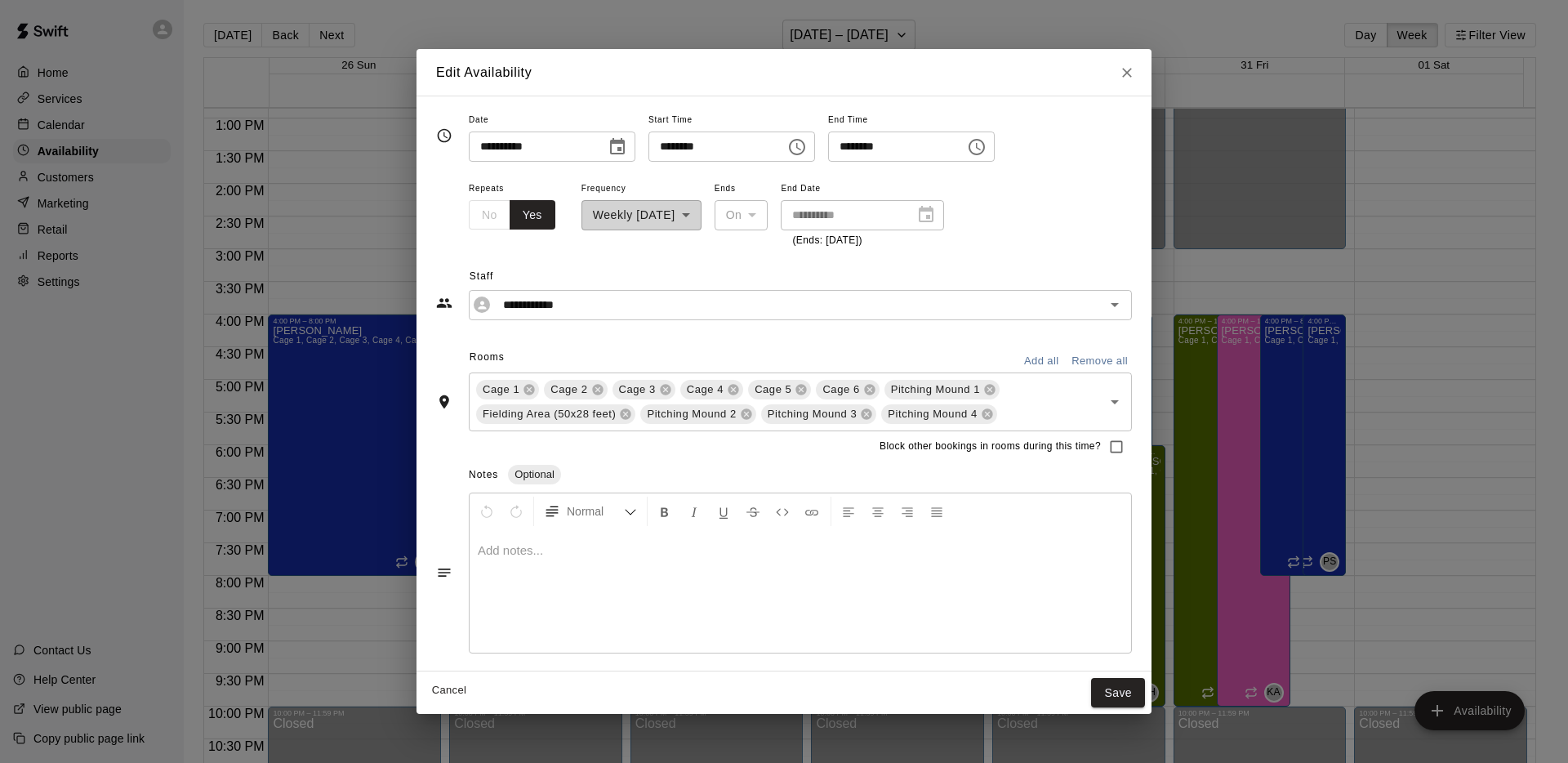
click at [1135, 76] on button "Close" at bounding box center [1128, 73] width 30 height 30
type input "**********"
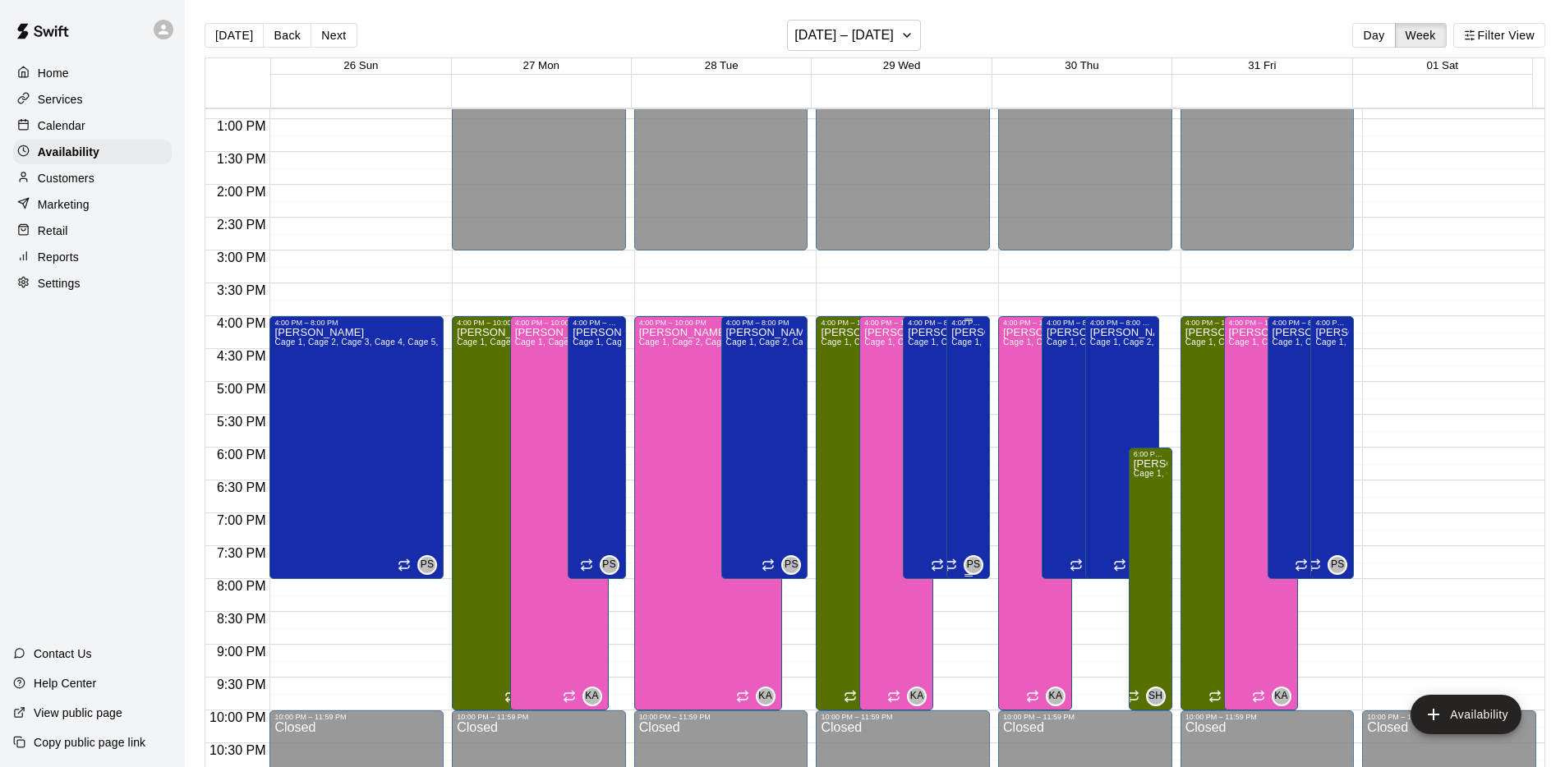
click at [968, 495] on div "[PERSON_NAME] 1, Cage 2, Cage 3, Cage 4, Cage 5, Cage 6, Pitching Mound 1, Fiel…" at bounding box center [968, 710] width 34 height 767
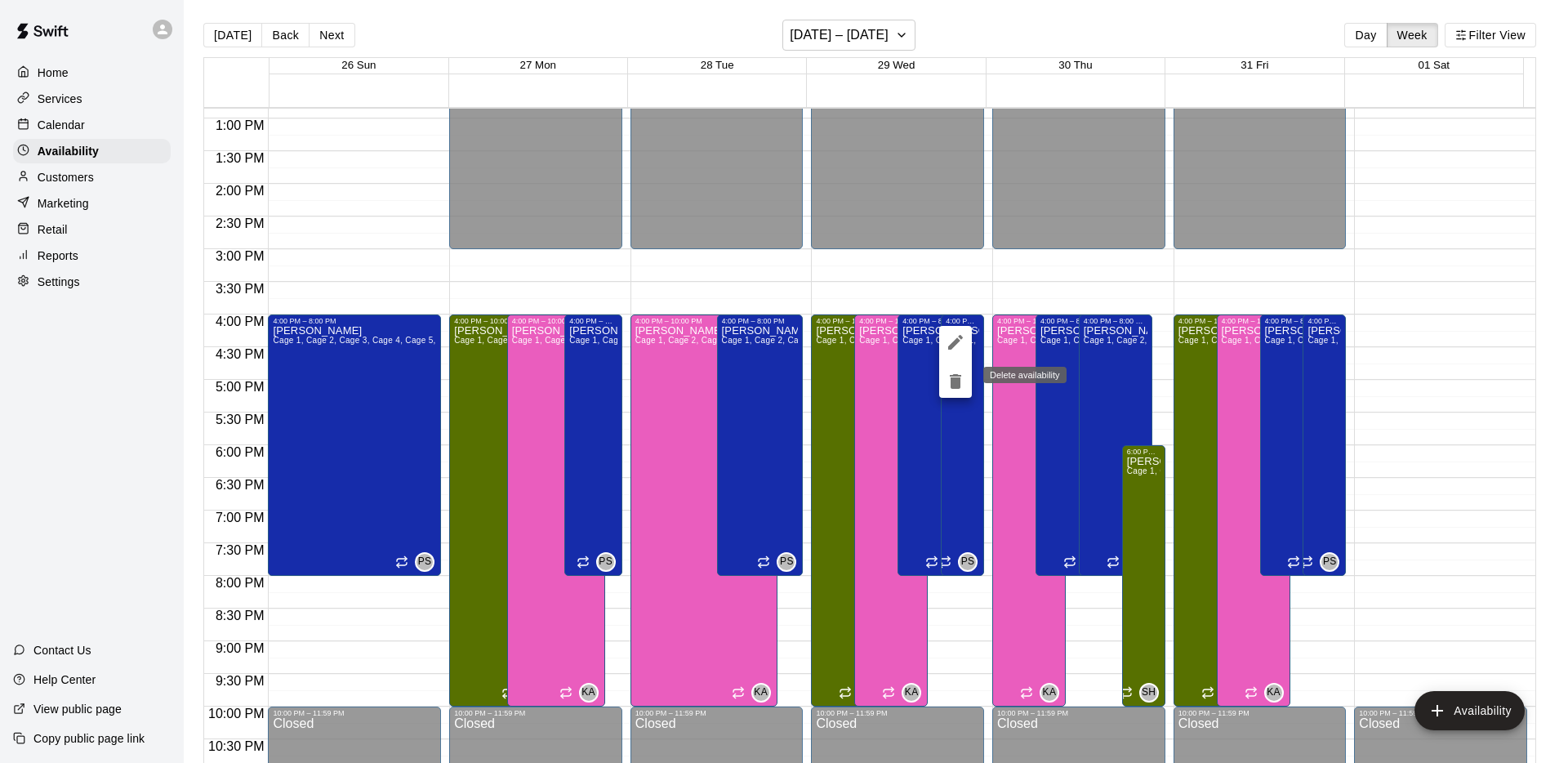
click at [960, 345] on icon "edit" at bounding box center [956, 342] width 20 height 20
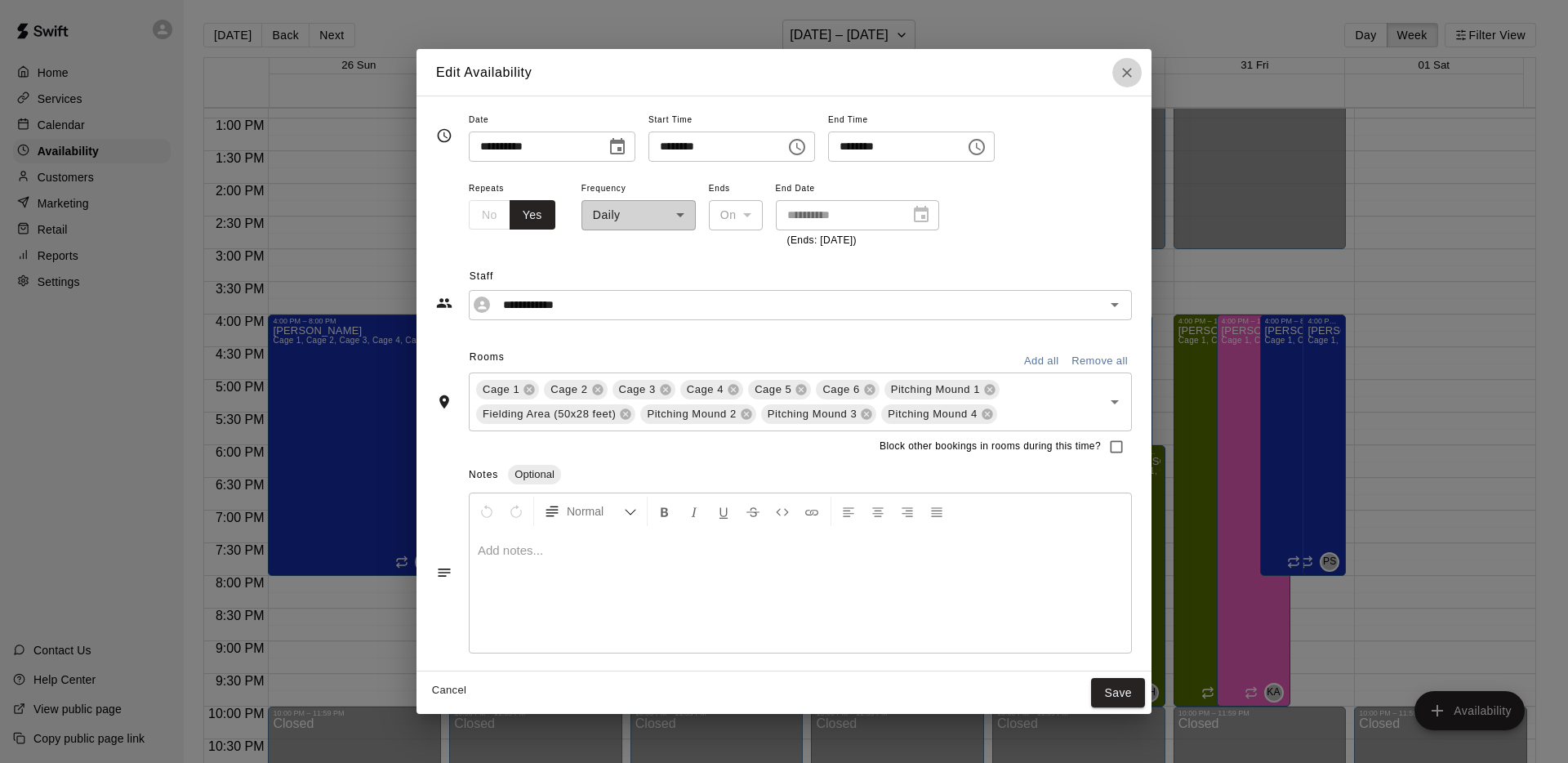
click at [1134, 78] on icon "Close" at bounding box center [1127, 73] width 16 height 16
type input "**********"
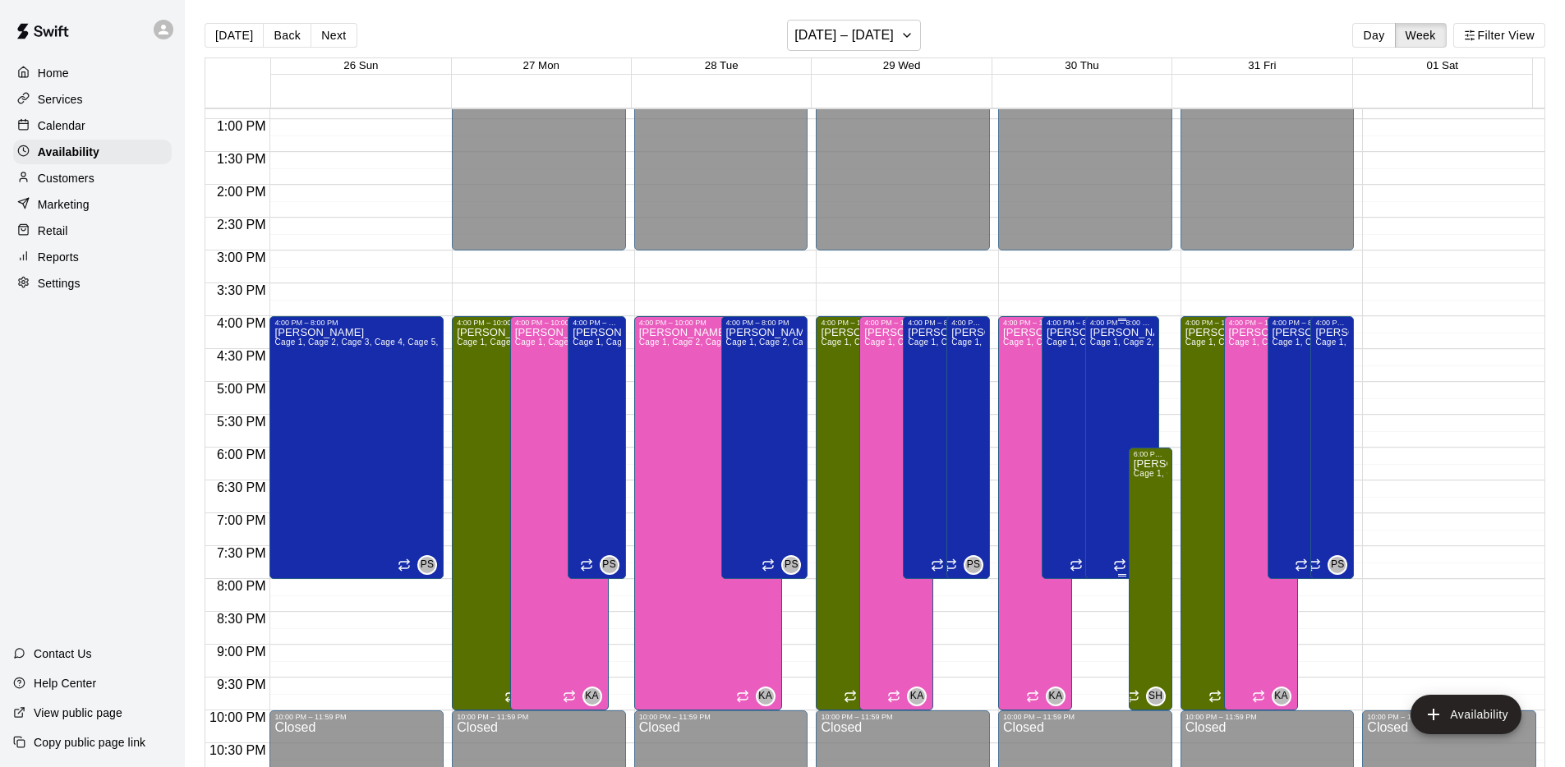
click at [1109, 427] on div "[PERSON_NAME] 1, Cage 2, Cage 3, Cage 4, Cage 5, Cage 6, Pitching Mound 1, Fiel…" at bounding box center [1122, 710] width 64 height 767
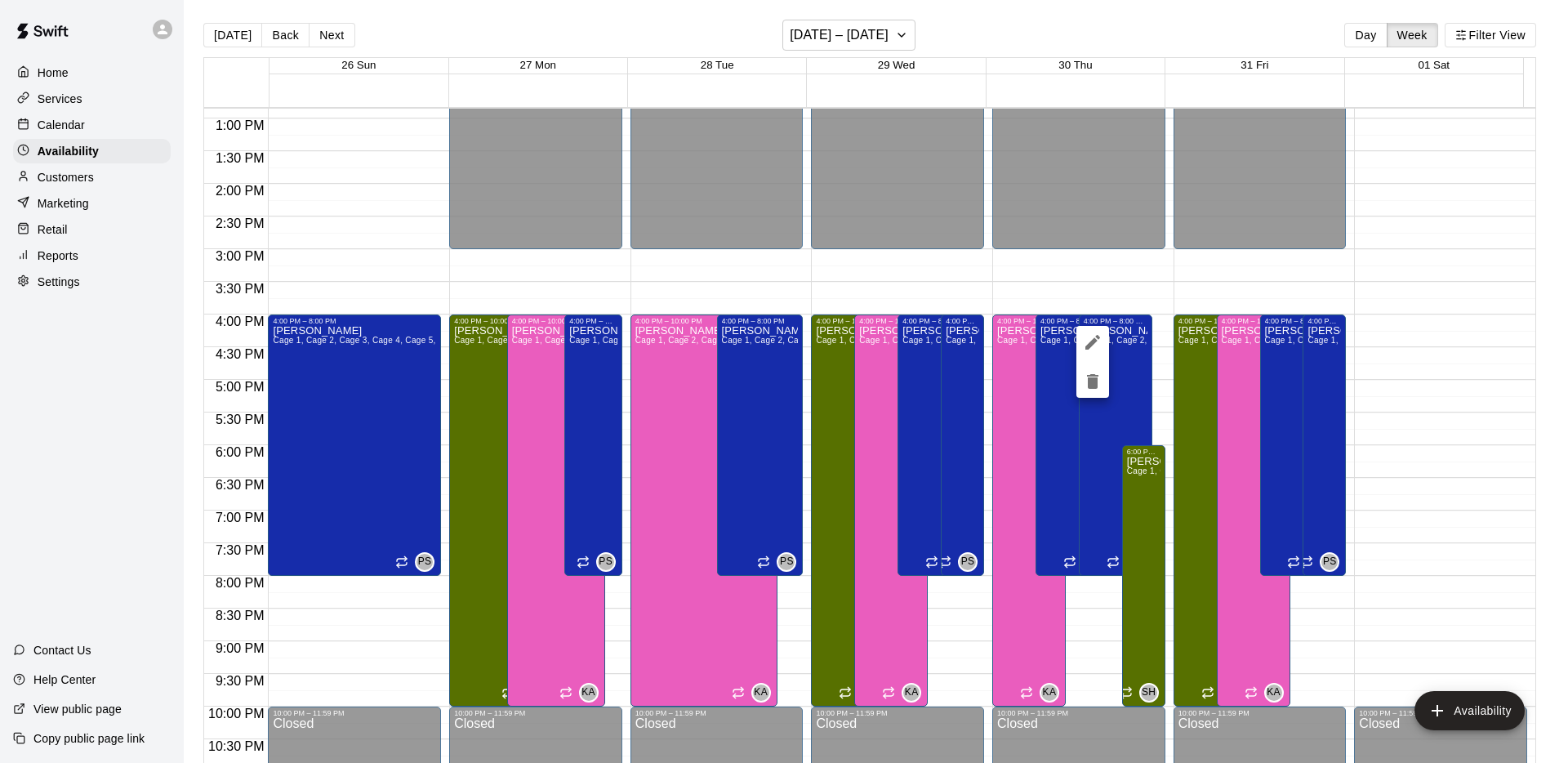
click at [1099, 330] on button "edit" at bounding box center [1093, 342] width 33 height 33
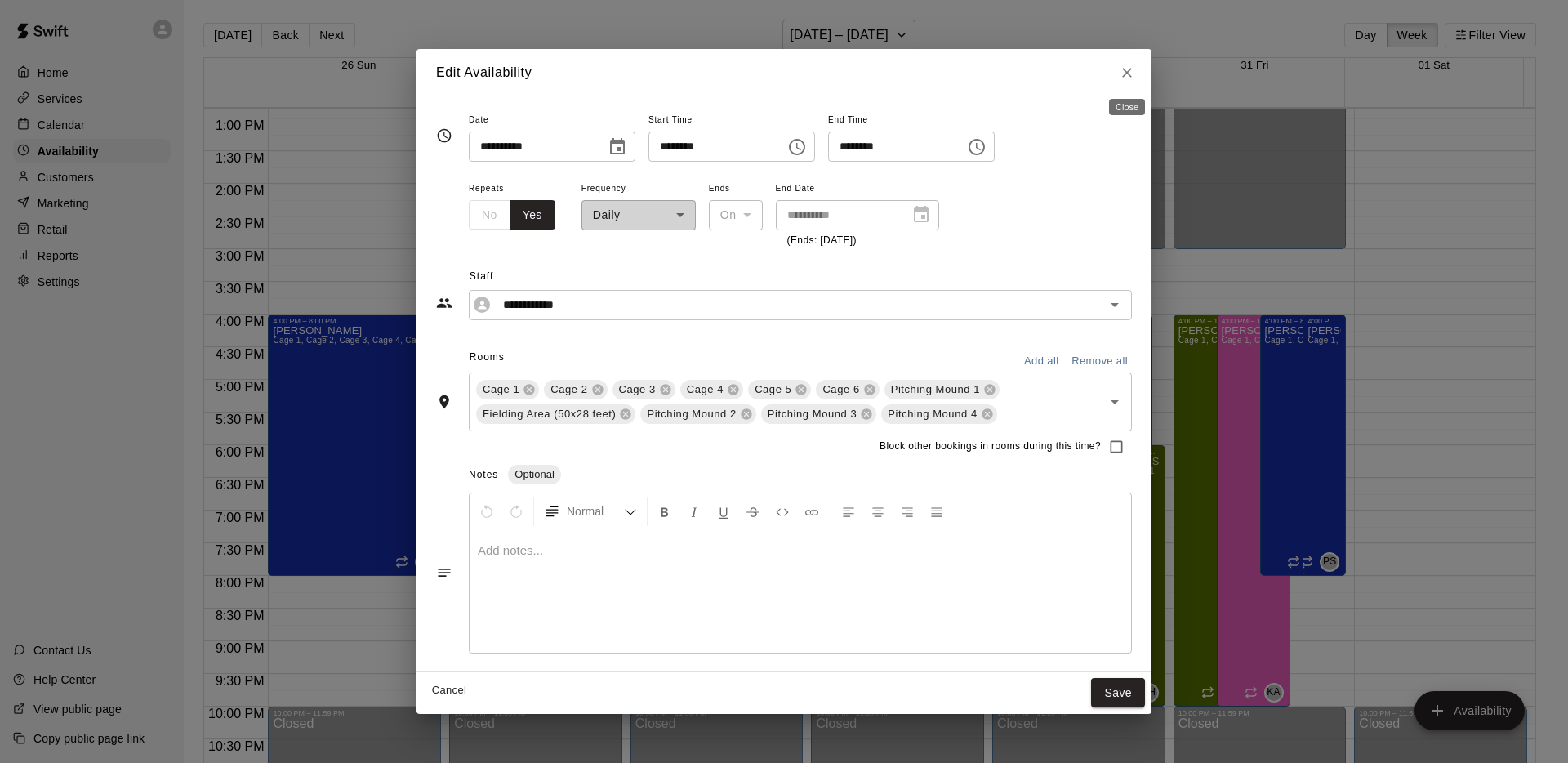
click at [1132, 63] on button "Close" at bounding box center [1128, 73] width 30 height 30
type input "**********"
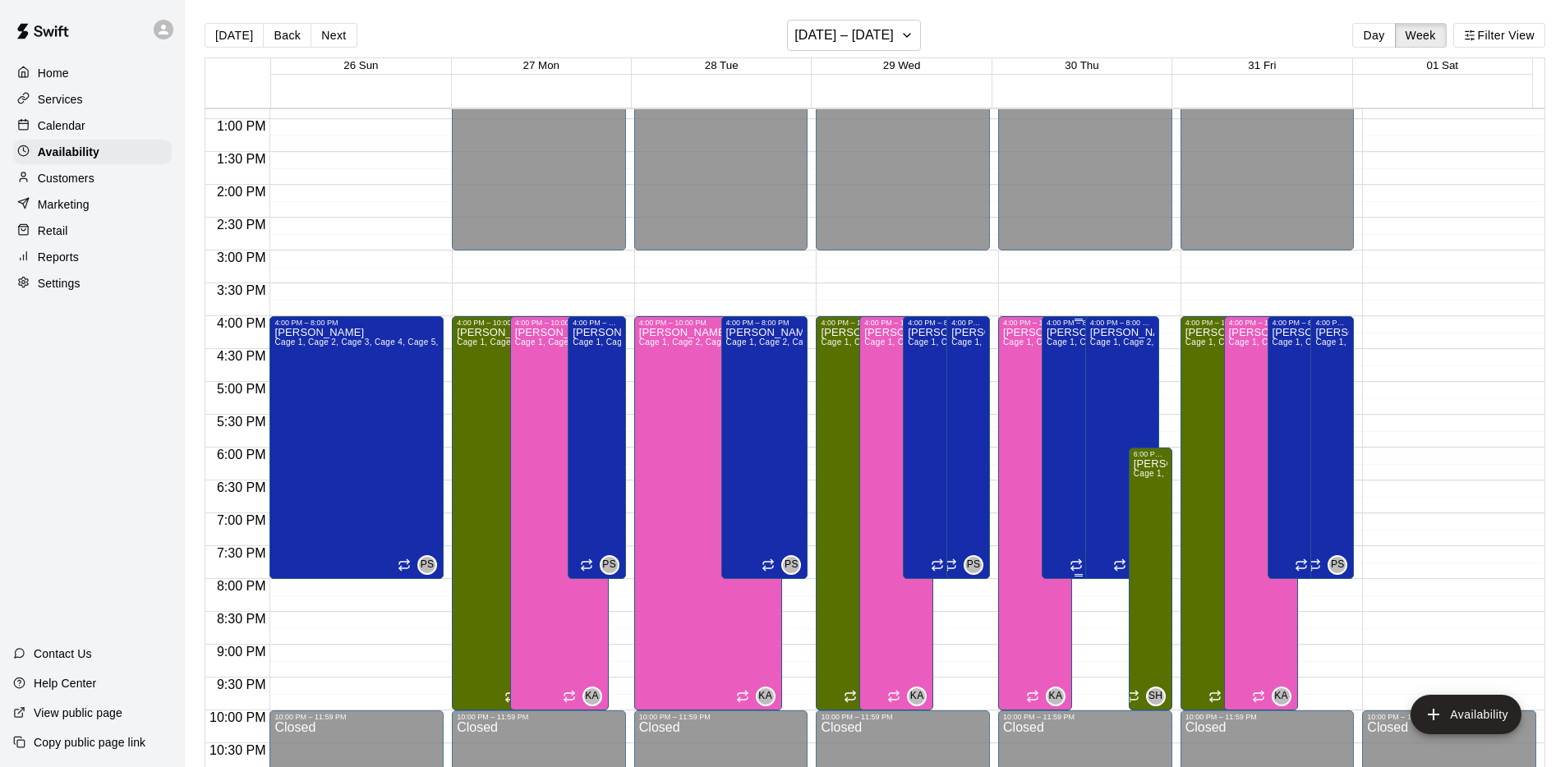
click at [1061, 434] on div "[PERSON_NAME] 1, Cage 2, Cage 3, Cage 4, Cage 5, Cage 6, Pitching Mound 1, Fiel…" at bounding box center [1078, 710] width 64 height 767
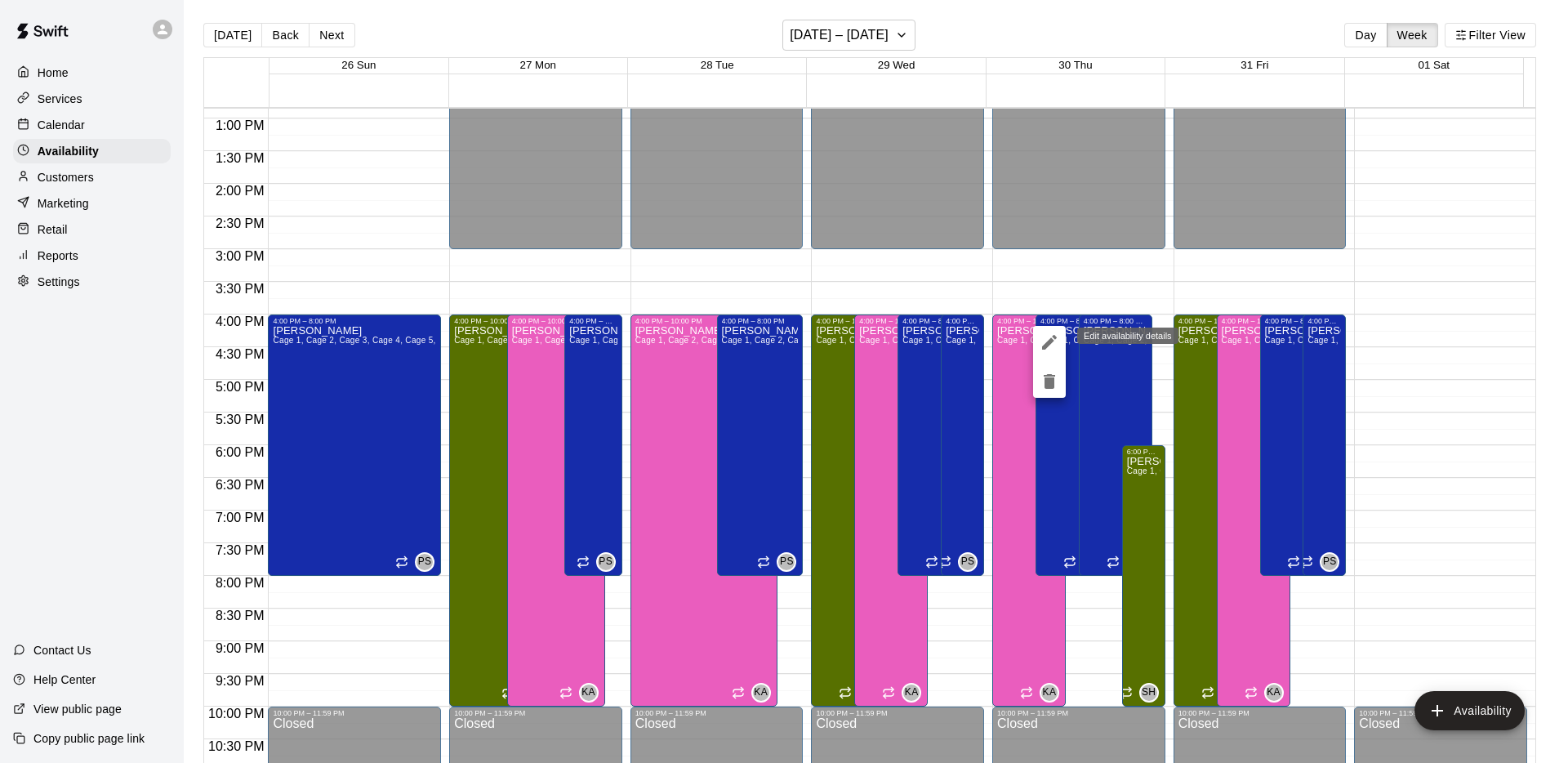
click at [1054, 345] on icon "edit" at bounding box center [1050, 342] width 20 height 20
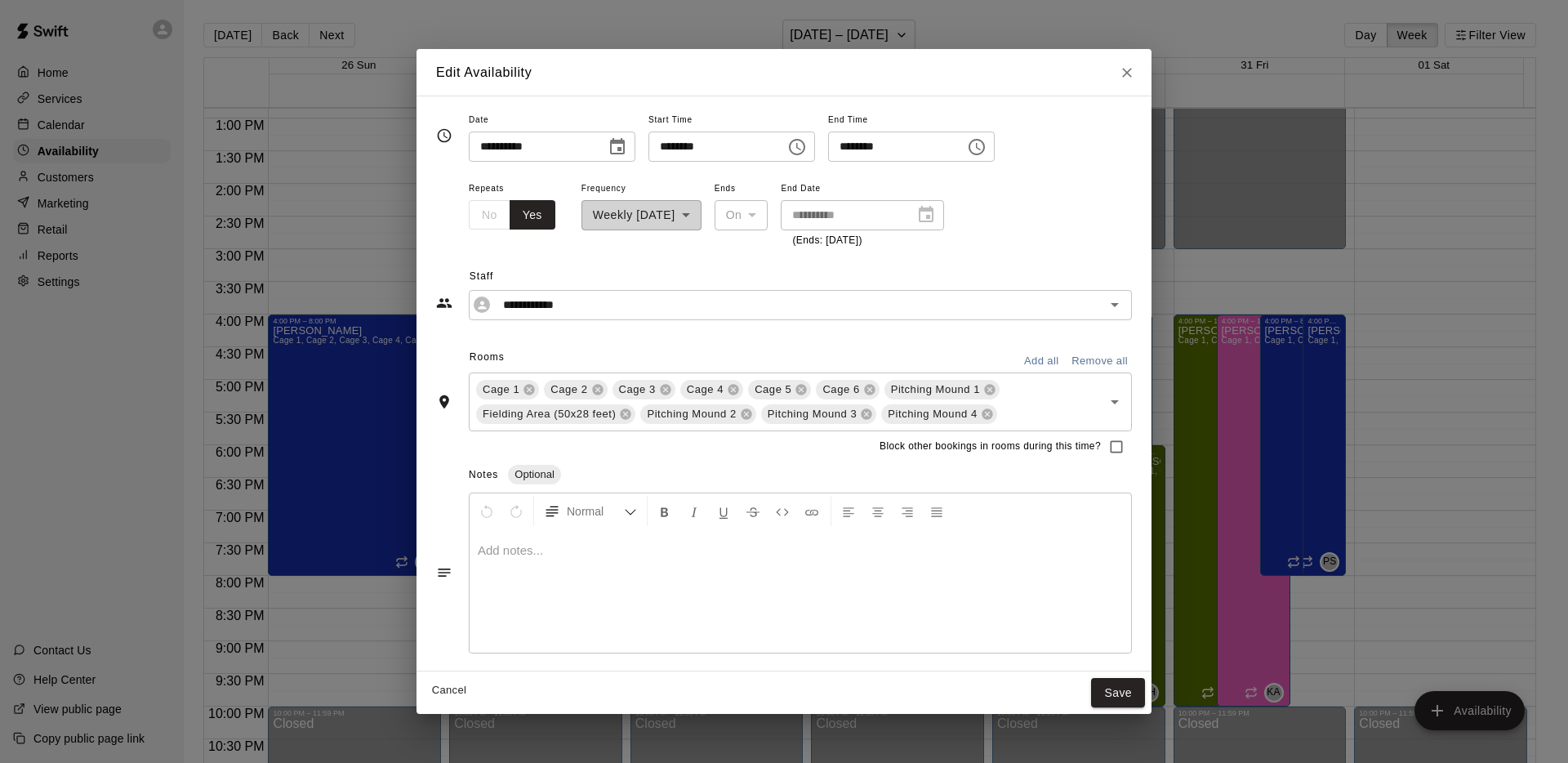
click at [1130, 80] on icon "Close" at bounding box center [1127, 73] width 16 height 16
type input "**********"
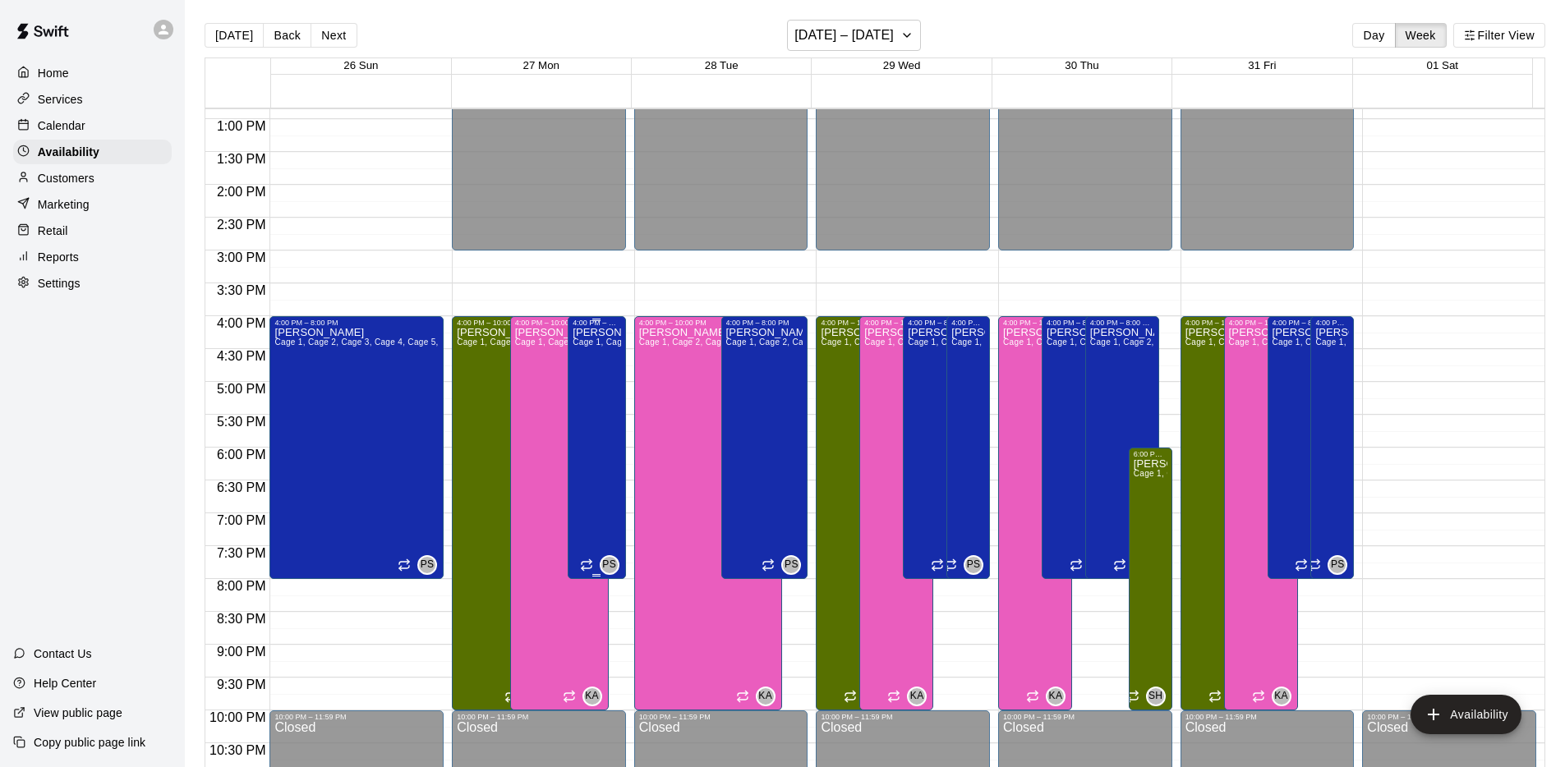
click at [582, 390] on div "[PERSON_NAME] 1, Cage 2, Cage 3, Cage 4, Cage 5, Cage 6, Pitching Mound 1, Fiel…" at bounding box center [596, 710] width 48 height 767
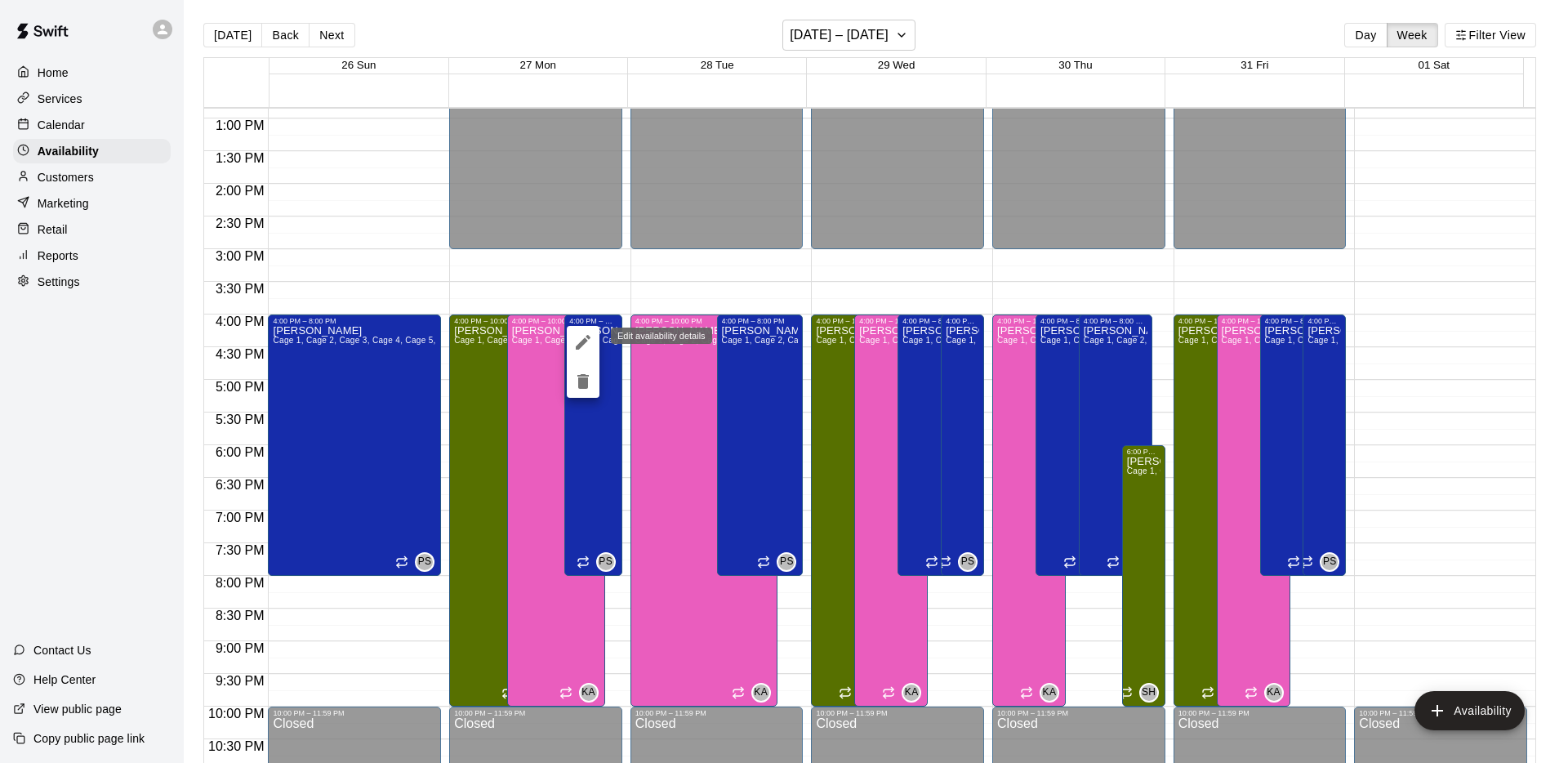
click at [583, 354] on button "edit" at bounding box center [583, 342] width 33 height 33
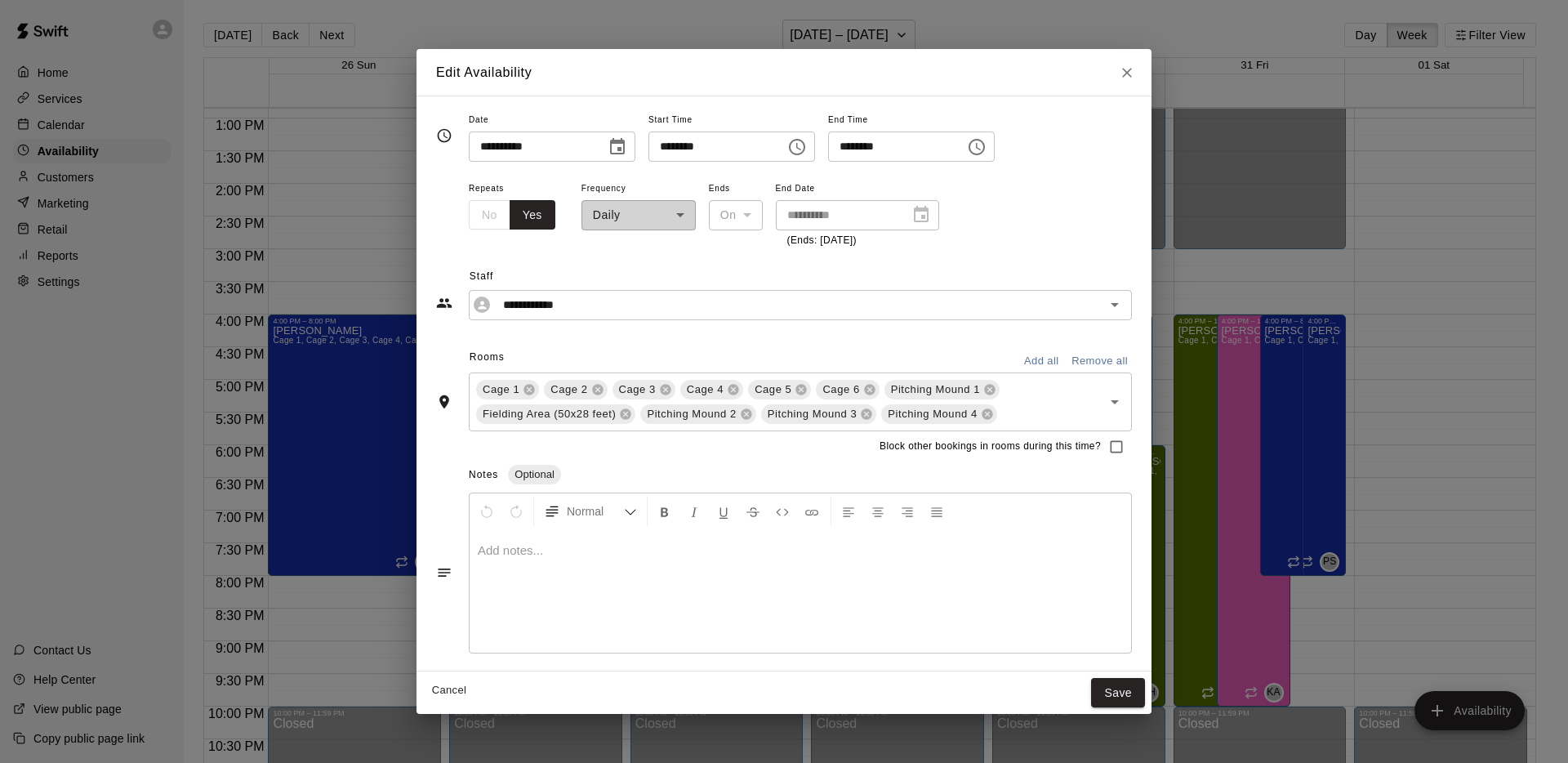
click at [1134, 73] on icon "Close" at bounding box center [1127, 73] width 16 height 16
type input "**********"
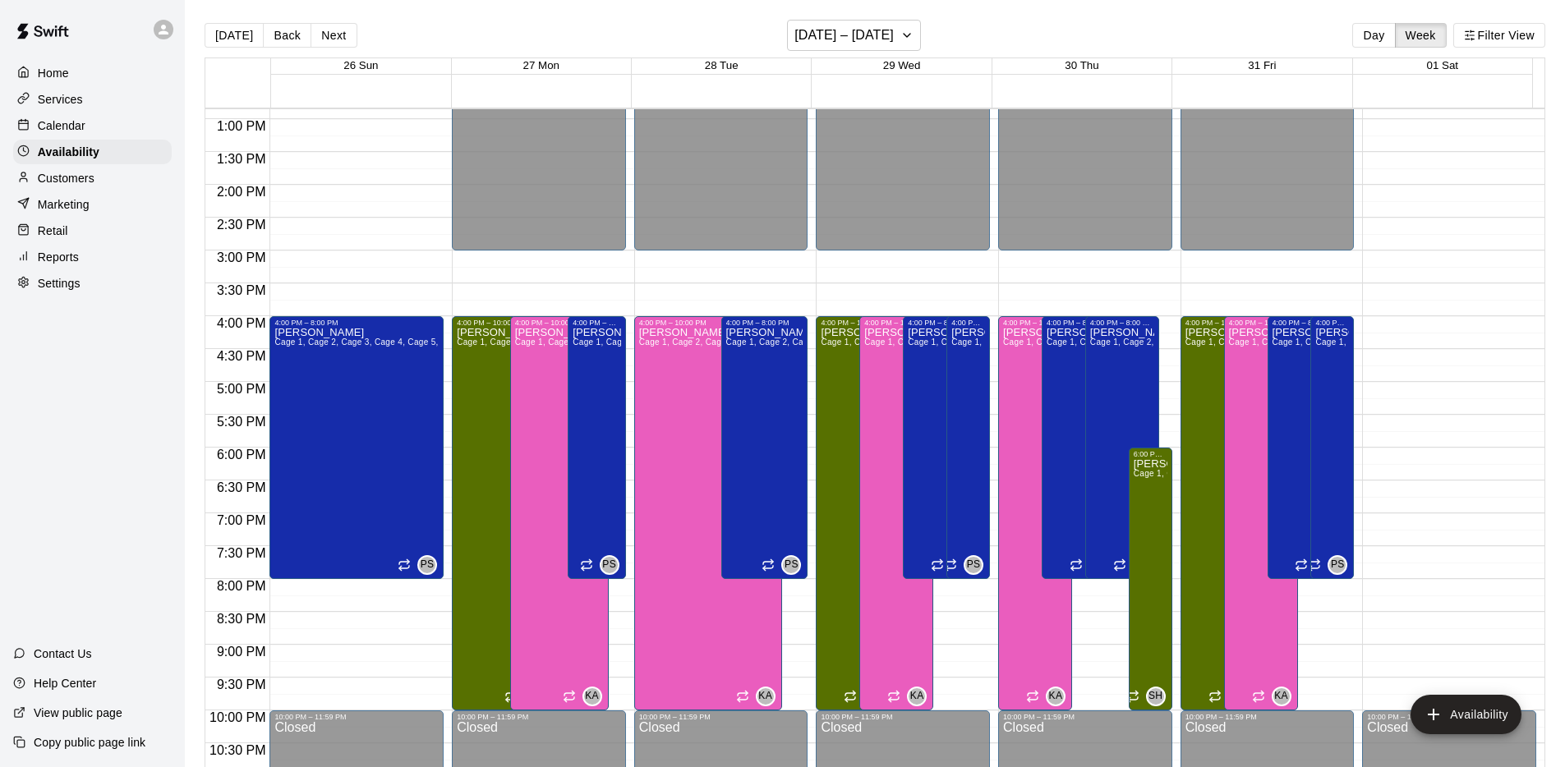
click at [837, 53] on div "[DATE] Back Next [DATE] – [DATE] Day Week Filter View" at bounding box center [875, 39] width 1340 height 38
click at [839, 39] on h6 "[DATE] – [DATE]" at bounding box center [843, 35] width 99 height 23
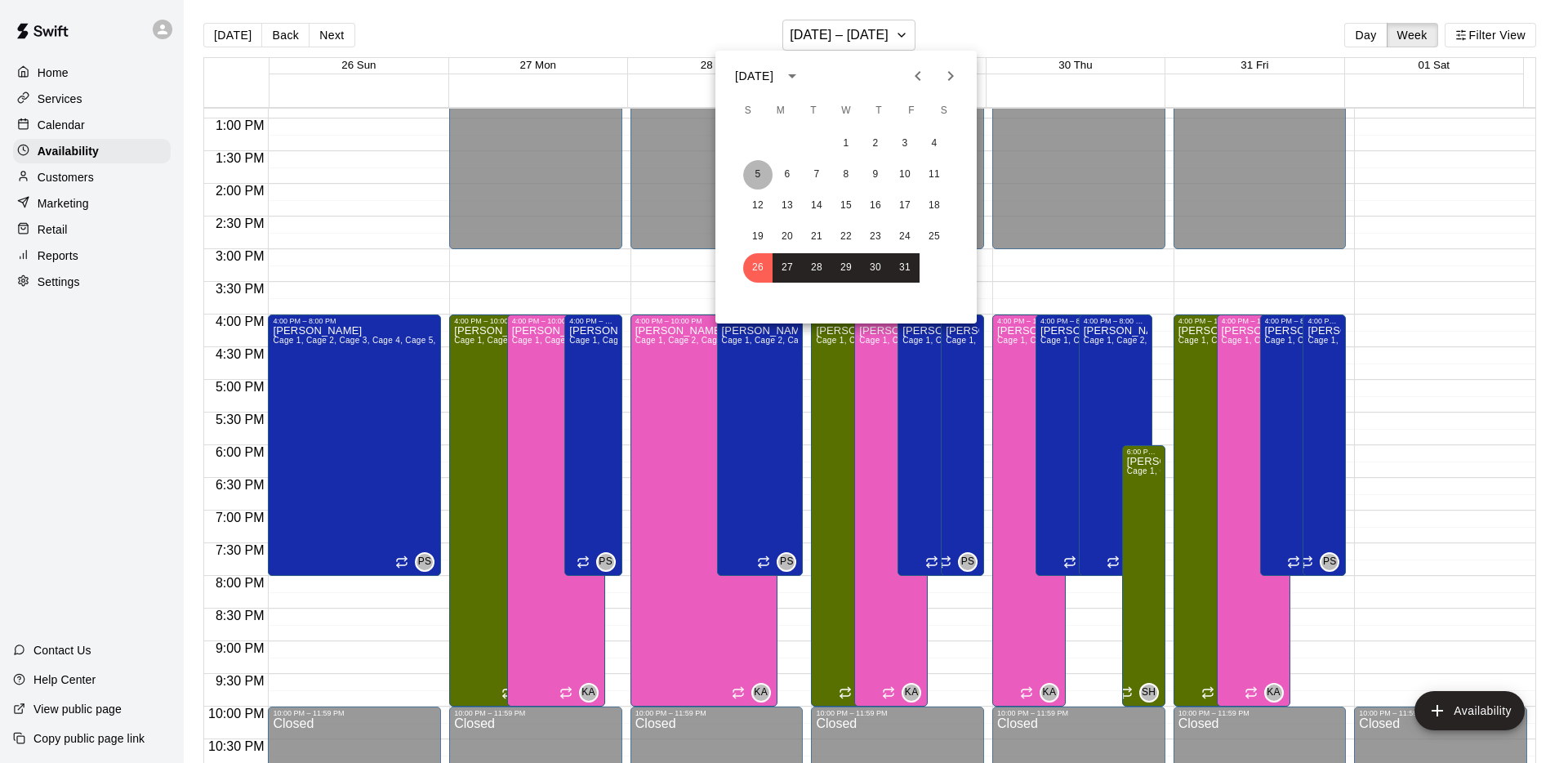
click at [765, 176] on button "5" at bounding box center [758, 175] width 30 height 30
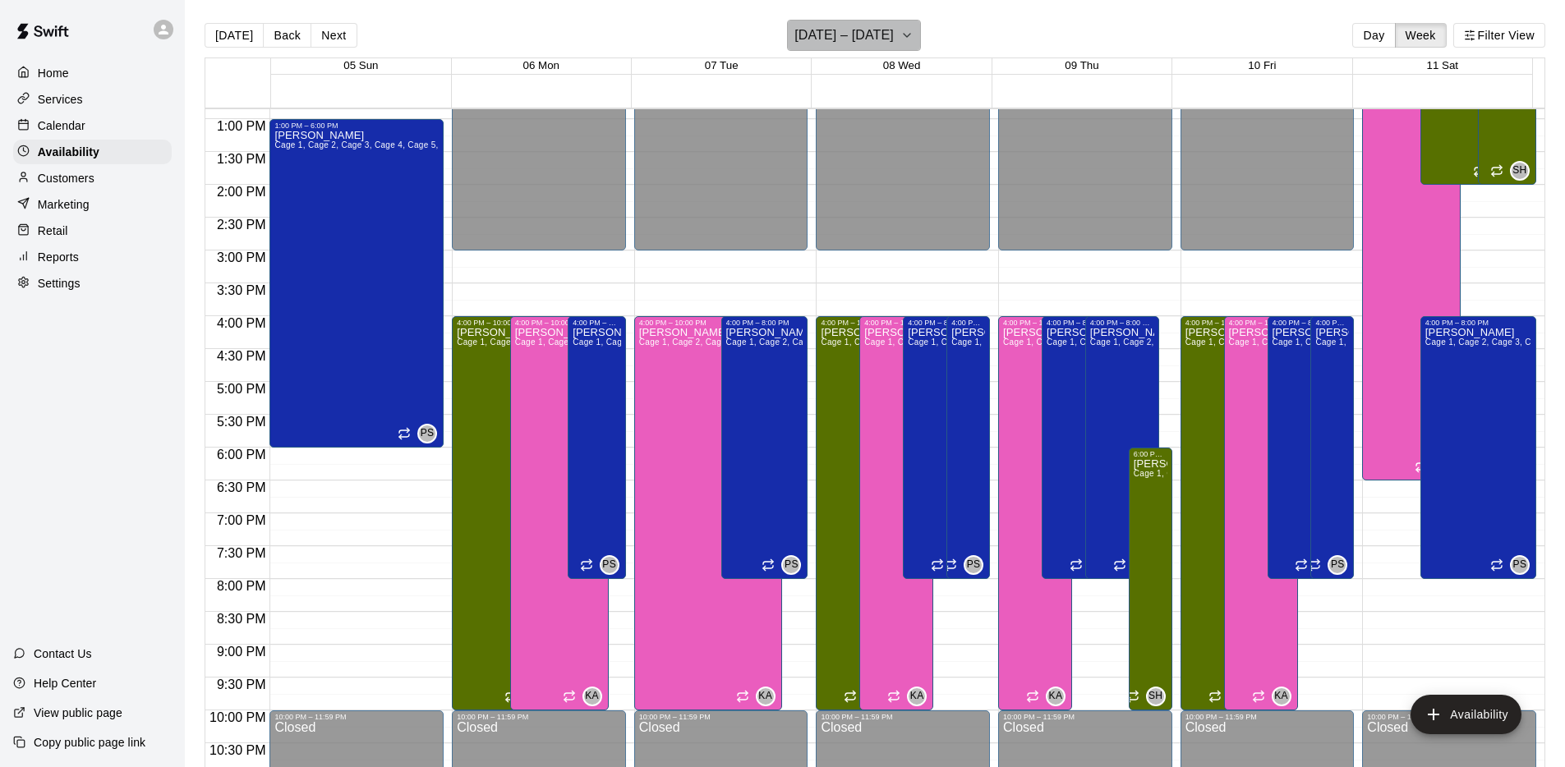
click at [869, 42] on h6 "[DATE] – [DATE]" at bounding box center [843, 35] width 99 height 23
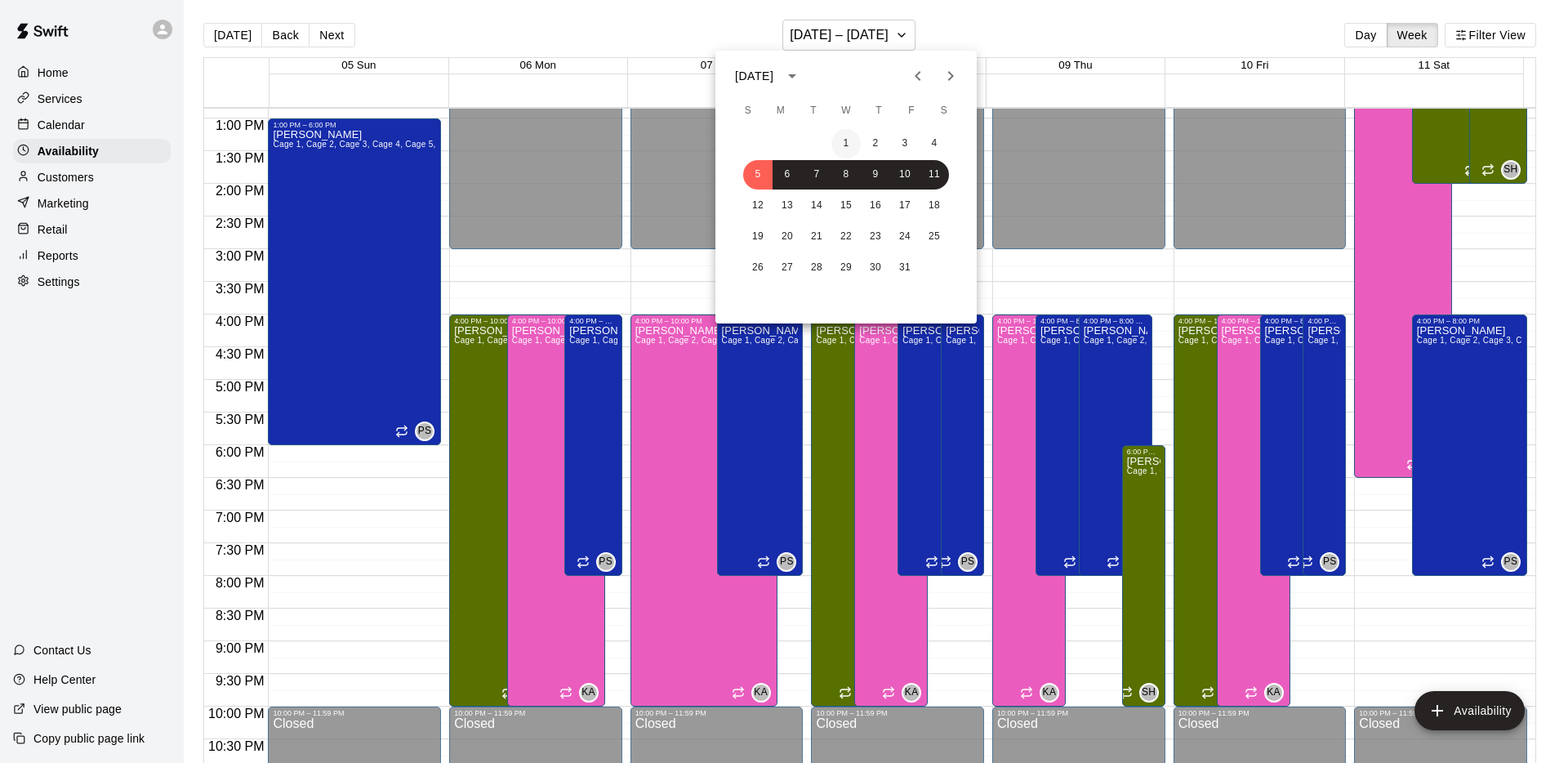
click at [848, 142] on button "1" at bounding box center [846, 144] width 30 height 30
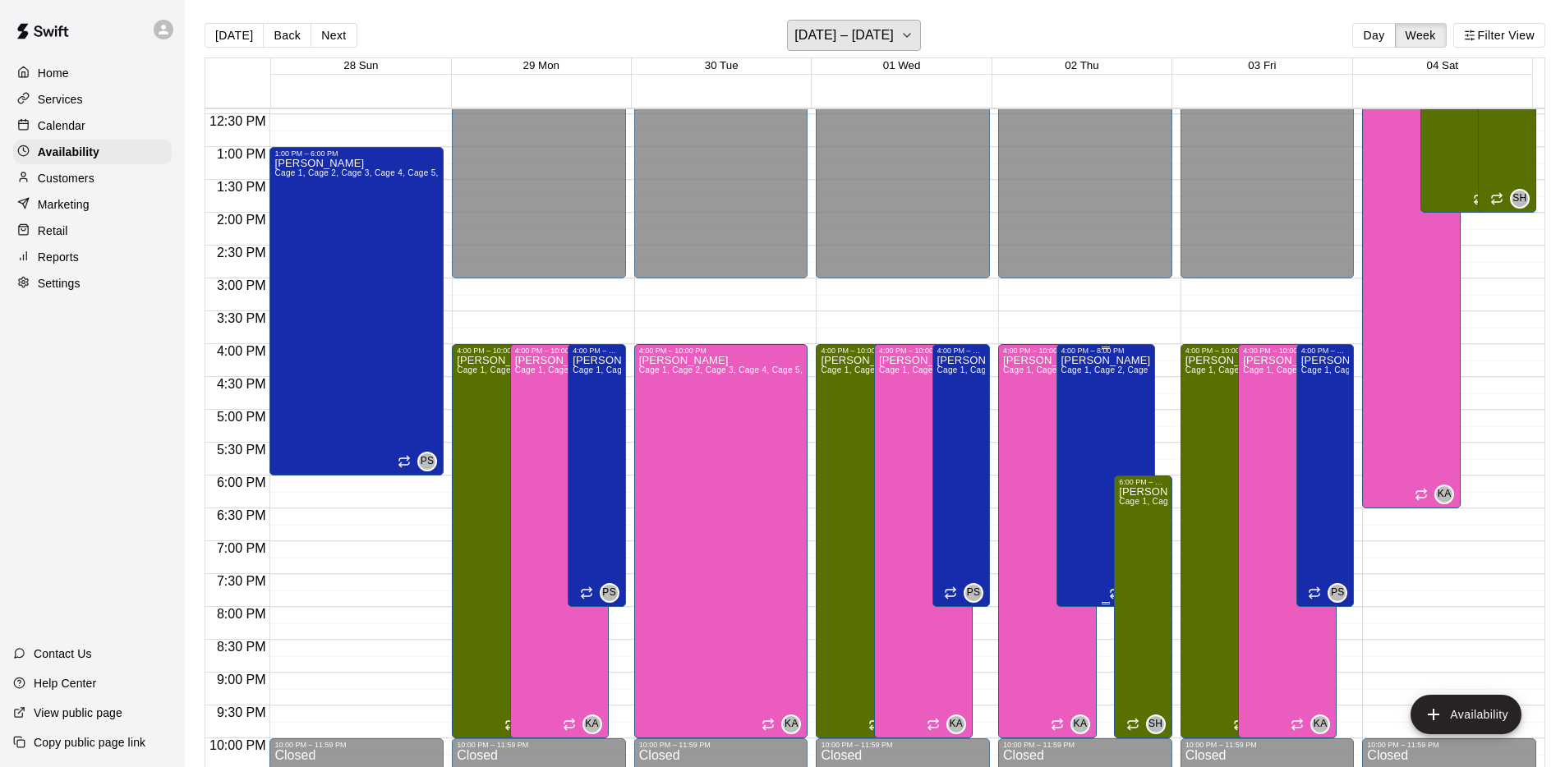
scroll to position [816, 0]
click at [894, 41] on h6 "[DATE] – [DATE]" at bounding box center [843, 35] width 99 height 23
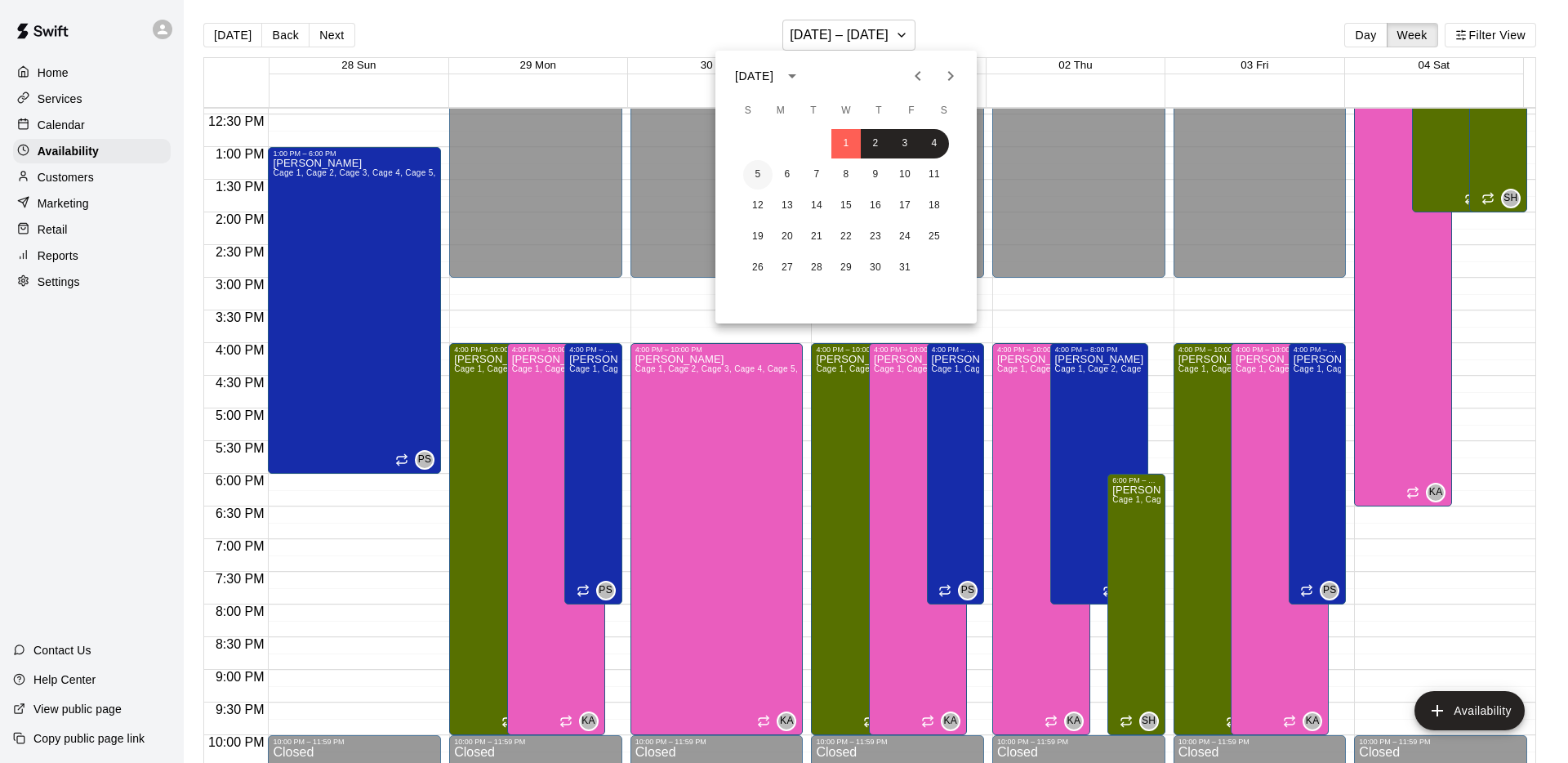
click at [756, 171] on button "5" at bounding box center [758, 175] width 30 height 30
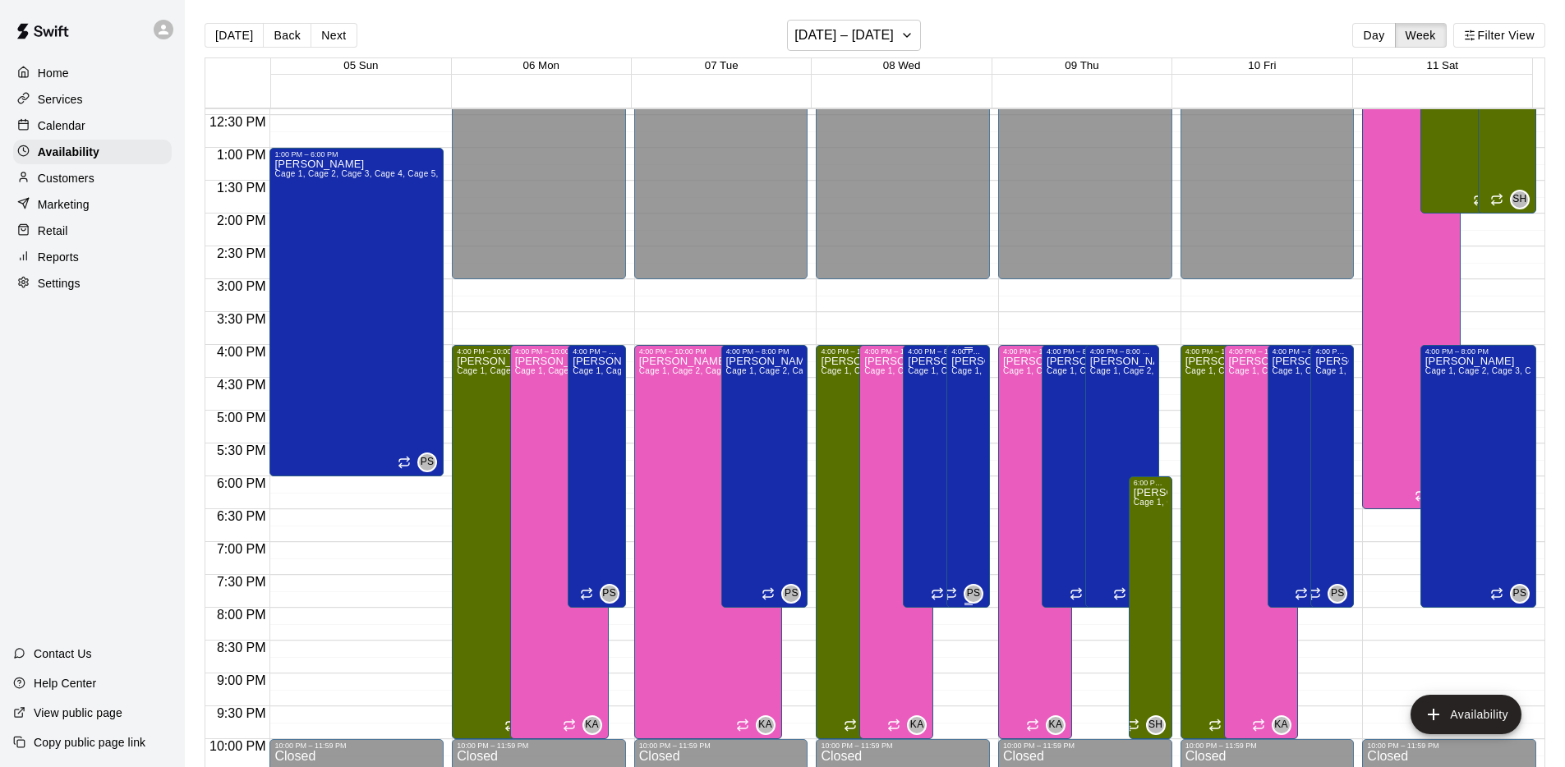
click at [974, 454] on div "[PERSON_NAME] 1, Cage 2, Cage 3, Cage 4, Cage 5, Cage 6, Pitching Mound 1, Fiel…" at bounding box center [968, 739] width 34 height 767
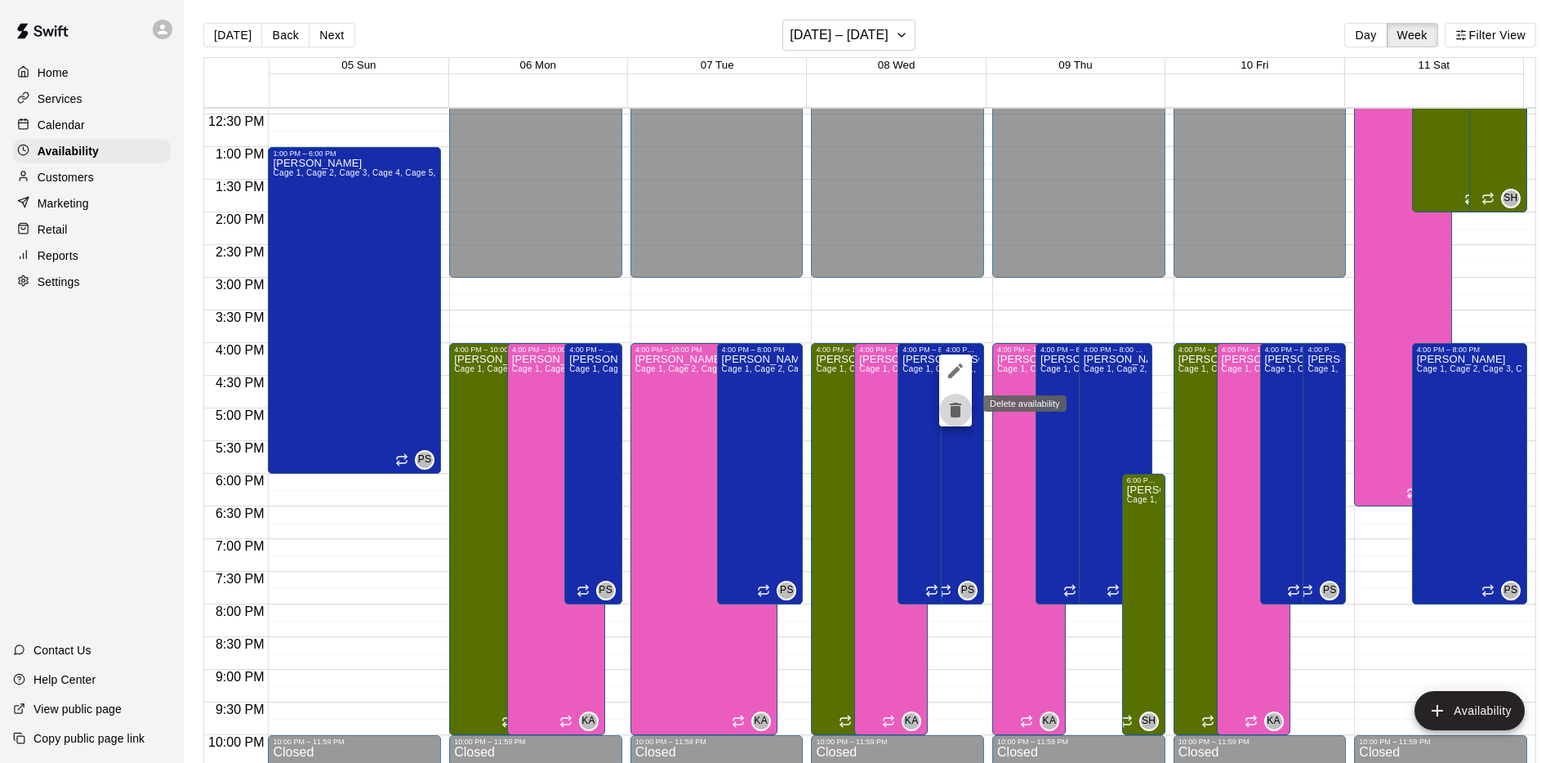
click at [961, 406] on icon "delete" at bounding box center [956, 410] width 20 height 20
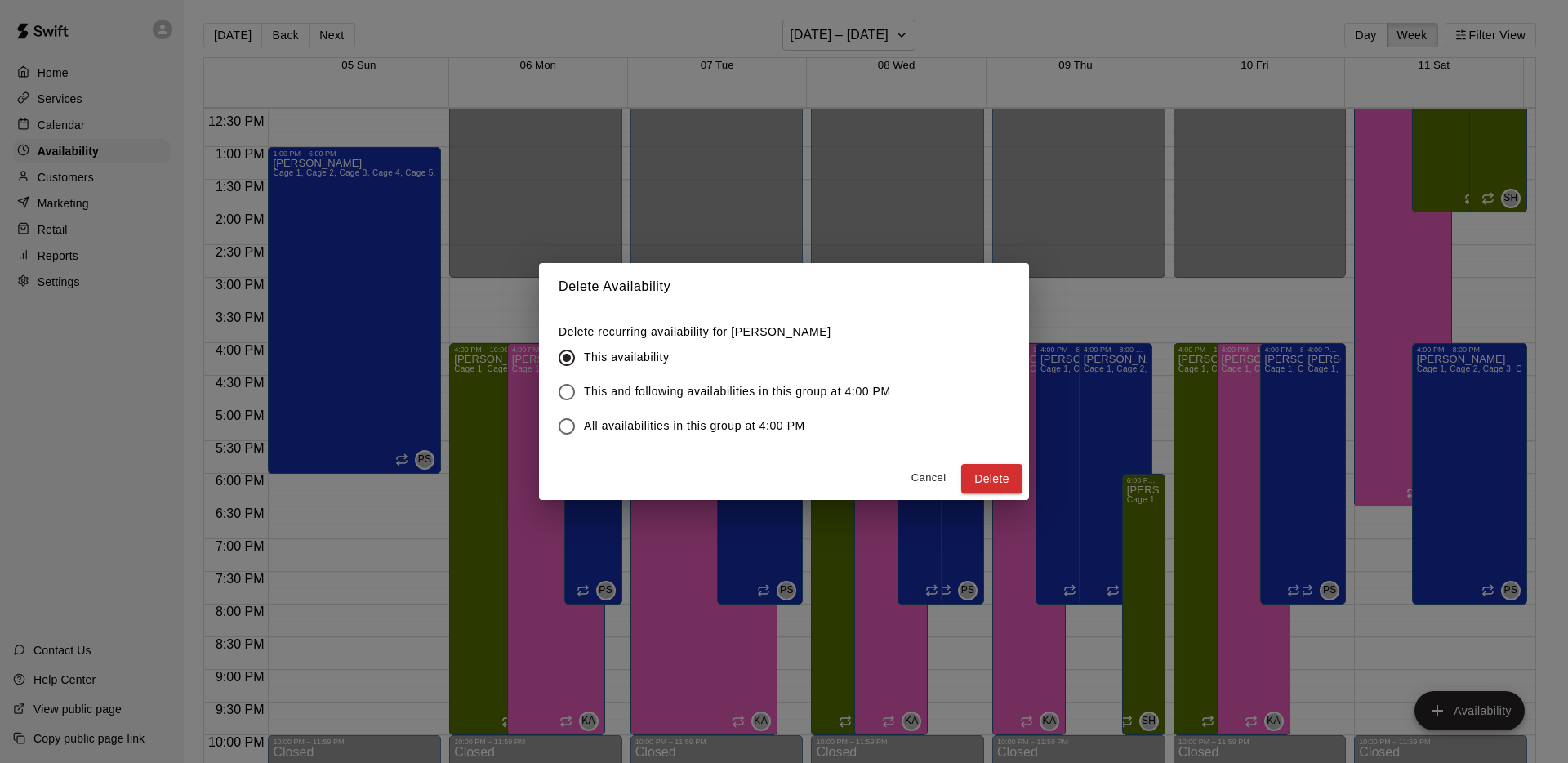
click at [827, 396] on span "This and following availabilities in this group at 4:00 PM" at bounding box center [737, 391] width 307 height 17
click at [1008, 483] on button "Delete" at bounding box center [992, 479] width 62 height 30
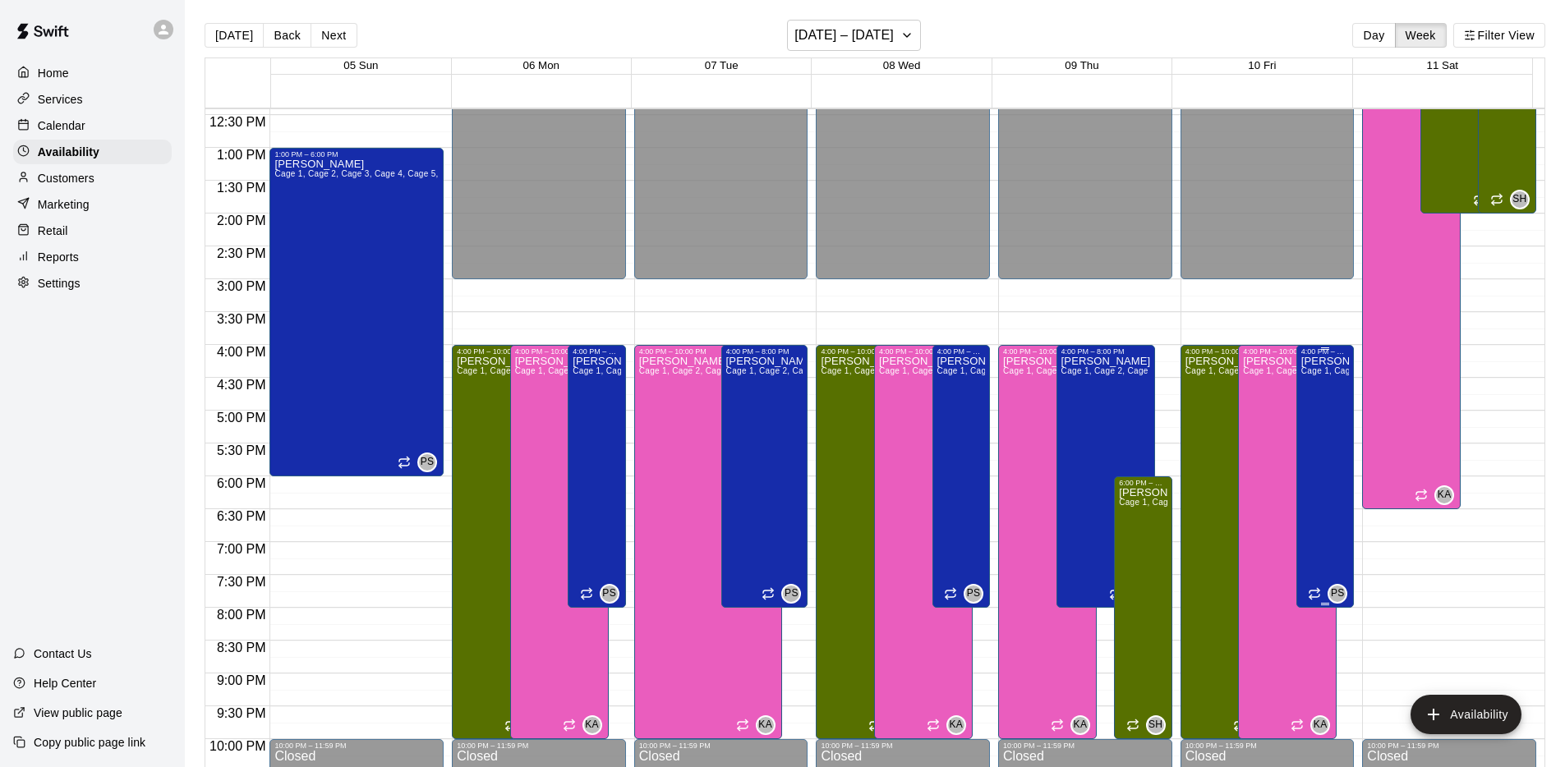
click at [1316, 427] on div "[PERSON_NAME] 1, Cage 2, Cage 3, Cage 4, Cage 5, Cage 6, Pitching Mound 1, Fiel…" at bounding box center [1325, 739] width 48 height 767
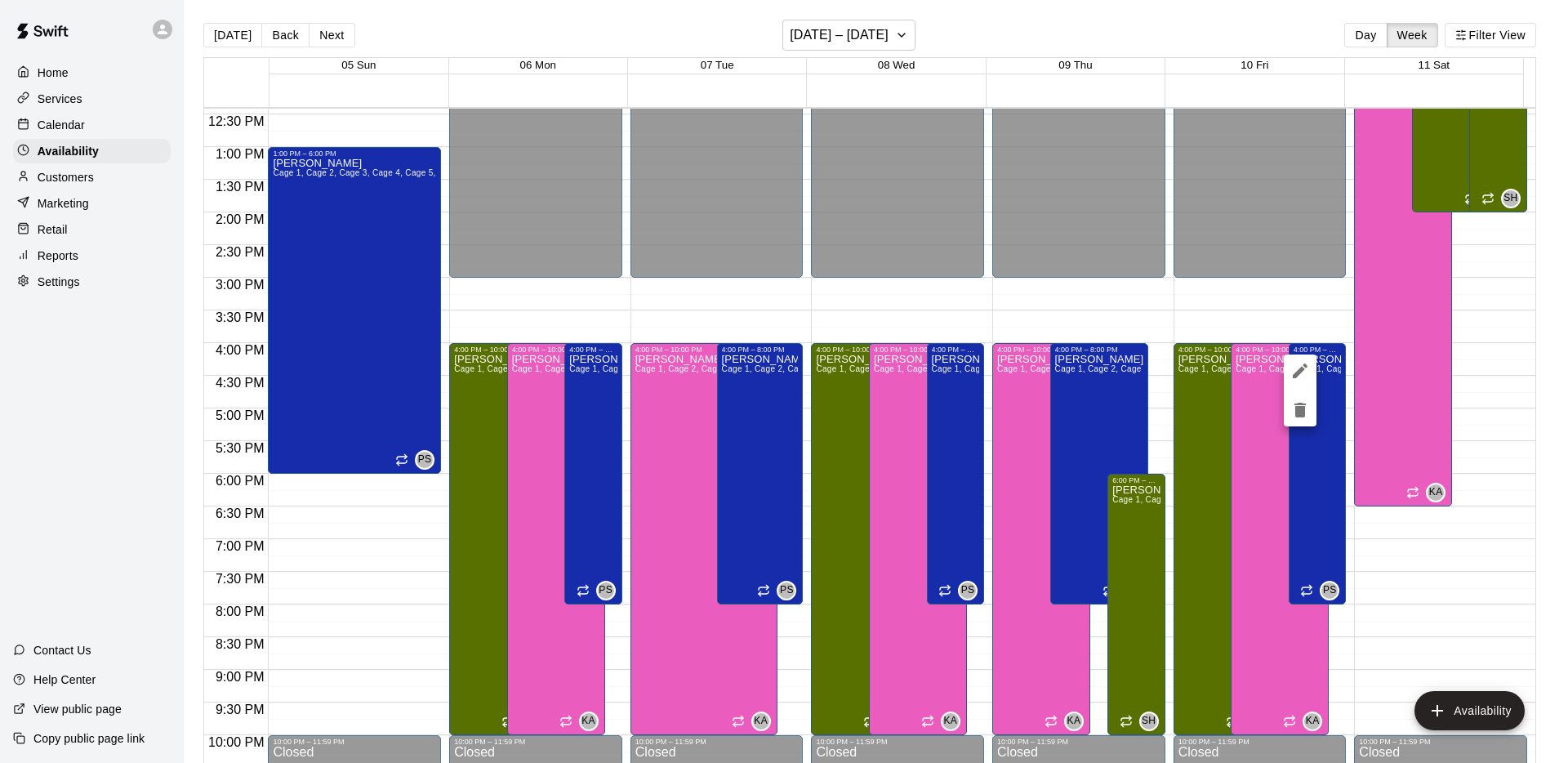
click at [815, 39] on div at bounding box center [784, 381] width 1568 height 763
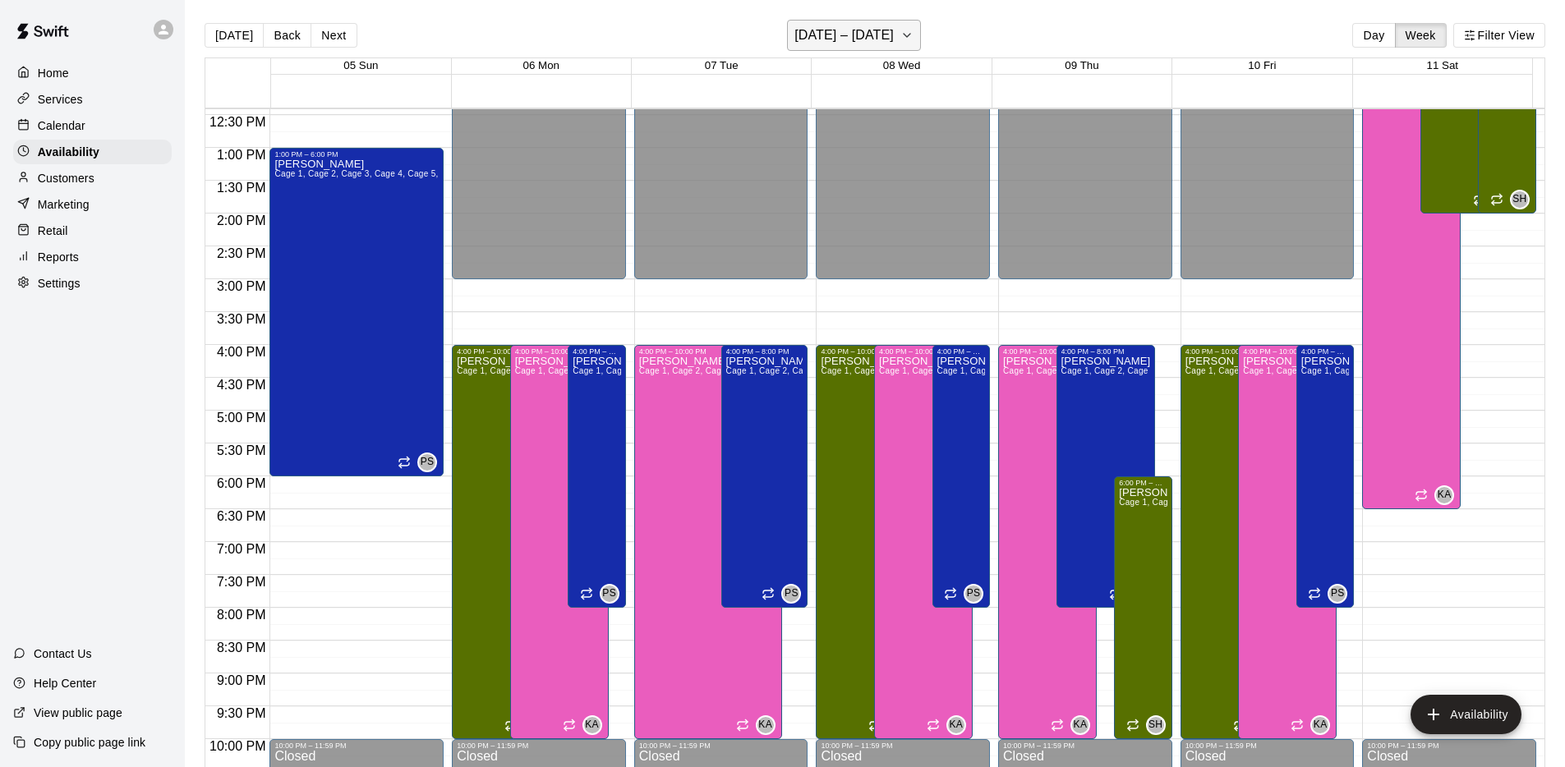
click at [837, 35] on h6 "[DATE] – [DATE]" at bounding box center [843, 35] width 99 height 23
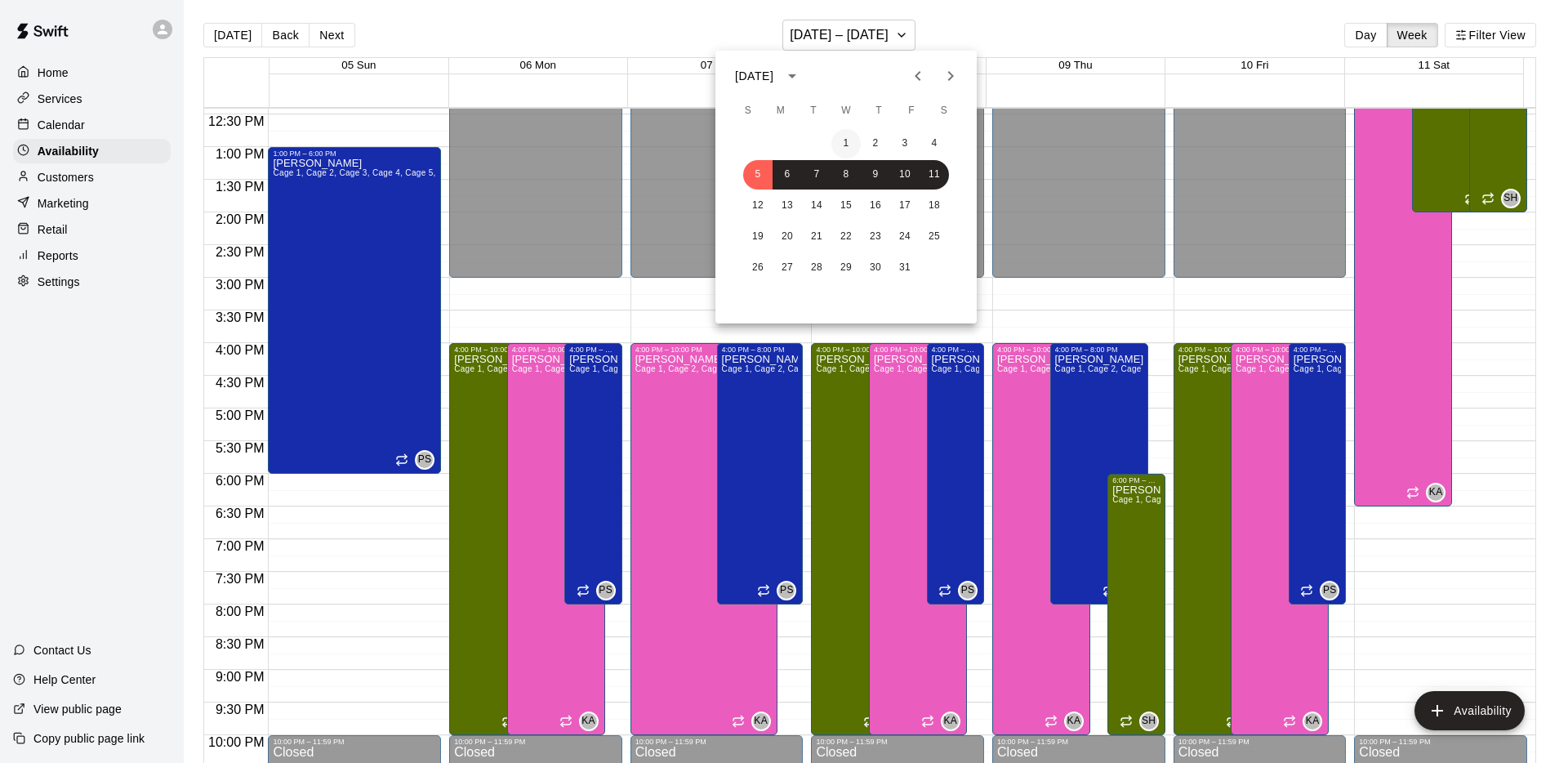
click at [845, 141] on button "1" at bounding box center [846, 144] width 30 height 30
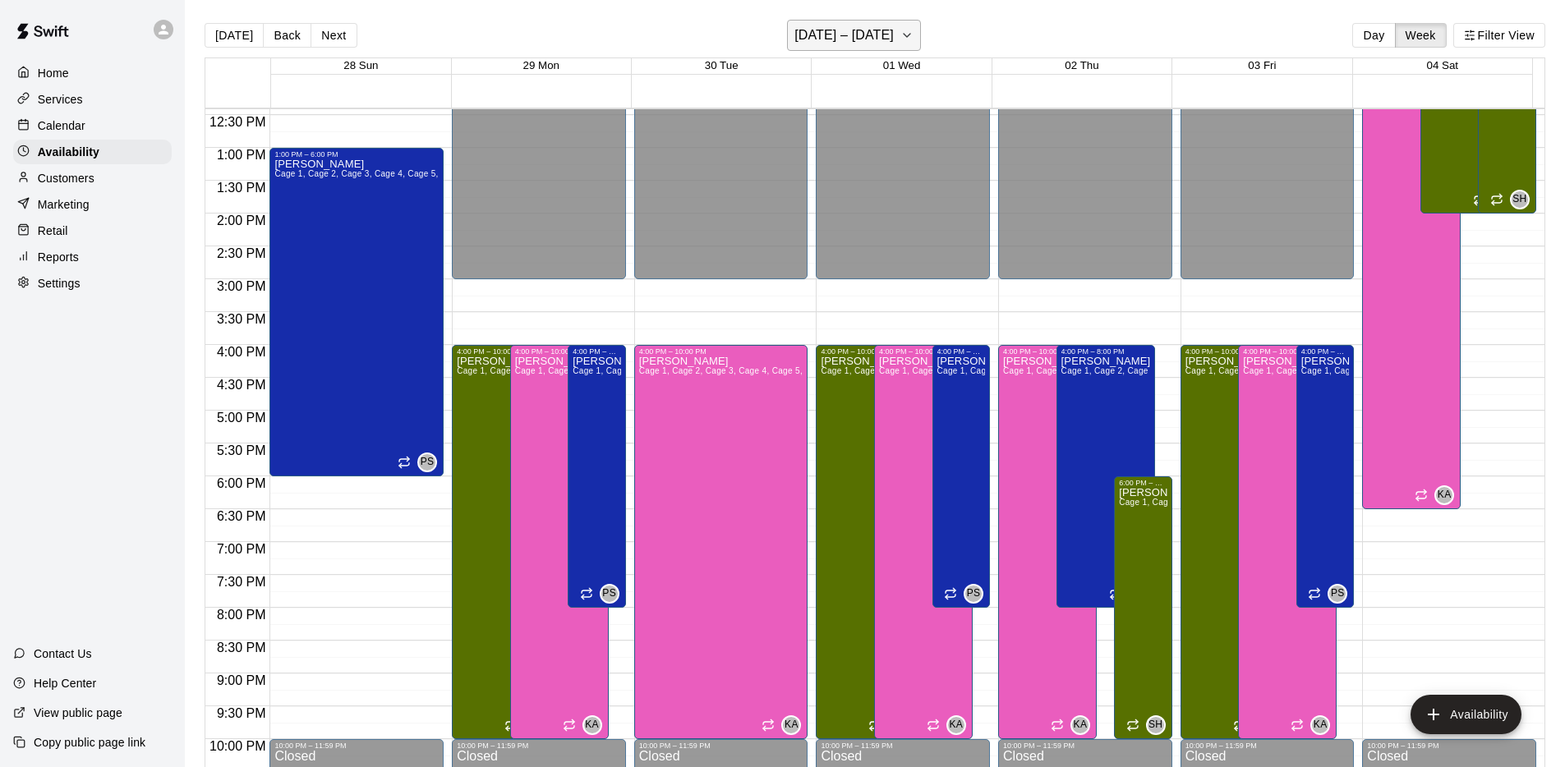
click at [894, 39] on h6 "[DATE] – [DATE]" at bounding box center [843, 35] width 99 height 23
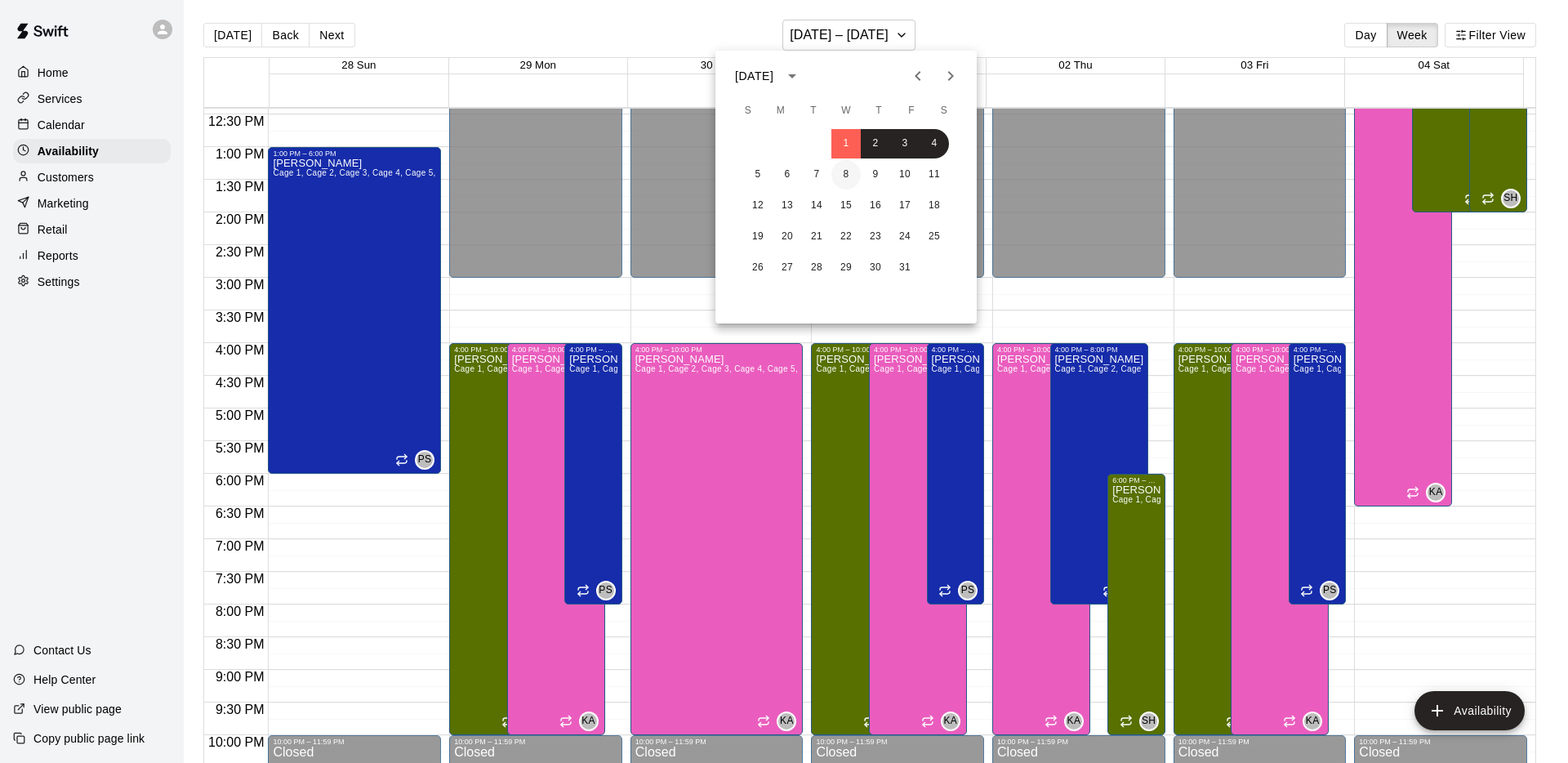
click at [845, 175] on button "8" at bounding box center [846, 175] width 30 height 30
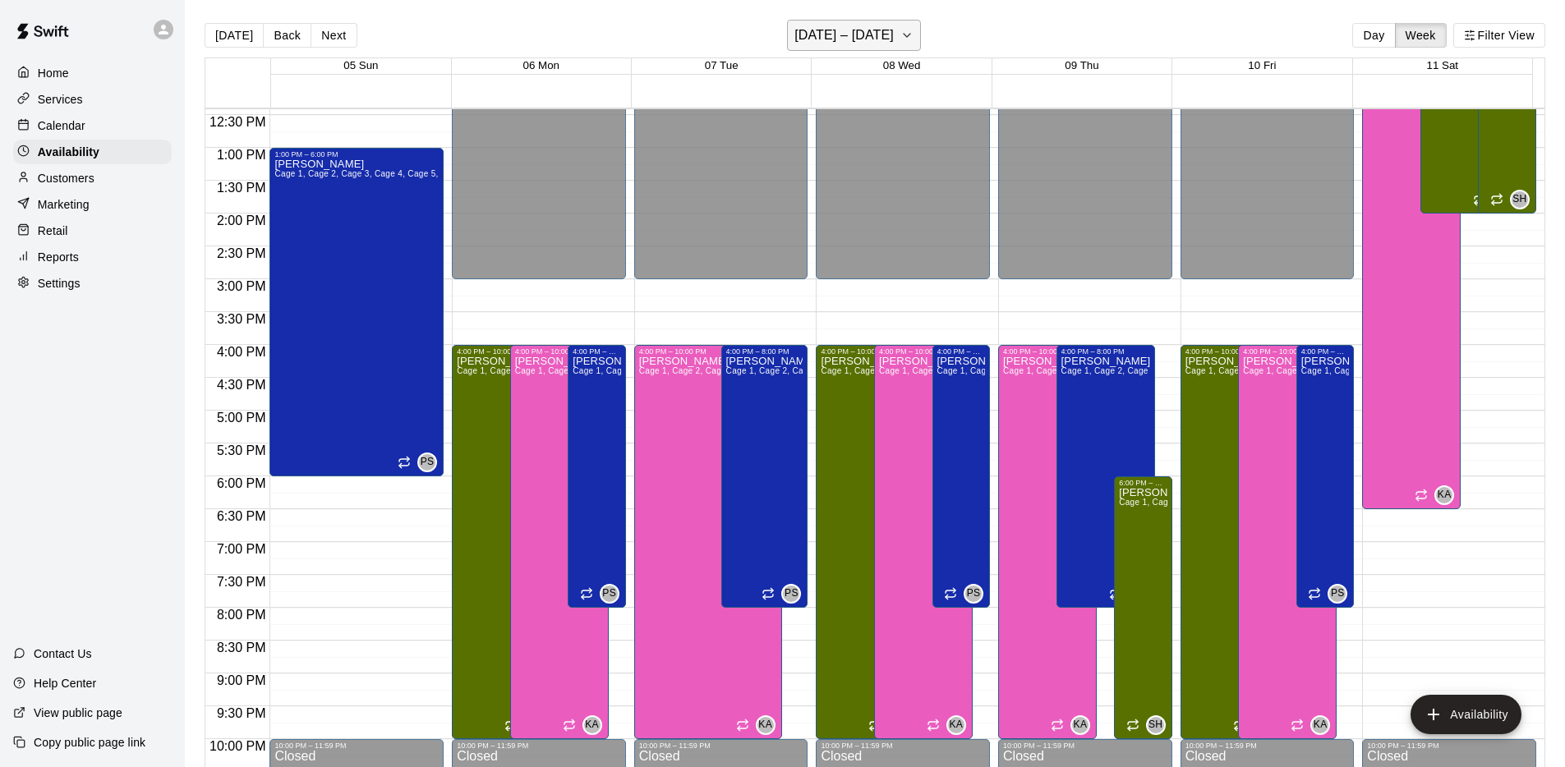
click at [872, 38] on h6 "[DATE] – [DATE]" at bounding box center [843, 35] width 99 height 23
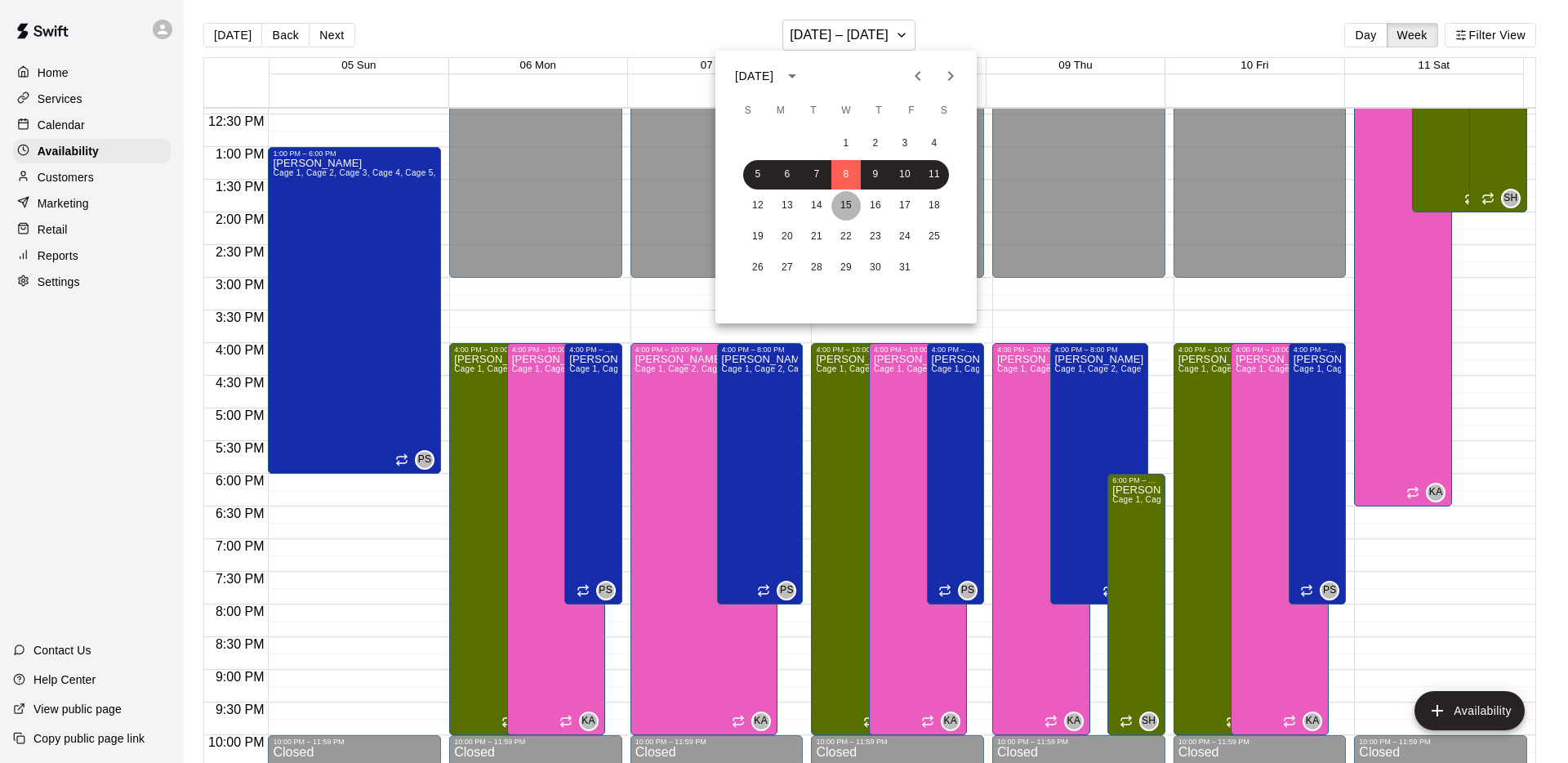
click at [842, 204] on button "15" at bounding box center [846, 206] width 30 height 30
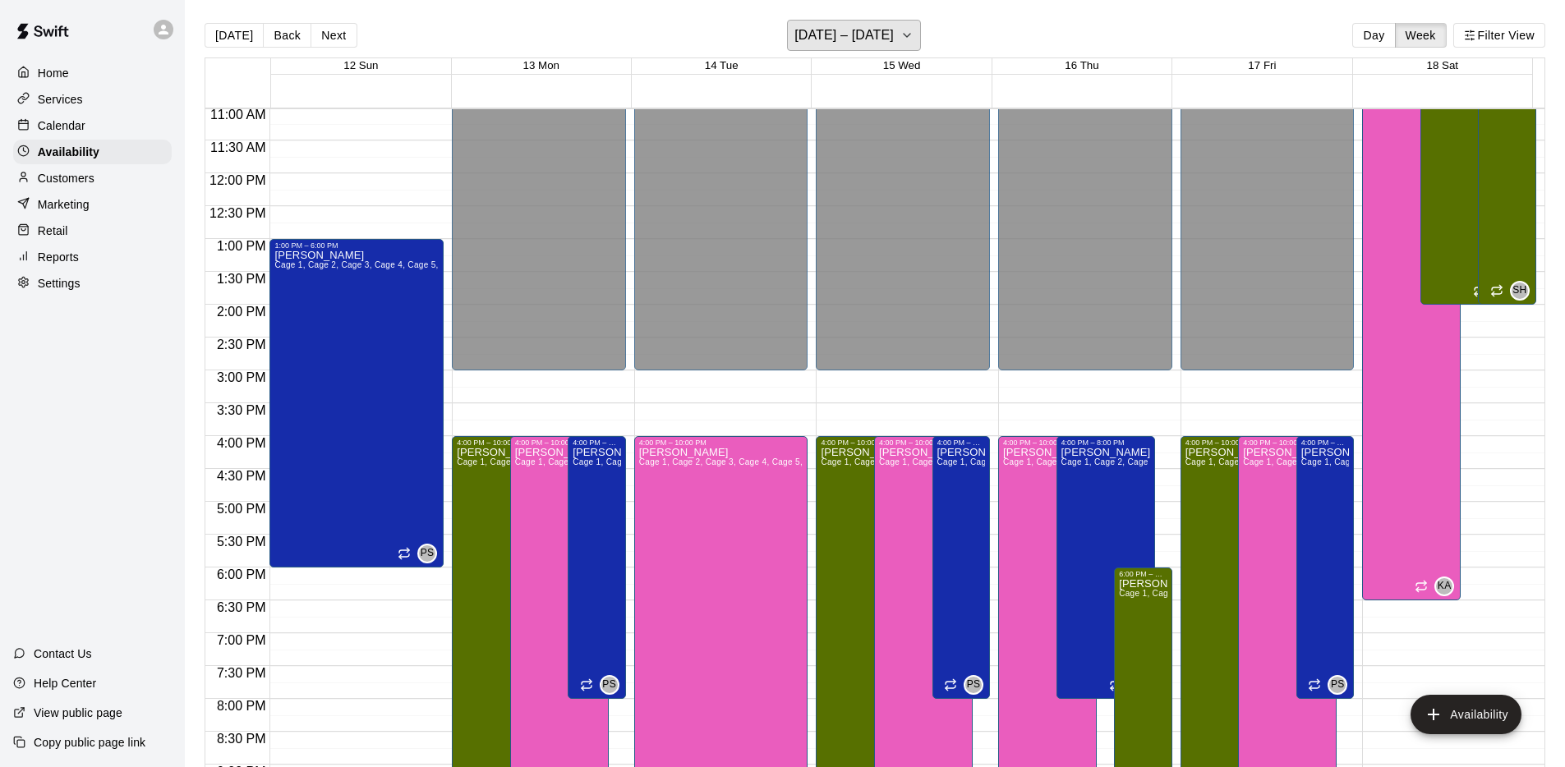
scroll to position [732, 0]
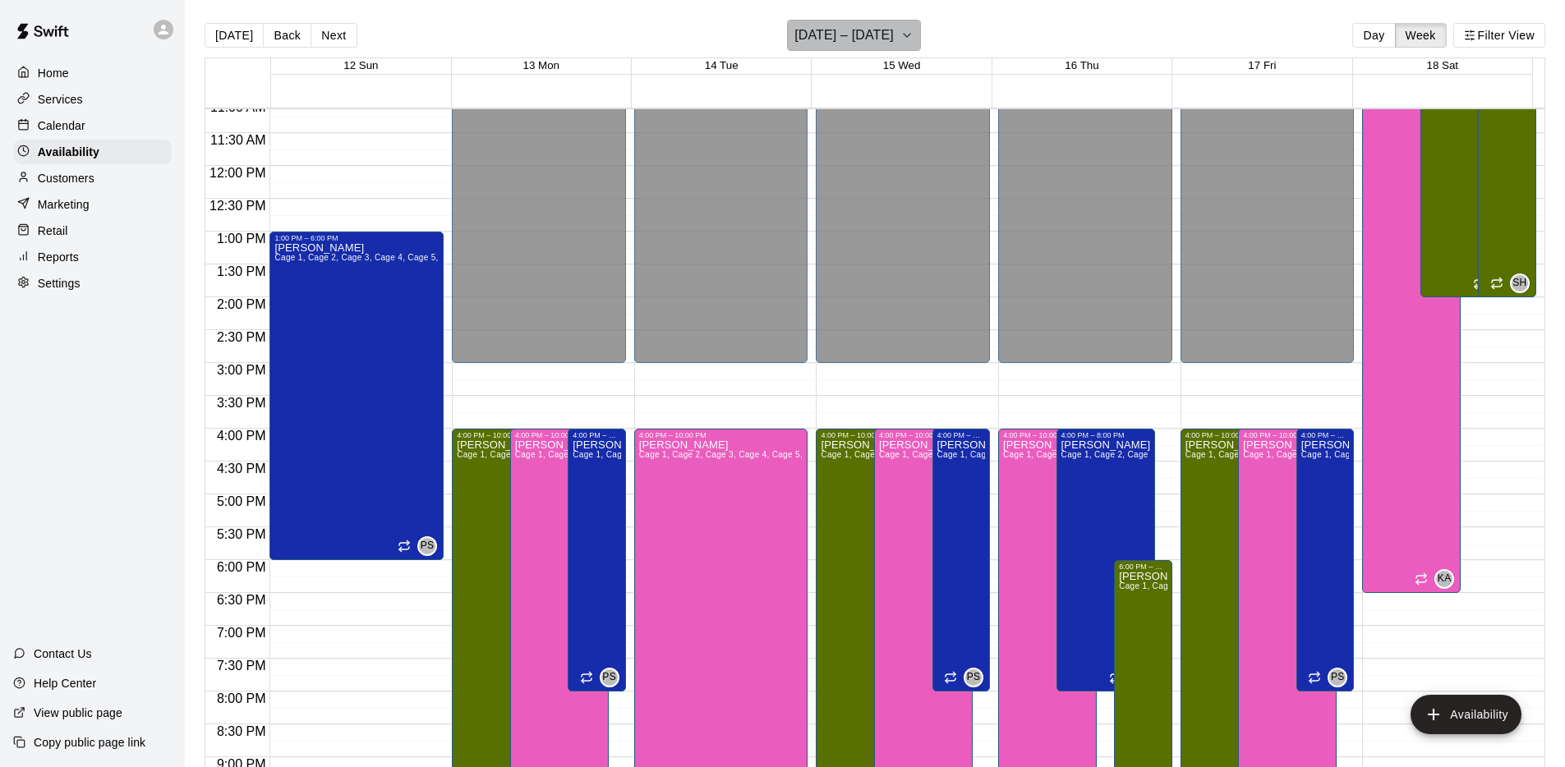
click at [879, 29] on h6 "[DATE] – [DATE]" at bounding box center [843, 35] width 99 height 23
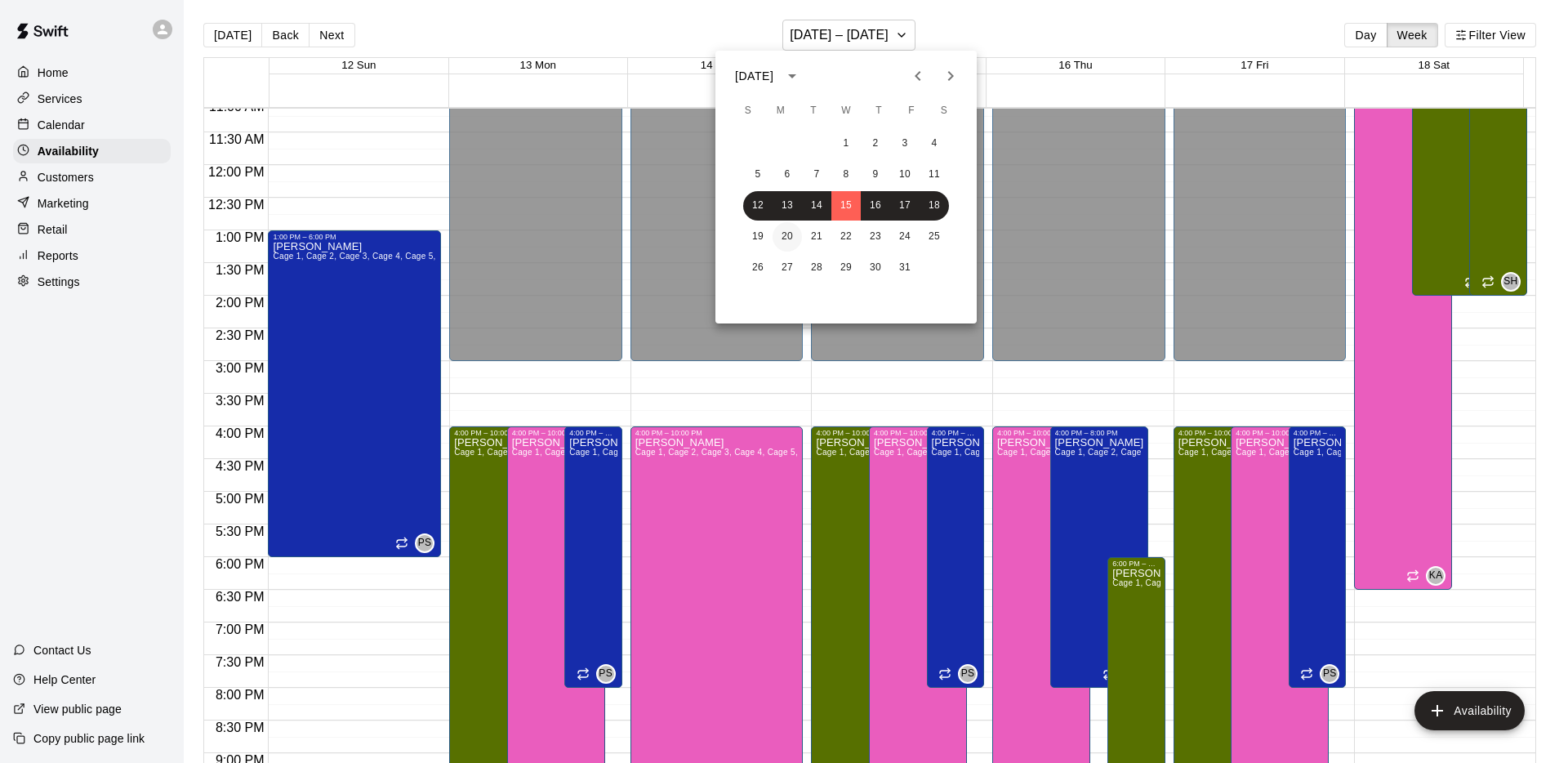
click at [783, 230] on button "20" at bounding box center [787, 237] width 30 height 30
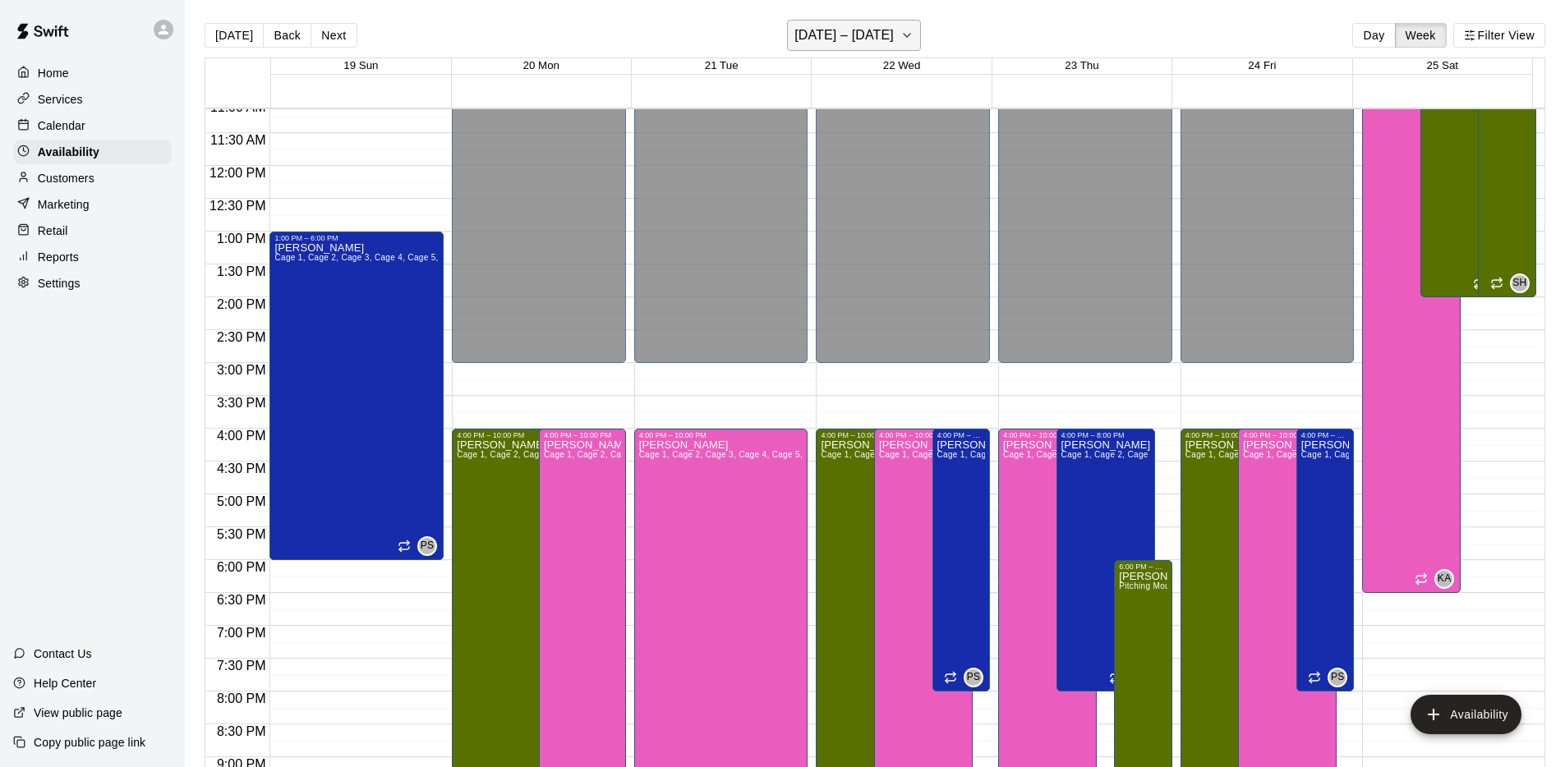
click at [856, 34] on h6 "[DATE] – [DATE]" at bounding box center [843, 35] width 99 height 23
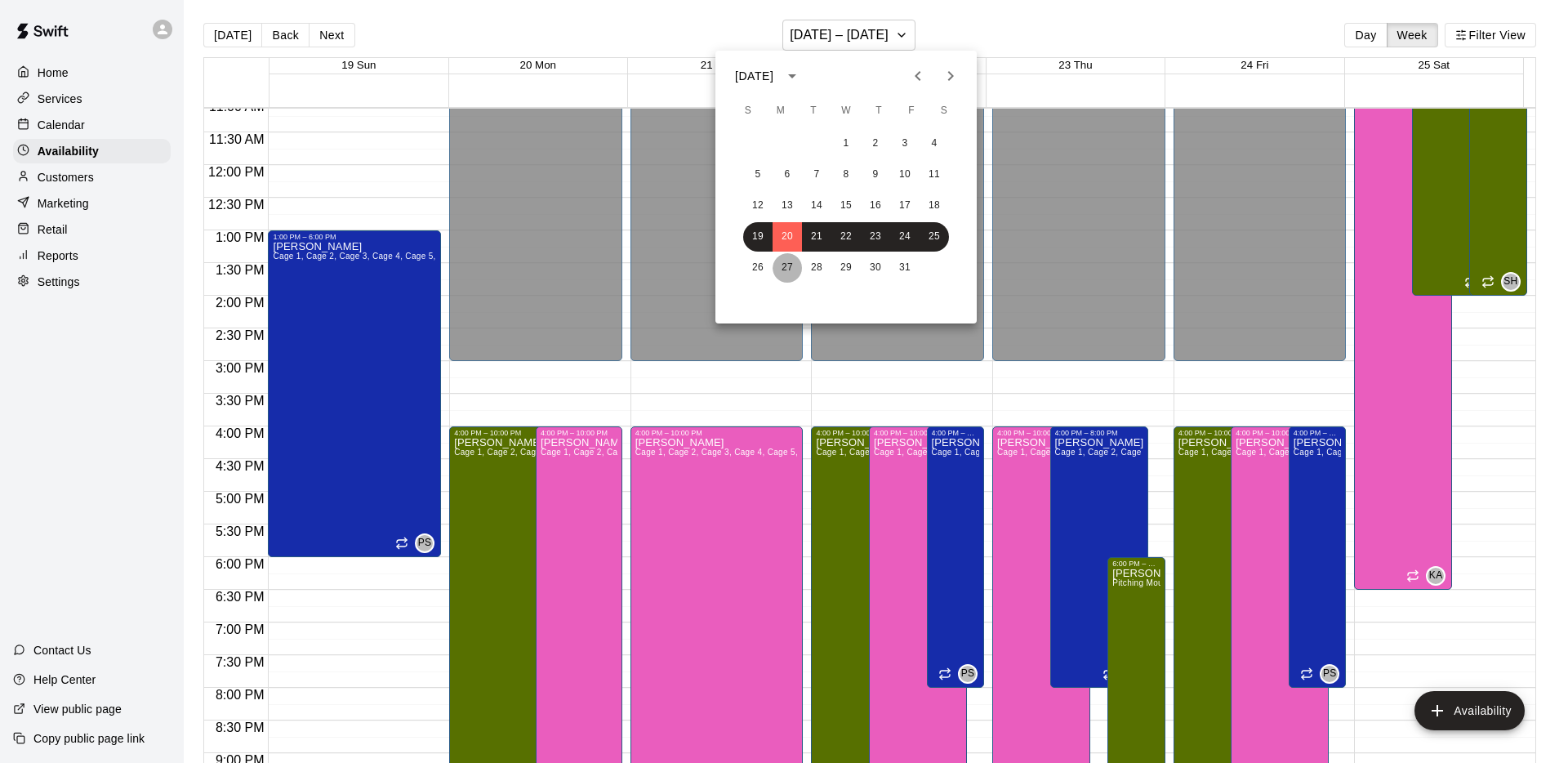
click at [788, 266] on button "27" at bounding box center [787, 269] width 30 height 30
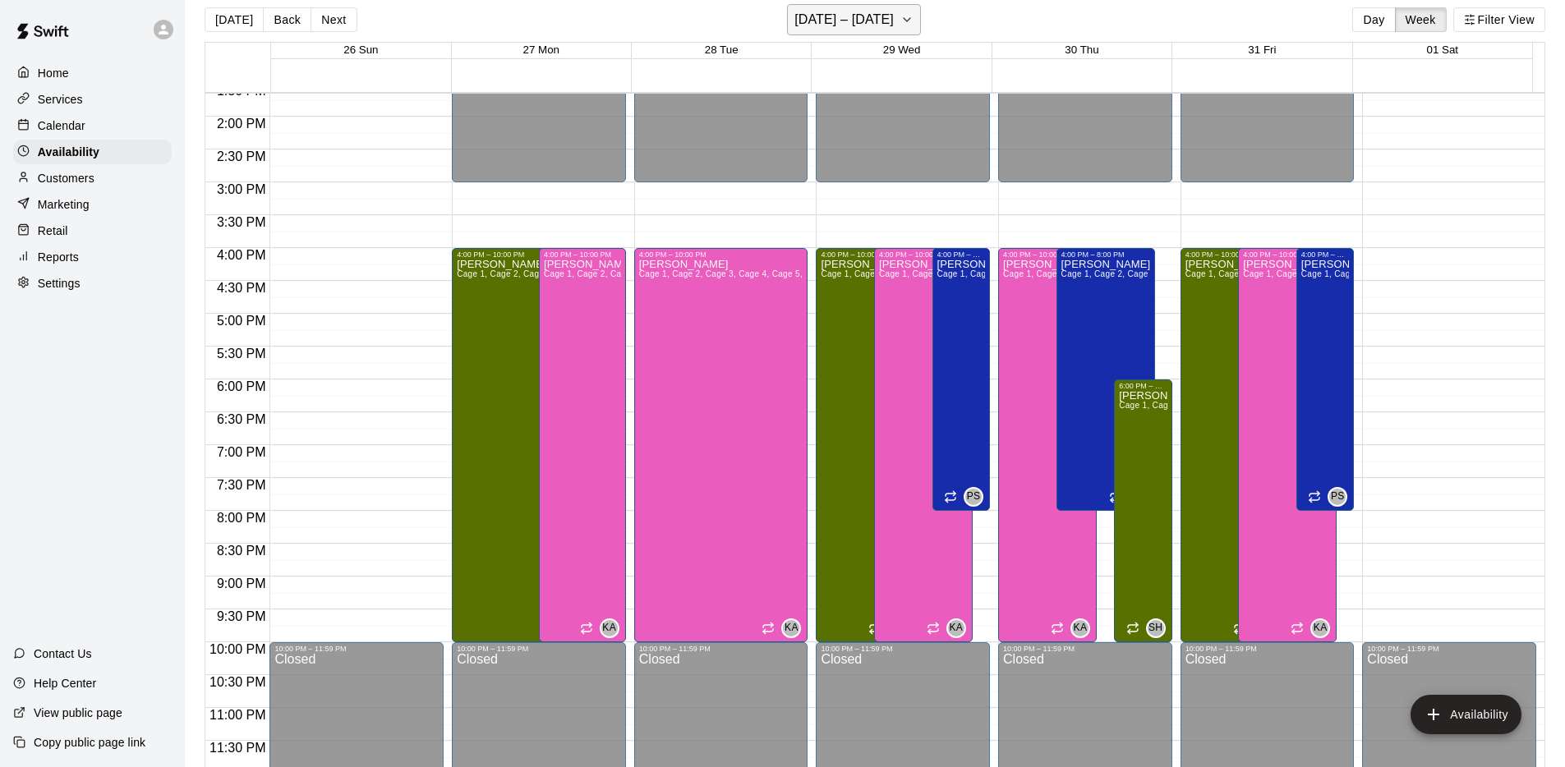
scroll to position [0, 0]
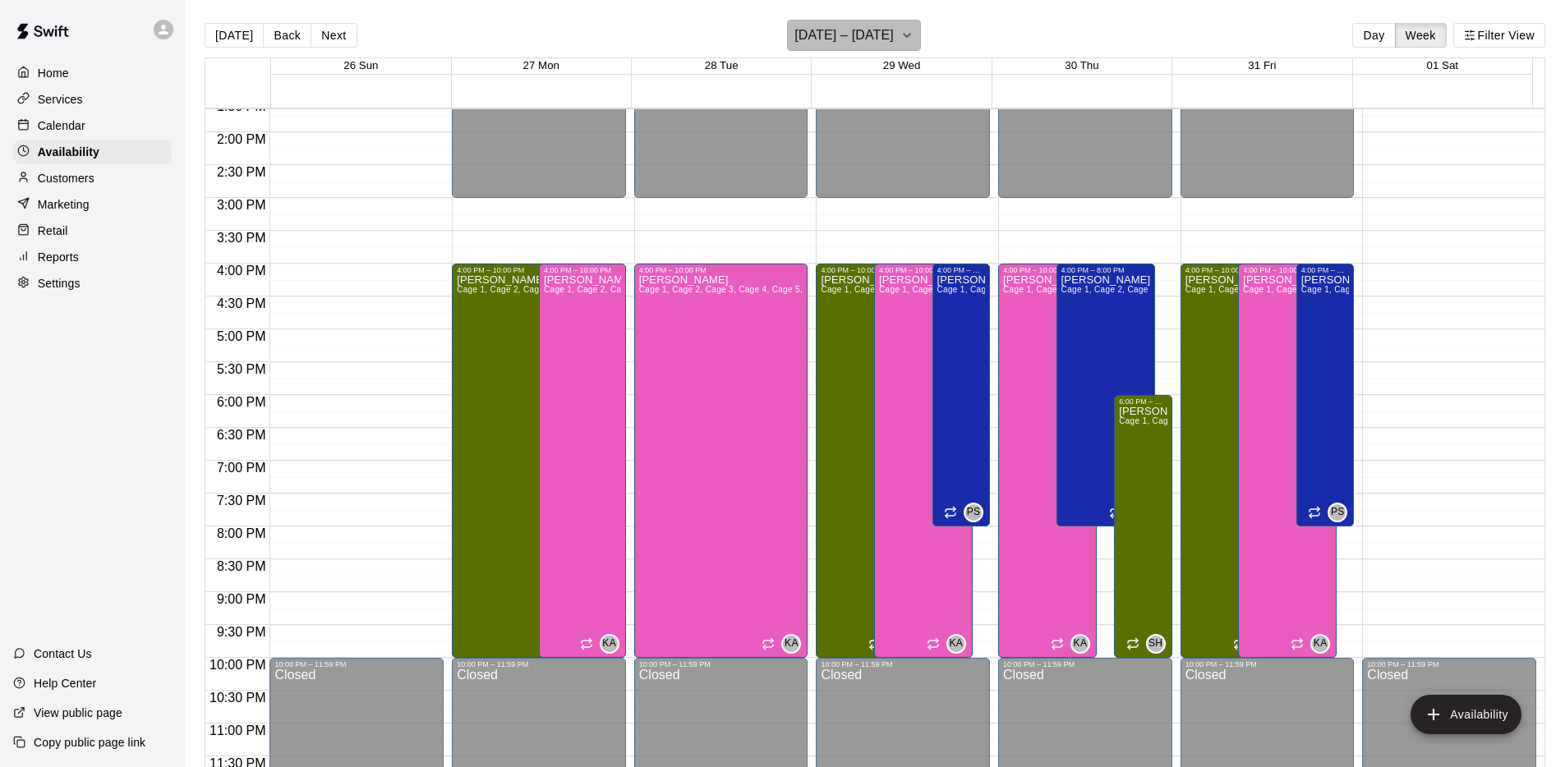
click at [830, 36] on h6 "[DATE] – [DATE]" at bounding box center [843, 35] width 99 height 23
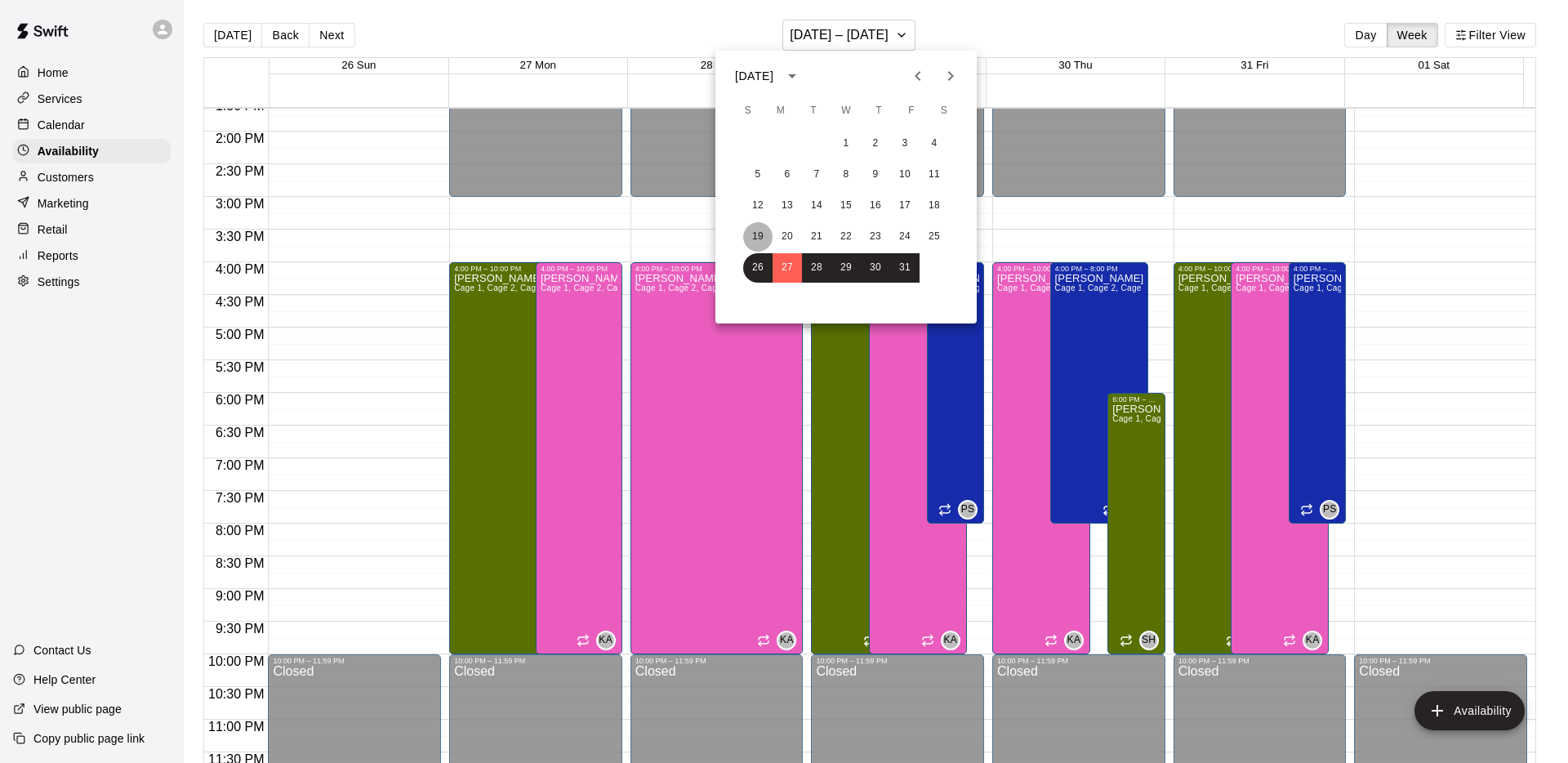
click at [759, 230] on button "19" at bounding box center [758, 237] width 30 height 30
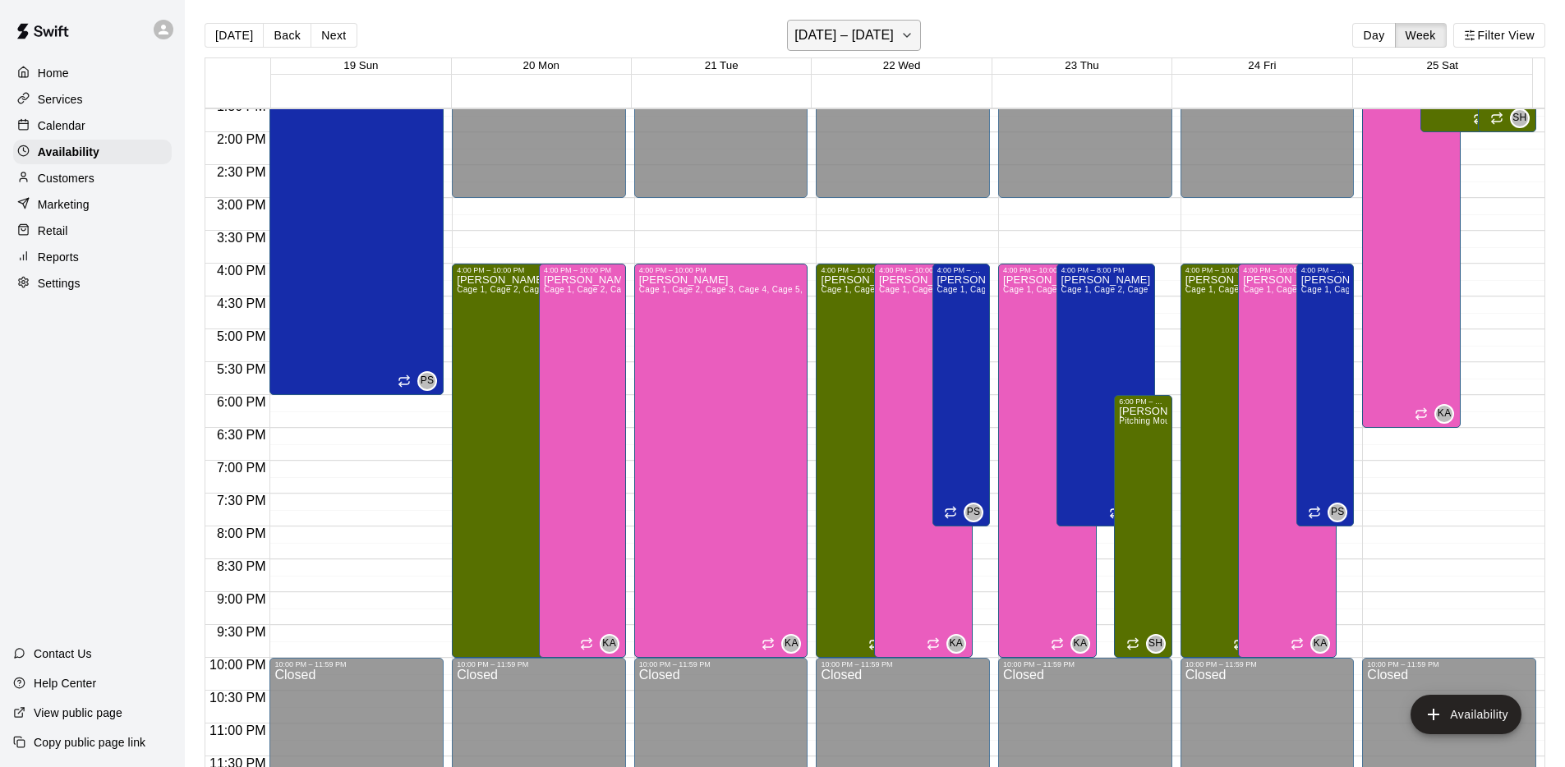
click at [843, 37] on h6 "[DATE] – [DATE]" at bounding box center [843, 35] width 99 height 23
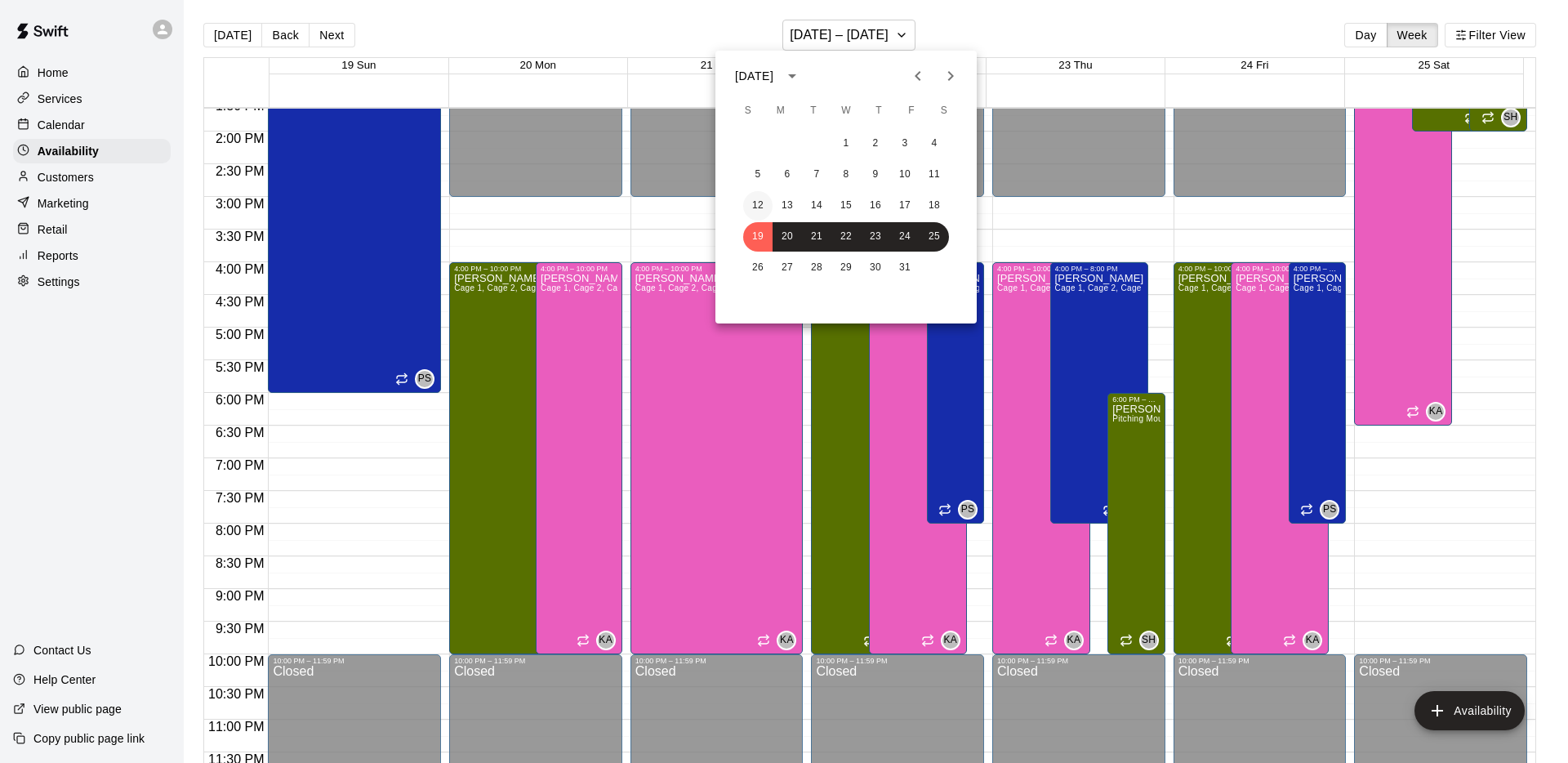
click at [763, 204] on button "12" at bounding box center [758, 206] width 30 height 30
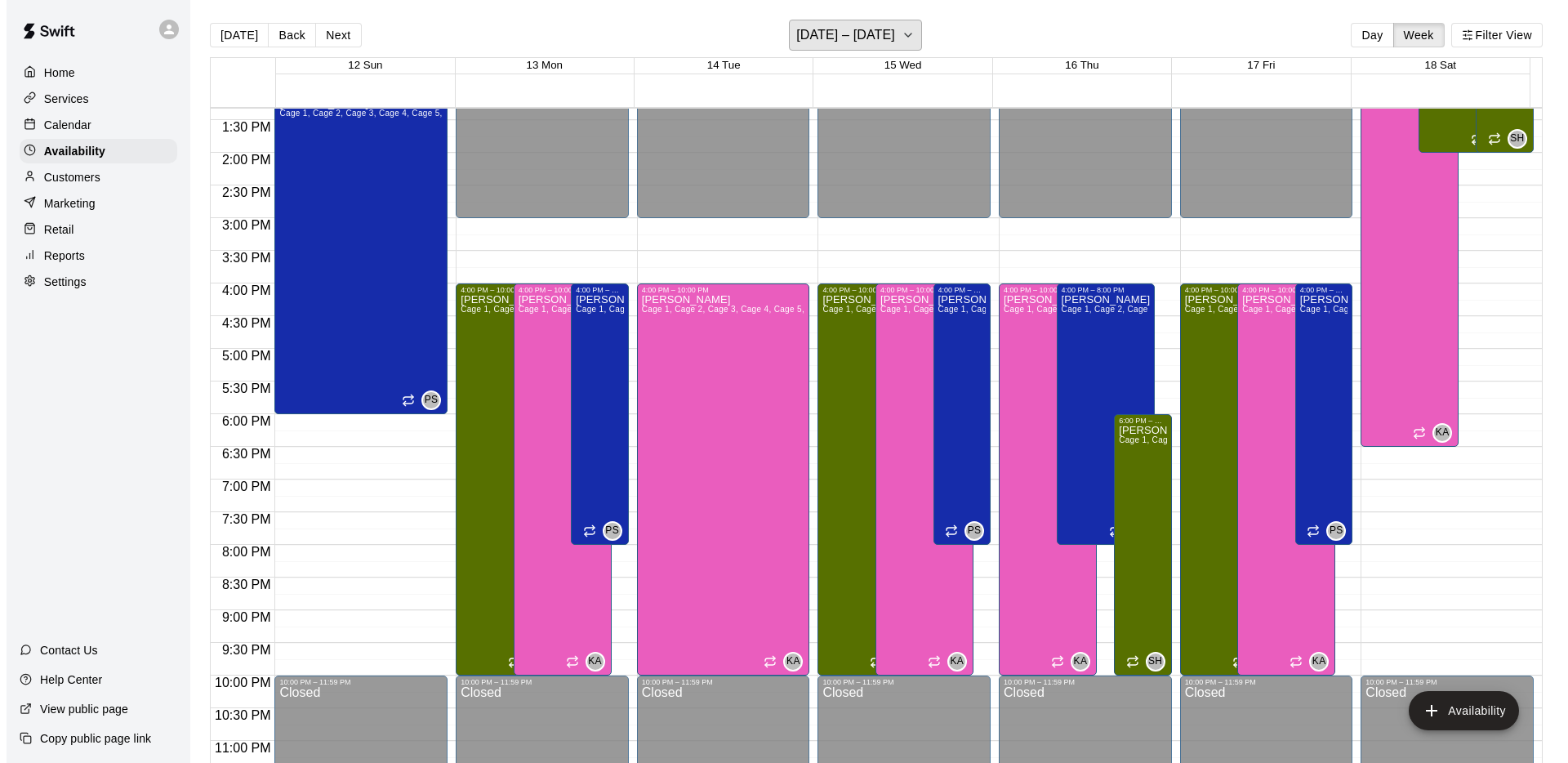
scroll to position [842, 0]
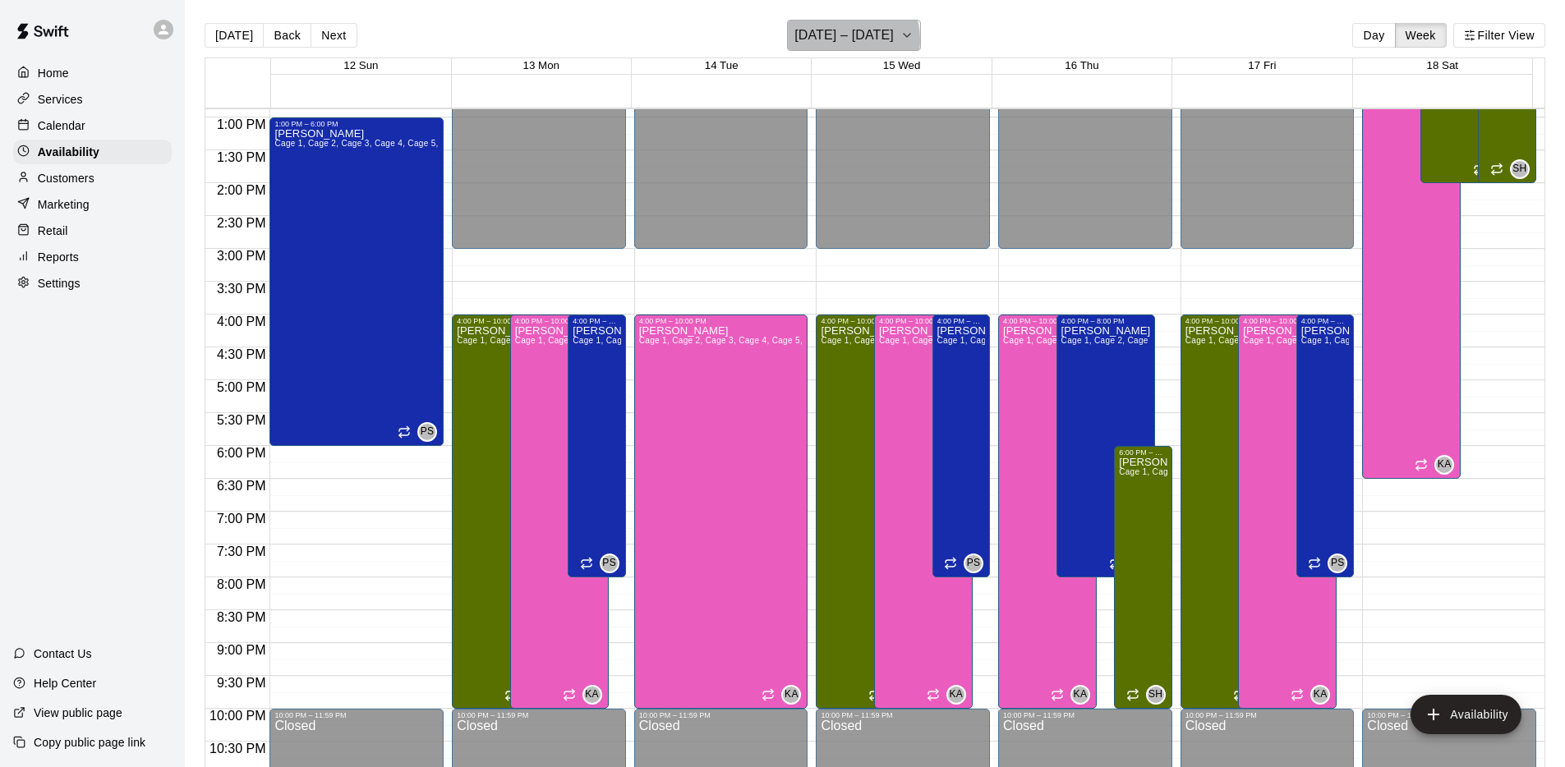
click at [844, 39] on h6 "[DATE] – [DATE]" at bounding box center [843, 35] width 99 height 23
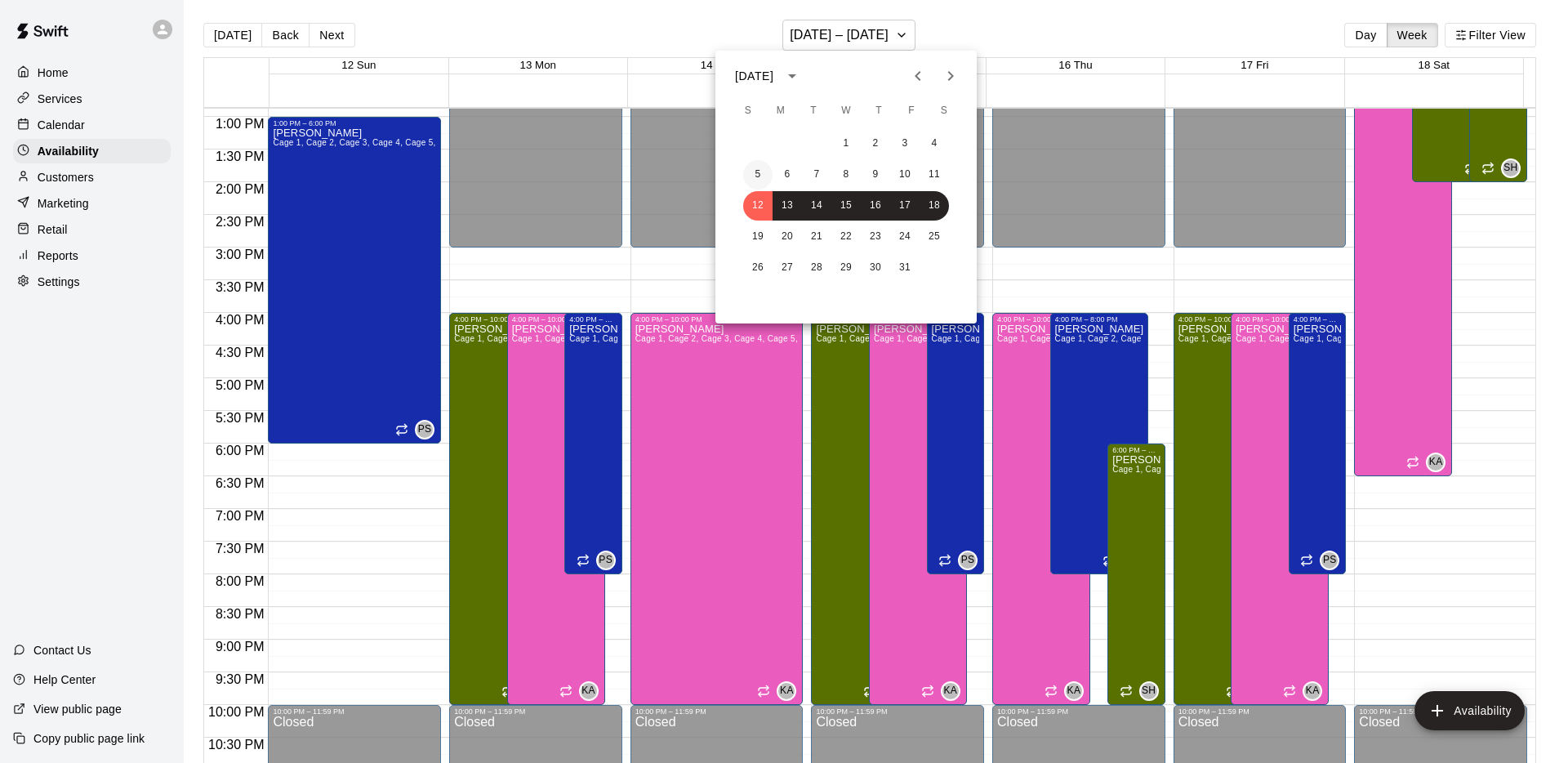
click at [760, 171] on button "5" at bounding box center [758, 175] width 30 height 30
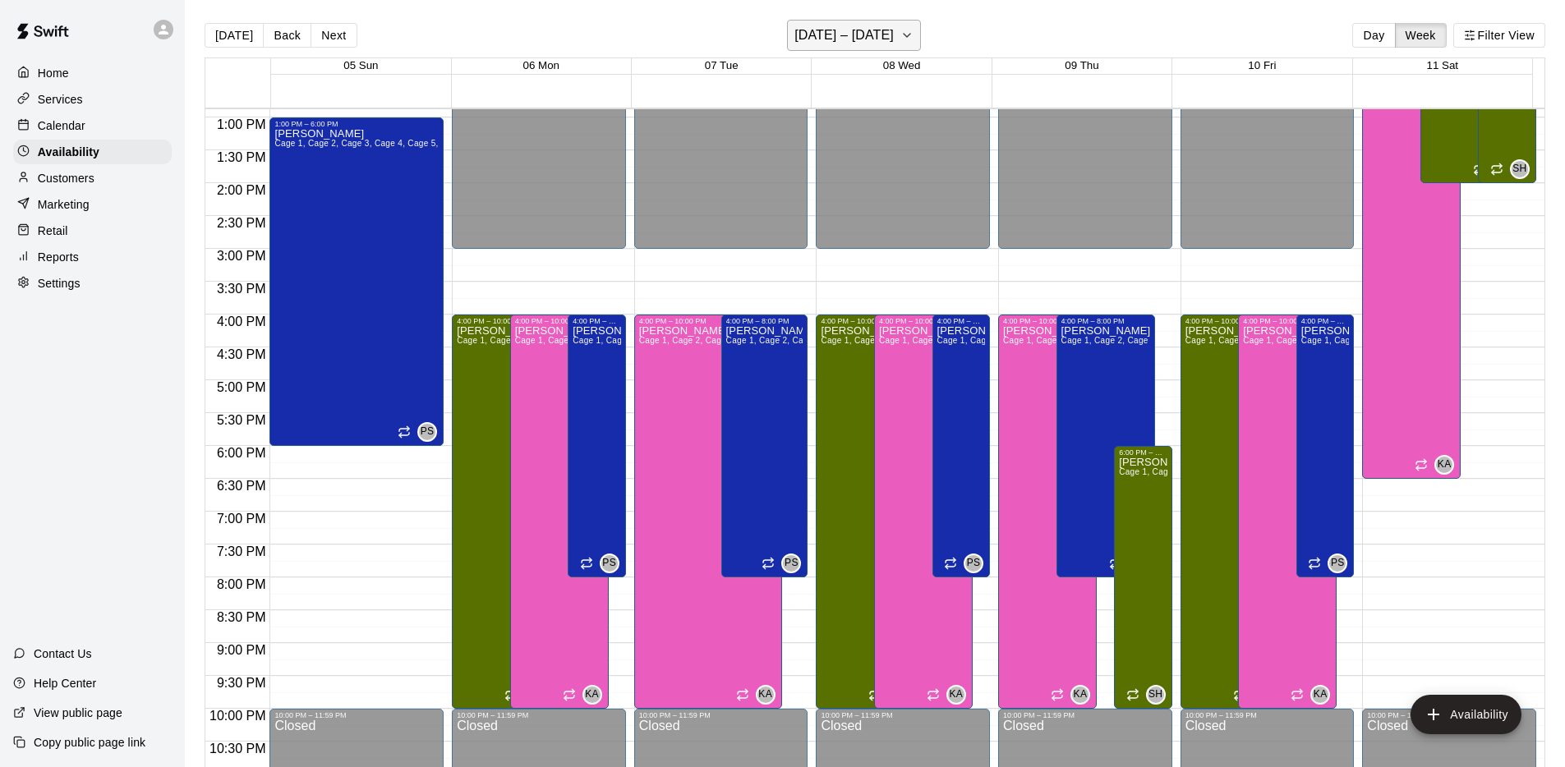
click at [847, 39] on h6 "[DATE] – [DATE]" at bounding box center [843, 35] width 99 height 23
